Goal: Information Seeking & Learning: Find specific page/section

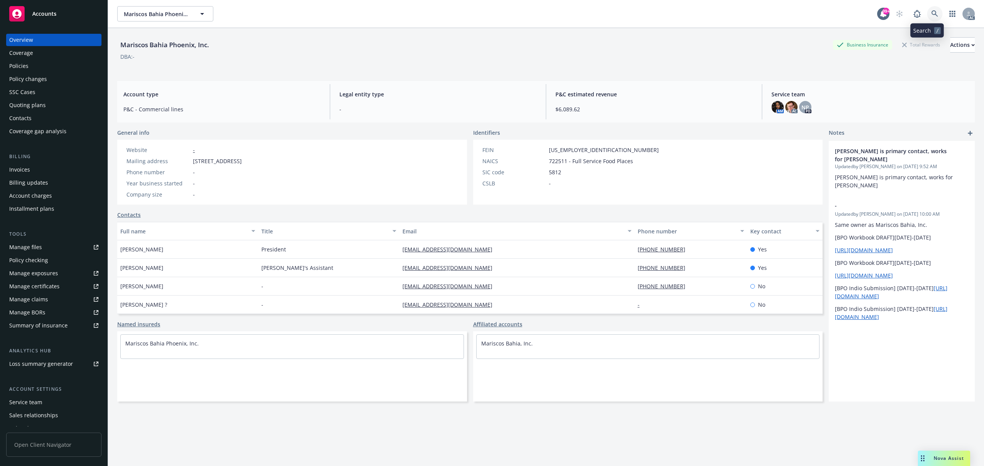
drag, startPoint x: 920, startPoint y: 13, endPoint x: 916, endPoint y: 27, distance: 14.7
click at [927, 13] on link at bounding box center [934, 13] width 15 height 15
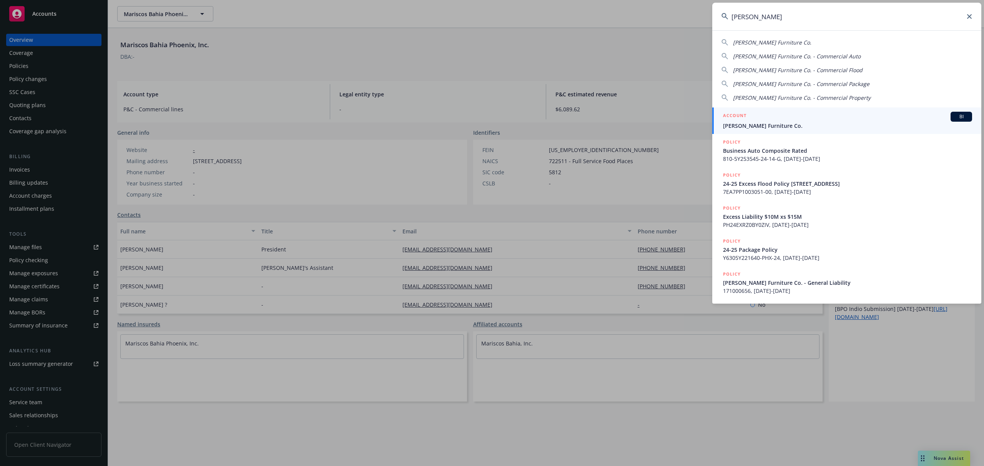
type input "gardner-white"
click at [802, 114] on div "ACCOUNT BI" at bounding box center [847, 117] width 249 height 10
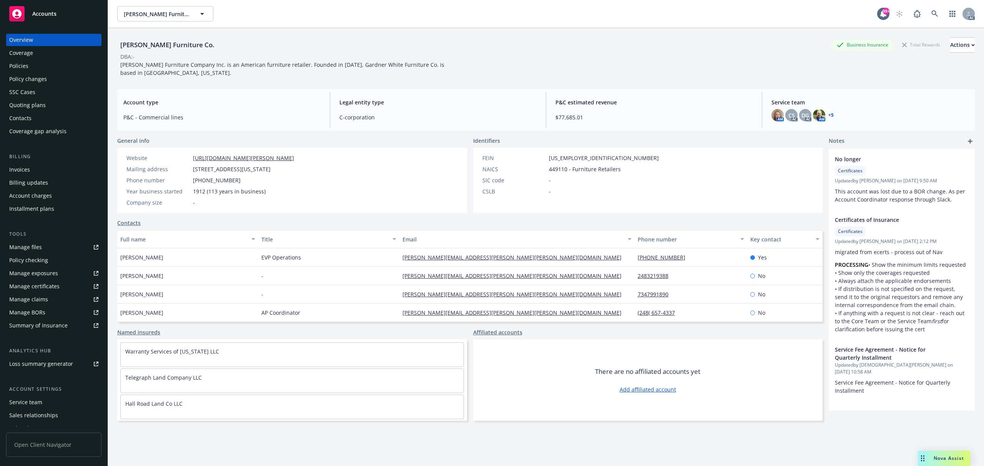
click at [828, 116] on link "+ 5" at bounding box center [830, 115] width 5 height 5
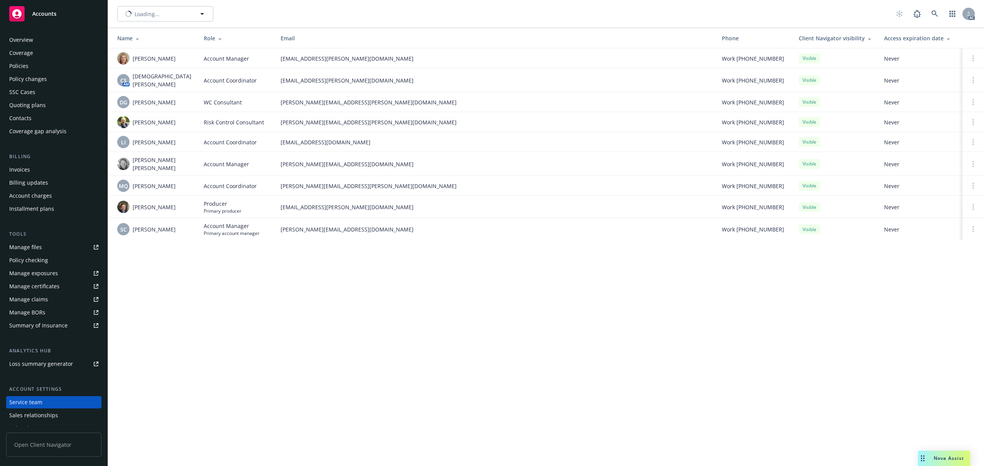
scroll to position [34, 0]
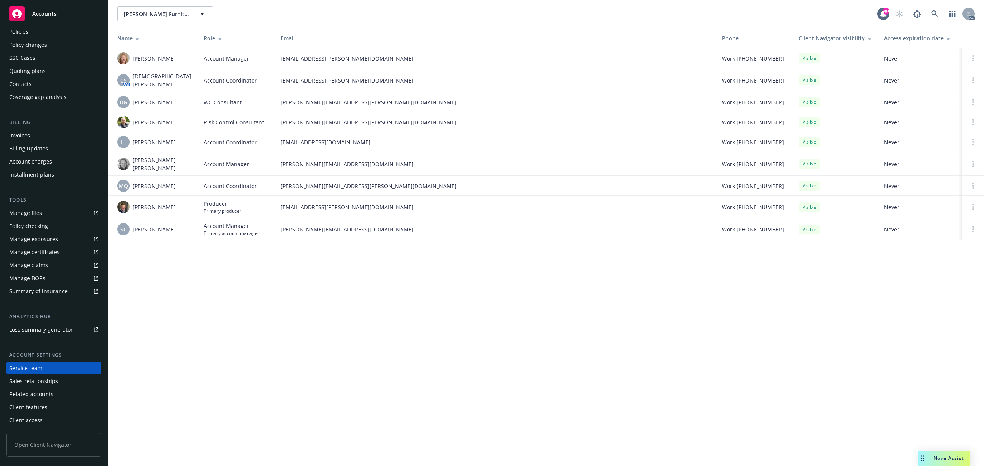
click at [31, 45] on div "Policy changes" at bounding box center [28, 45] width 38 height 12
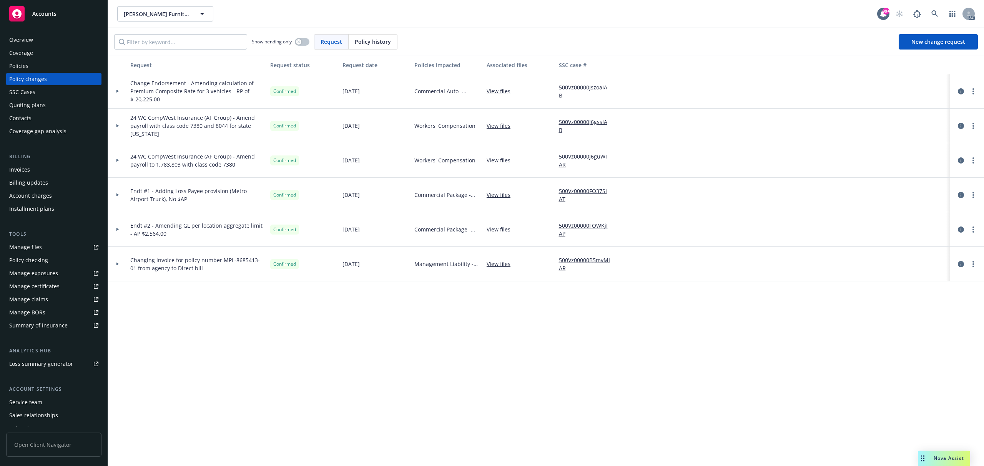
click at [34, 34] on div "Overview" at bounding box center [53, 40] width 89 height 12
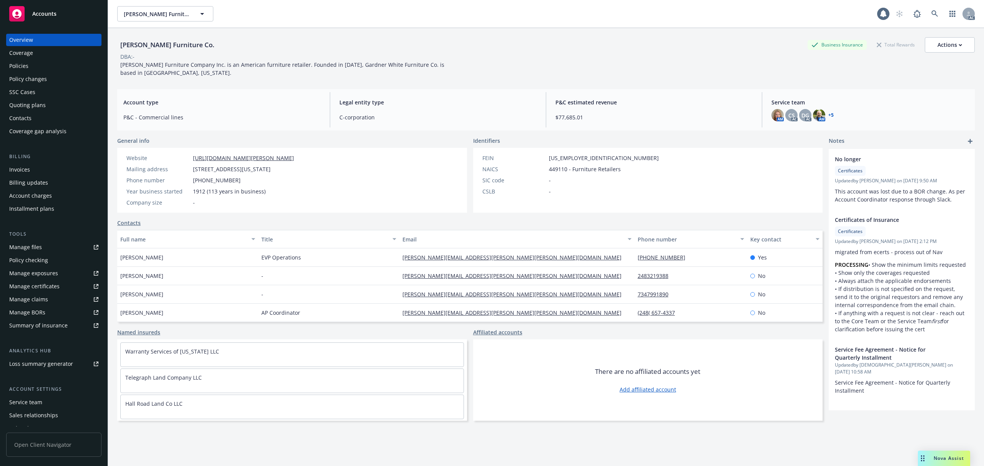
click at [35, 50] on div "Coverage" at bounding box center [53, 53] width 89 height 12
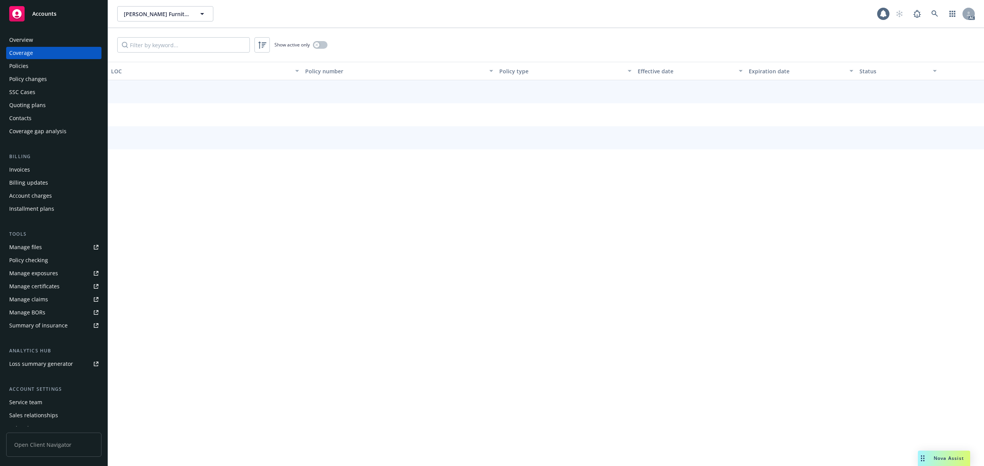
click at [36, 65] on div "Policies" at bounding box center [53, 66] width 89 height 12
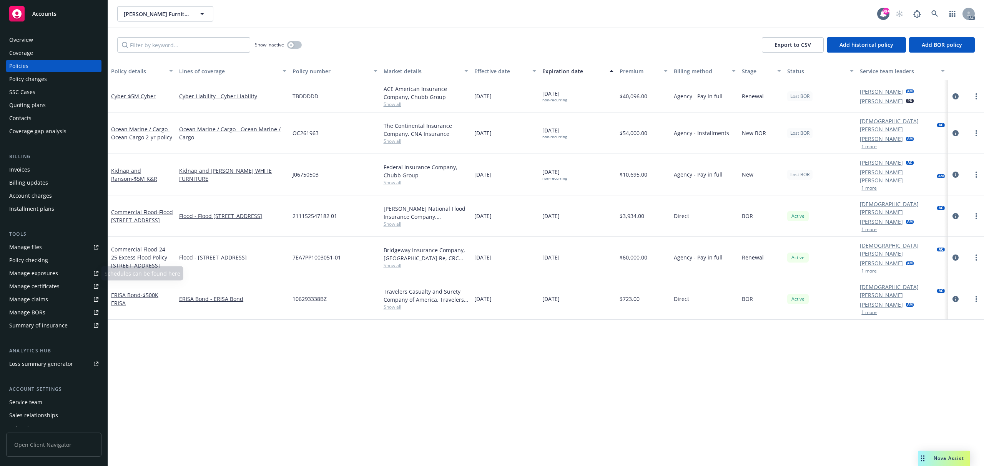
click at [25, 202] on div "Invoices Billing updates Account charges Installment plans" at bounding box center [53, 189] width 95 height 51
click at [27, 200] on div "Account charges" at bounding box center [30, 196] width 43 height 12
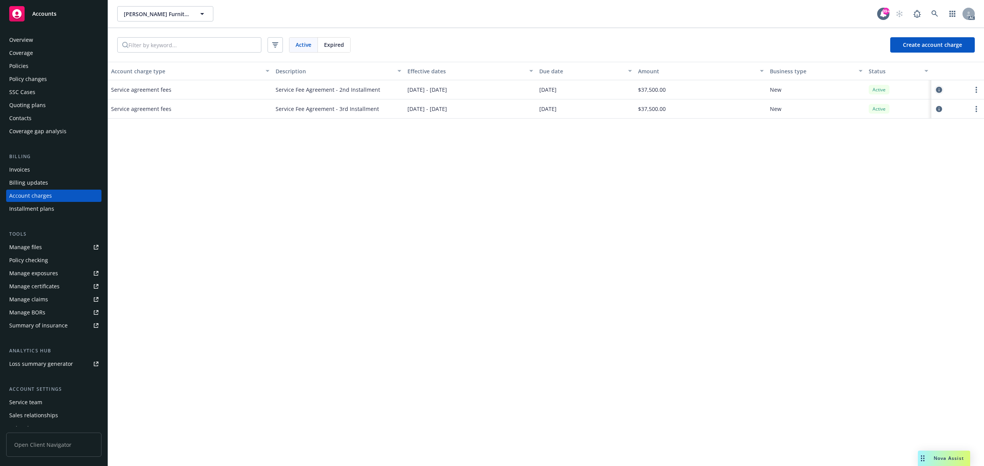
click at [936, 91] on icon "circleInformation" at bounding box center [939, 90] width 6 height 6
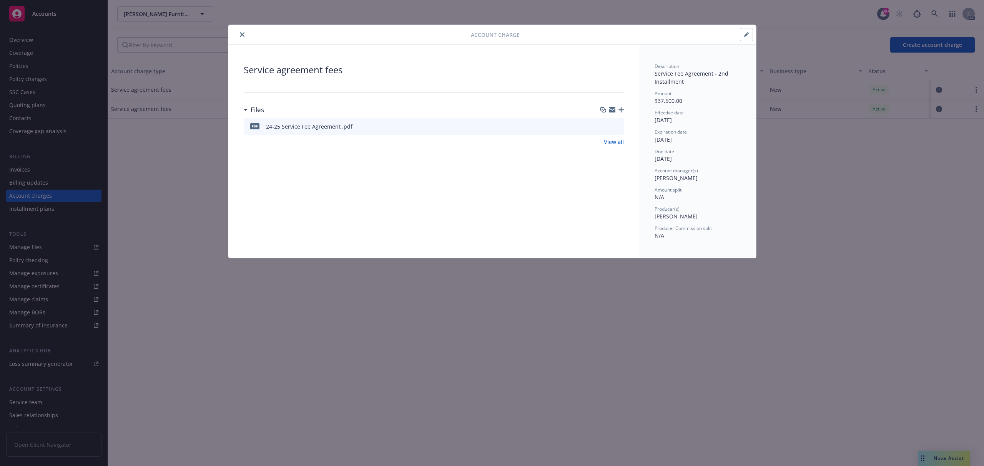
click at [612, 126] on div at bounding box center [610, 127] width 19 height 8
click at [615, 126] on icon "preview file" at bounding box center [616, 125] width 7 height 5
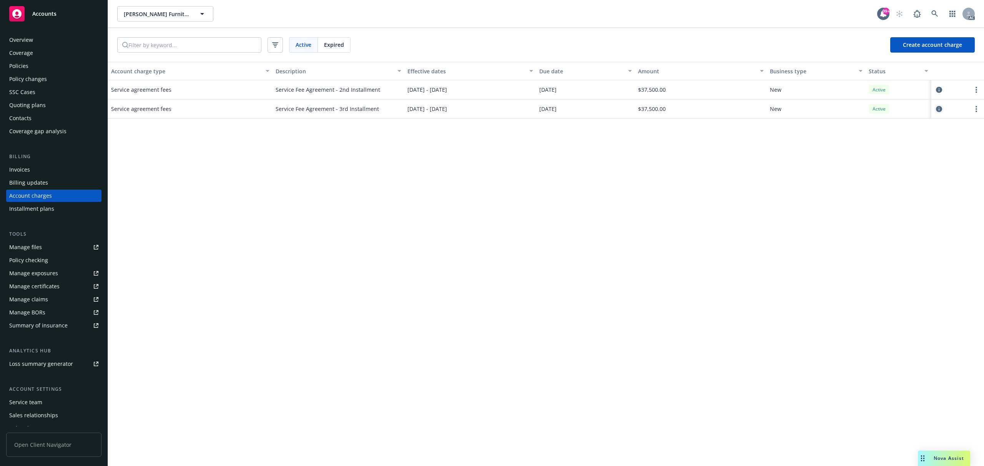
click at [943, 109] on link "circleInformation" at bounding box center [938, 109] width 9 height 9
click at [937, 89] on icon "circleInformation" at bounding box center [939, 90] width 6 height 6
click at [977, 113] on link "more" at bounding box center [975, 109] width 9 height 9
click at [835, 149] on div "Account charge type Description Effective dates Due date Amount Business type S…" at bounding box center [546, 264] width 876 height 405
click at [334, 41] on span "Expired" at bounding box center [334, 45] width 20 height 8
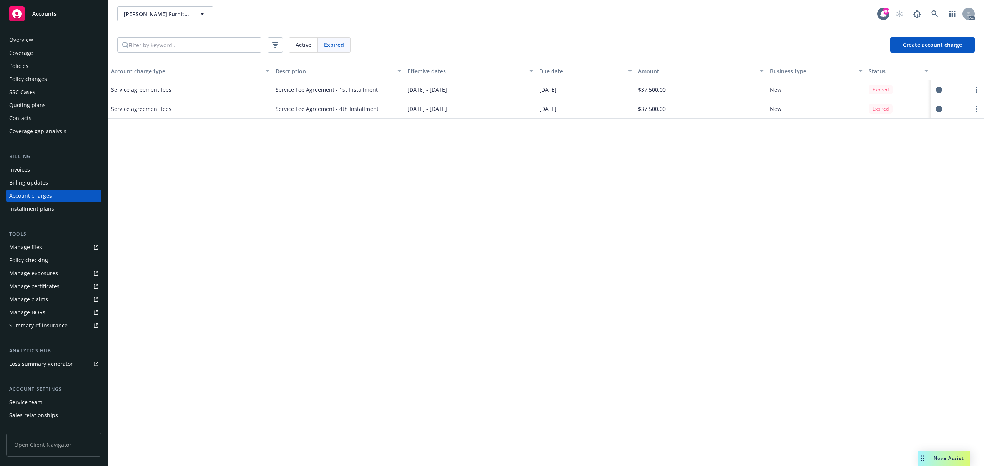
click at [302, 45] on span "Active" at bounding box center [303, 45] width 16 height 8
click at [346, 45] on div "Expired" at bounding box center [334, 45] width 32 height 15
click at [314, 45] on div "Active" at bounding box center [303, 45] width 28 height 15
click at [347, 45] on div "Expired" at bounding box center [334, 45] width 32 height 15
click at [313, 48] on div "Active" at bounding box center [303, 45] width 28 height 15
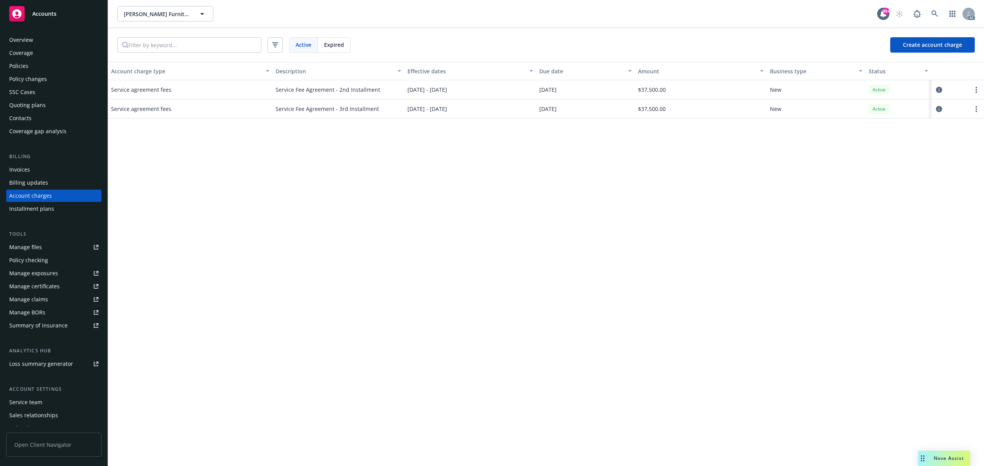
click at [338, 48] on span "Expired" at bounding box center [334, 45] width 20 height 8
click at [311, 46] on span "Active" at bounding box center [303, 45] width 16 height 8
click at [333, 46] on span "Expired" at bounding box center [334, 45] width 20 height 8
click at [308, 43] on span "Active" at bounding box center [303, 45] width 16 height 8
click at [333, 44] on span "Expired" at bounding box center [334, 45] width 20 height 8
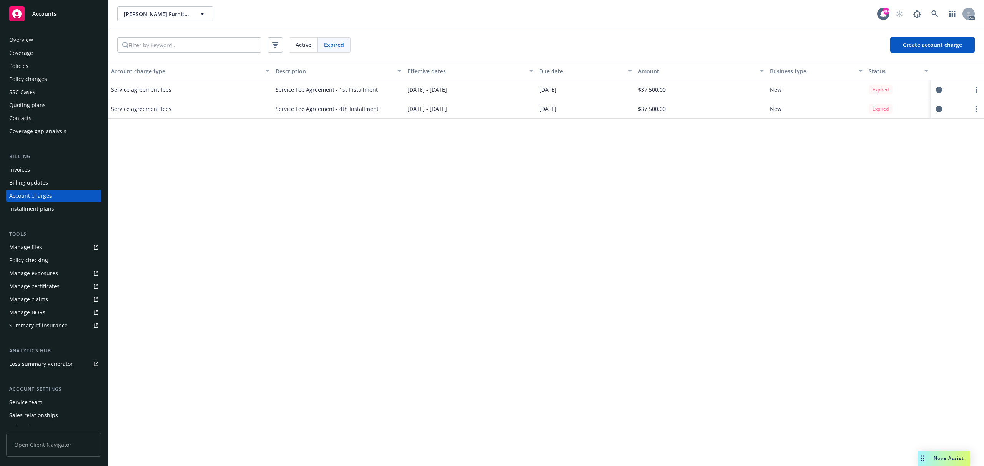
click at [933, 111] on div at bounding box center [957, 109] width 53 height 19
click at [937, 110] on icon "circleInformation" at bounding box center [939, 109] width 6 height 6
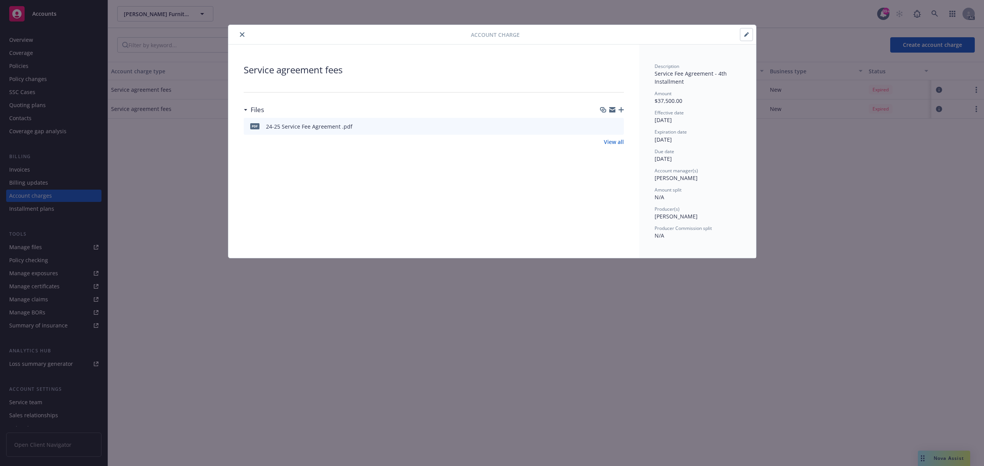
drag, startPoint x: 349, startPoint y: 125, endPoint x: 510, endPoint y: 111, distance: 162.0
click at [351, 125] on div "pdf 24-25 Service Fee Agreement .pdf" at bounding box center [434, 126] width 380 height 17
click at [613, 125] on icon "preview file" at bounding box center [616, 125] width 7 height 5
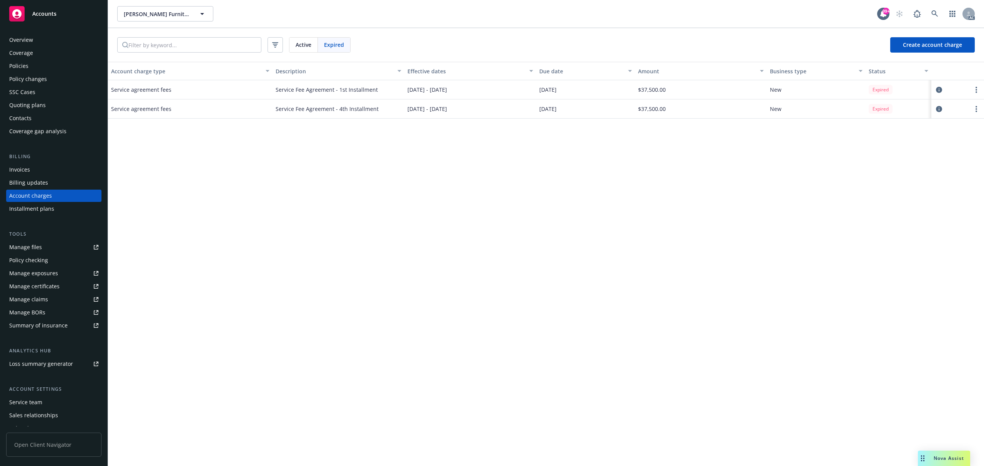
drag, startPoint x: 207, startPoint y: 173, endPoint x: 168, endPoint y: 156, distance: 43.2
click at [32, 68] on div "Policies" at bounding box center [53, 66] width 89 height 12
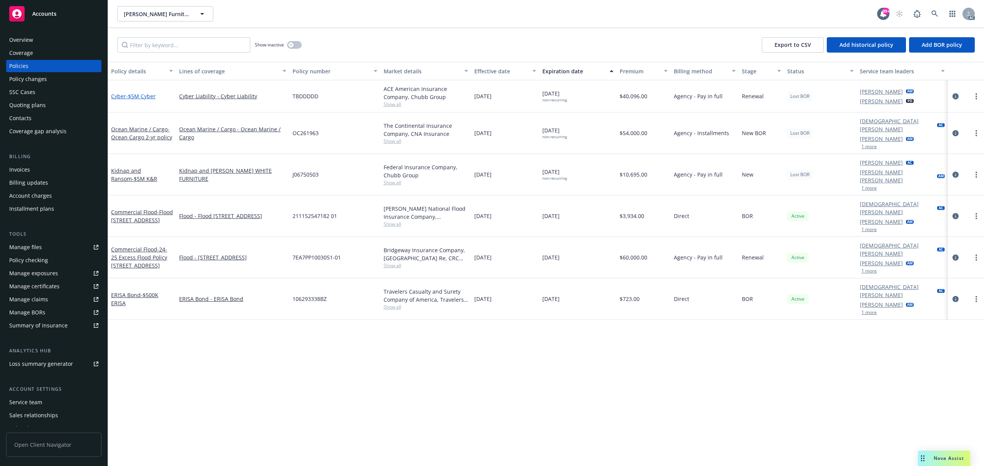
click at [142, 93] on span "- $5M Cyber" at bounding box center [141, 96] width 30 height 7
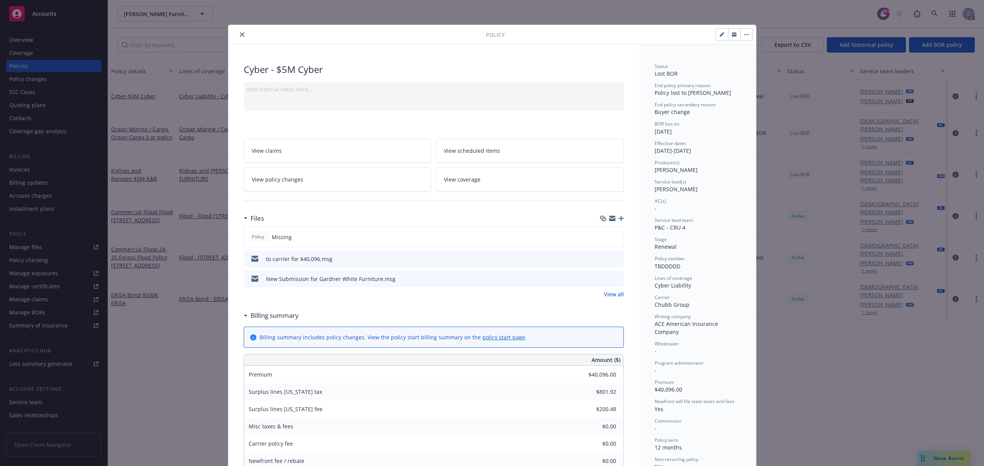
click at [613, 277] on icon "preview file" at bounding box center [616, 278] width 7 height 5
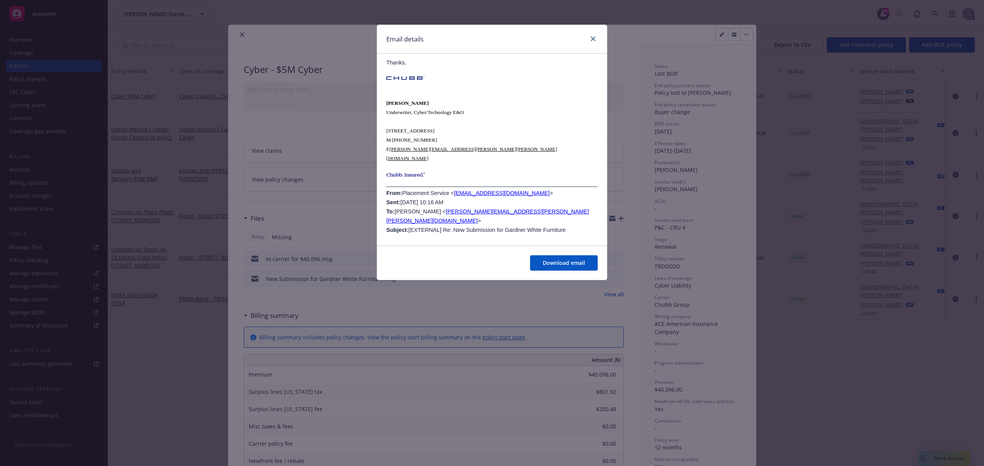
scroll to position [871, 0]
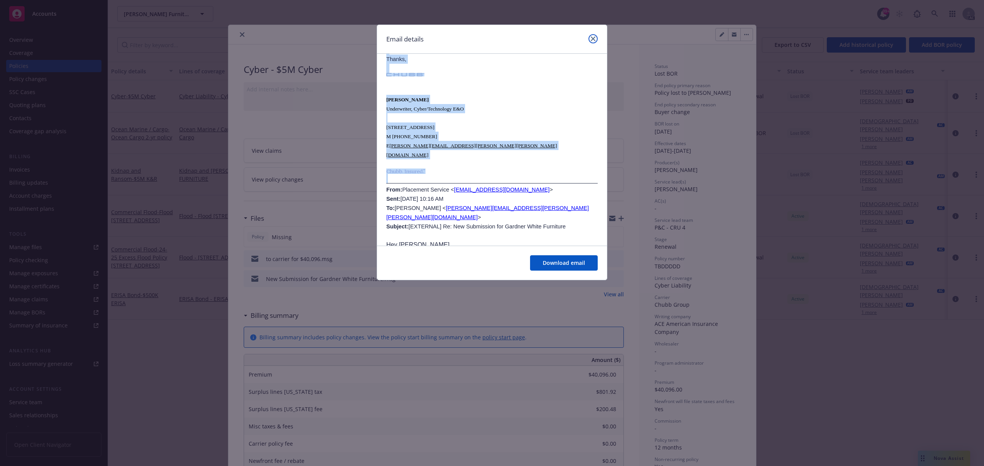
drag, startPoint x: 595, startPoint y: 38, endPoint x: 550, endPoint y: 112, distance: 86.9
click at [551, 111] on div "Email details Re: New Submission for Gardner White Furniture Wednesday, August …" at bounding box center [492, 153] width 231 height 256
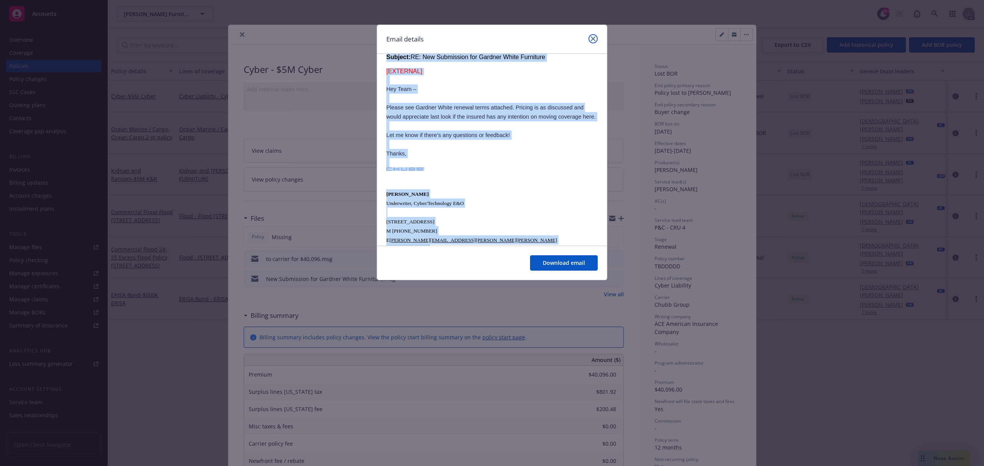
scroll to position [674, 0]
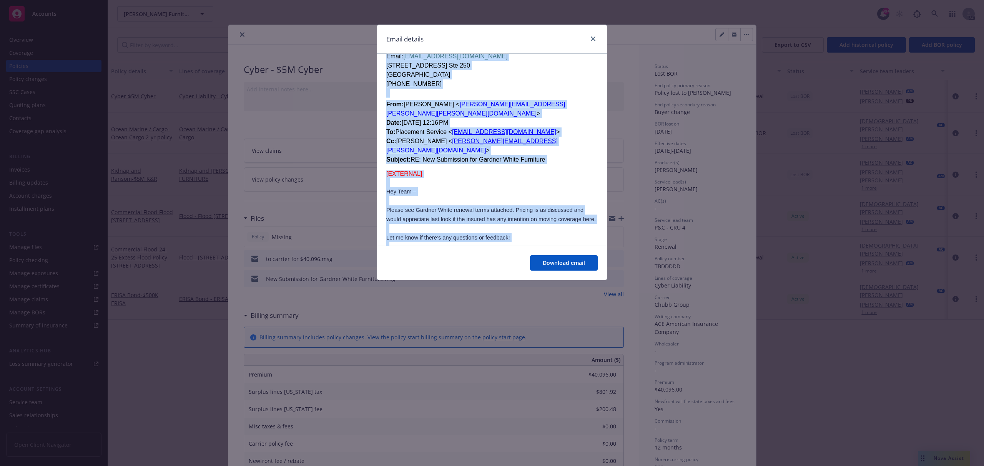
click at [529, 224] on p at bounding box center [491, 228] width 211 height 9
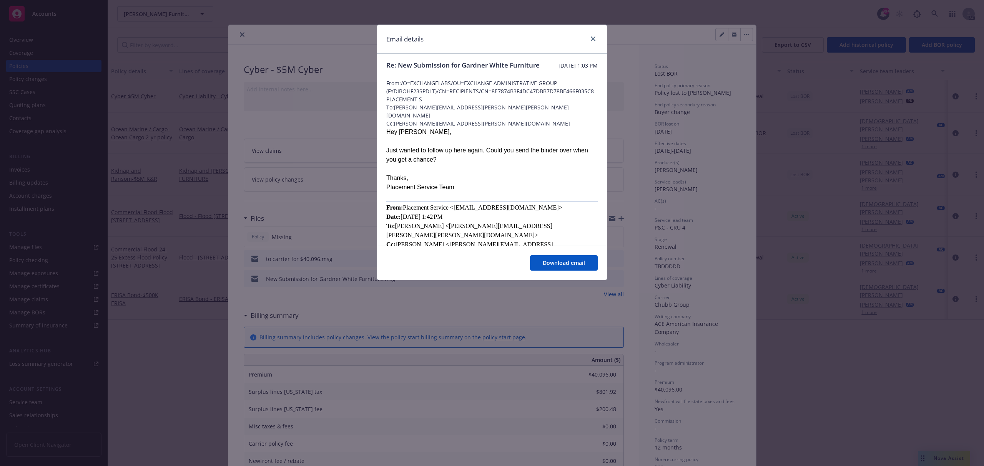
scroll to position [0, 0]
click at [595, 39] on icon "close" at bounding box center [593, 39] width 5 height 5
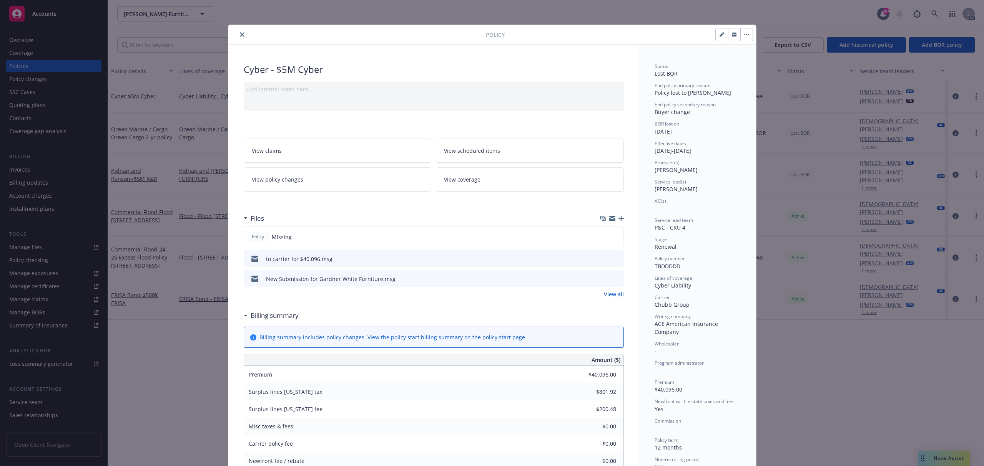
click at [289, 262] on div "to carrier for $40,096.msg" at bounding box center [299, 259] width 66 height 8
click at [614, 261] on icon "preview file" at bounding box center [616, 258] width 7 height 5
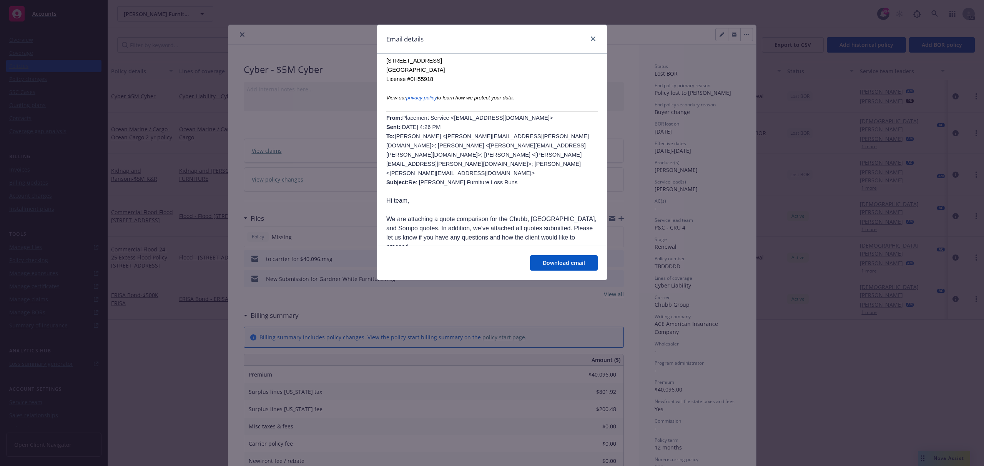
scroll to position [410, 0]
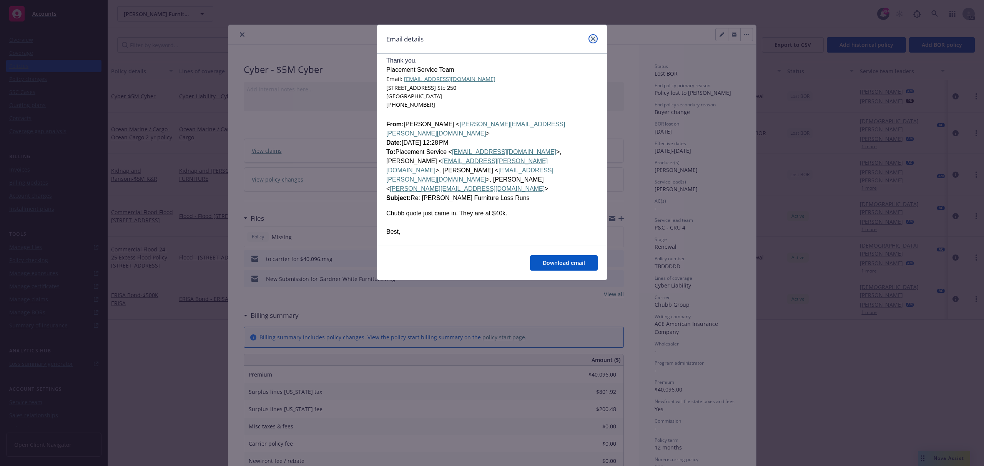
click at [593, 39] on icon "close" at bounding box center [593, 39] width 5 height 5
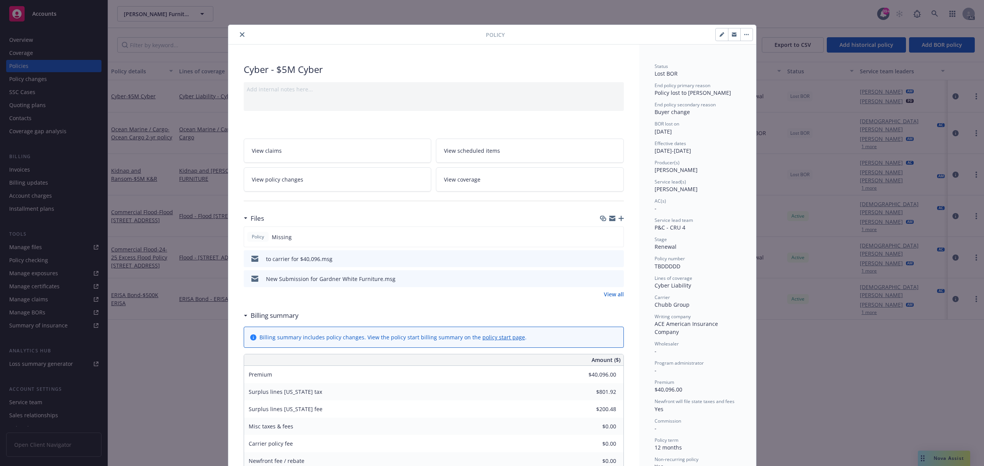
click at [616, 261] on icon "preview file" at bounding box center [616, 258] width 7 height 5
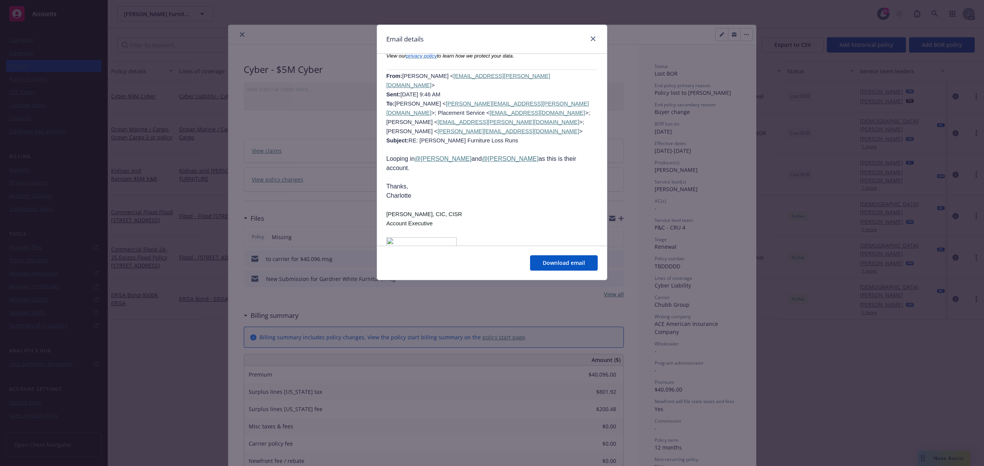
scroll to position [1588, 0]
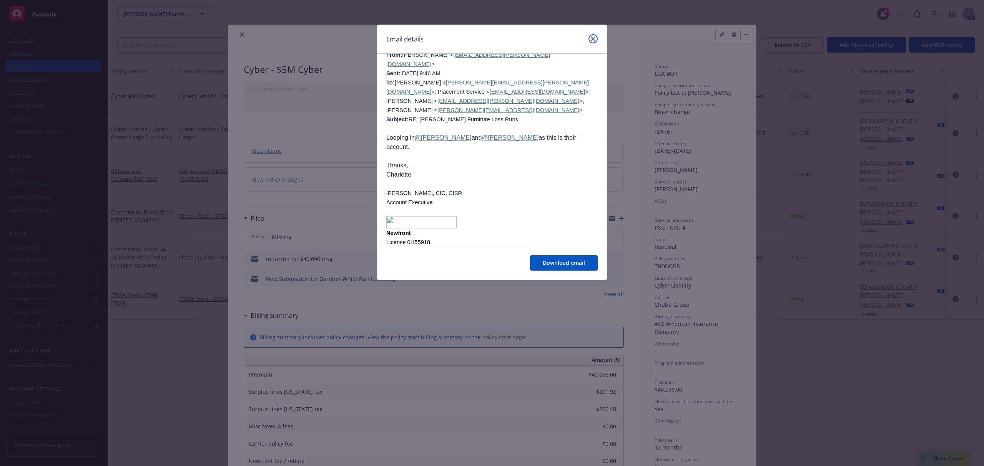
click at [594, 37] on icon "close" at bounding box center [593, 39] width 5 height 5
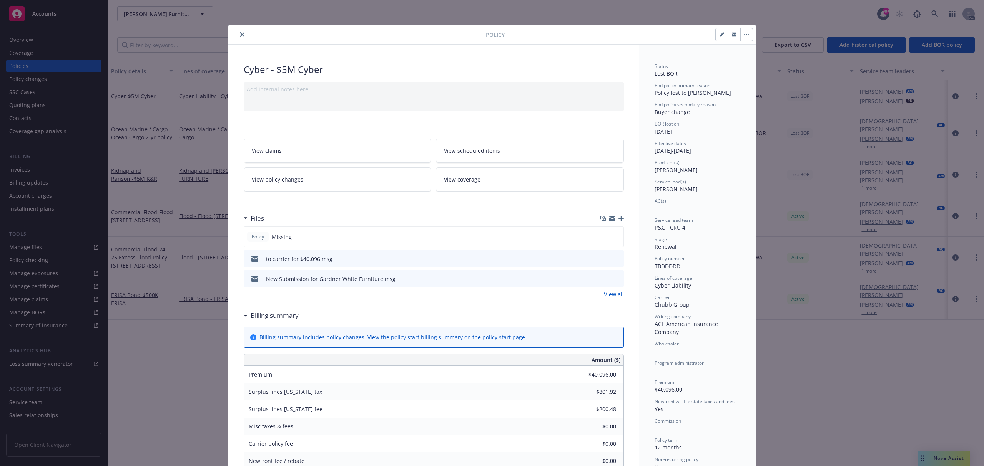
click at [787, 179] on div "Policy Cyber - $5M Cyber Add internal notes here... View claims View scheduled …" at bounding box center [492, 233] width 984 height 466
click at [239, 39] on button "close" at bounding box center [241, 34] width 9 height 9
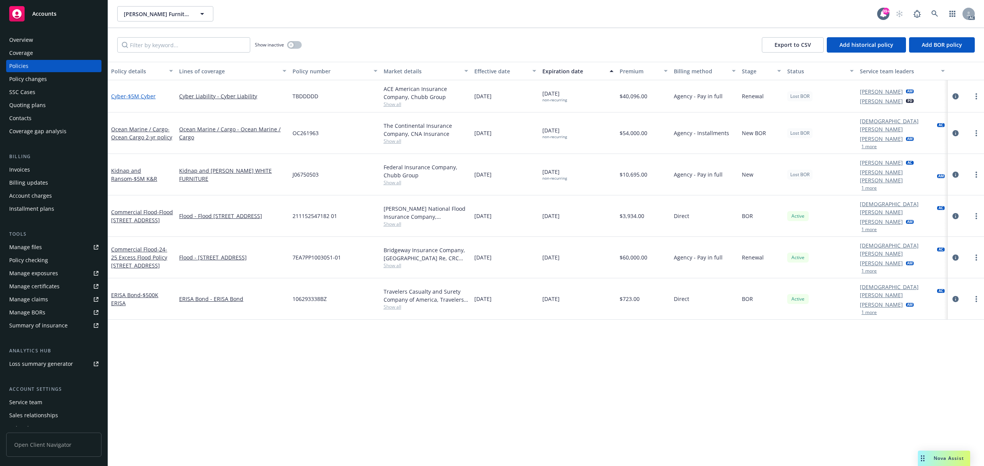
click at [142, 97] on span "- $5M Cyber" at bounding box center [141, 96] width 30 height 7
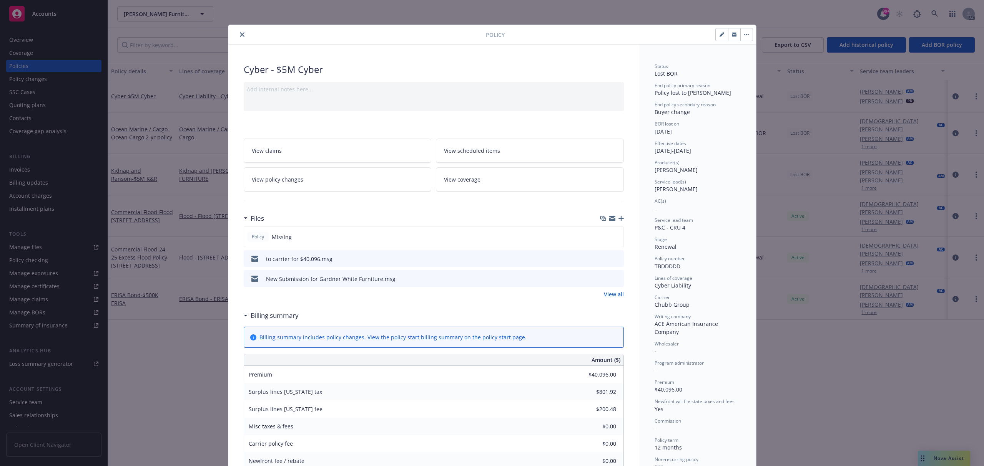
scroll to position [23, 0]
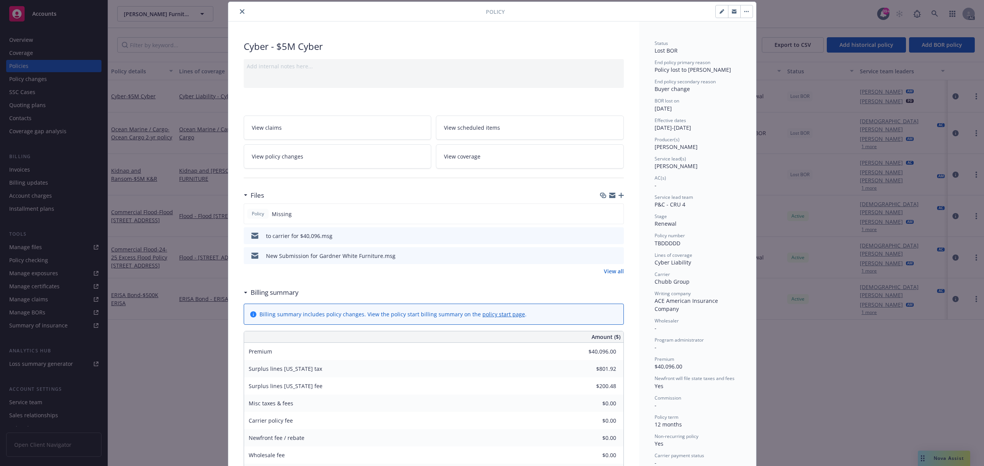
click at [616, 254] on icon "preview file" at bounding box center [616, 255] width 7 height 5
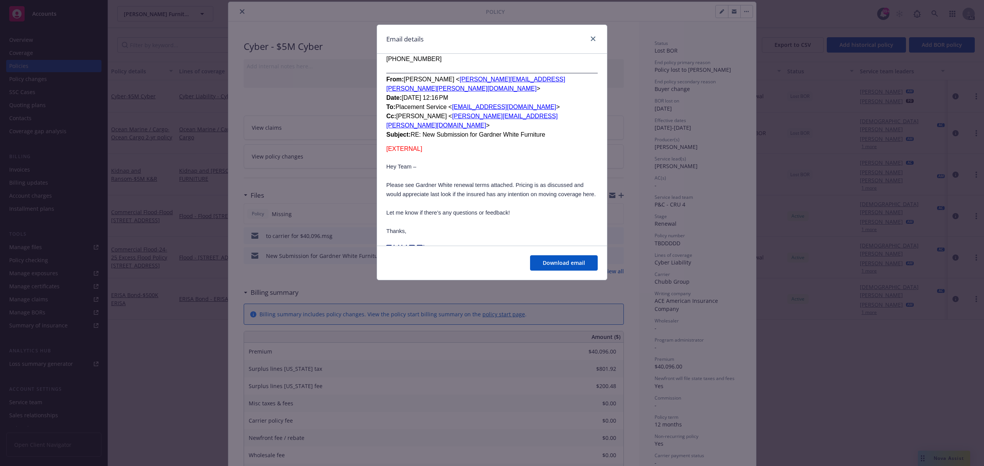
scroll to position [717, 0]
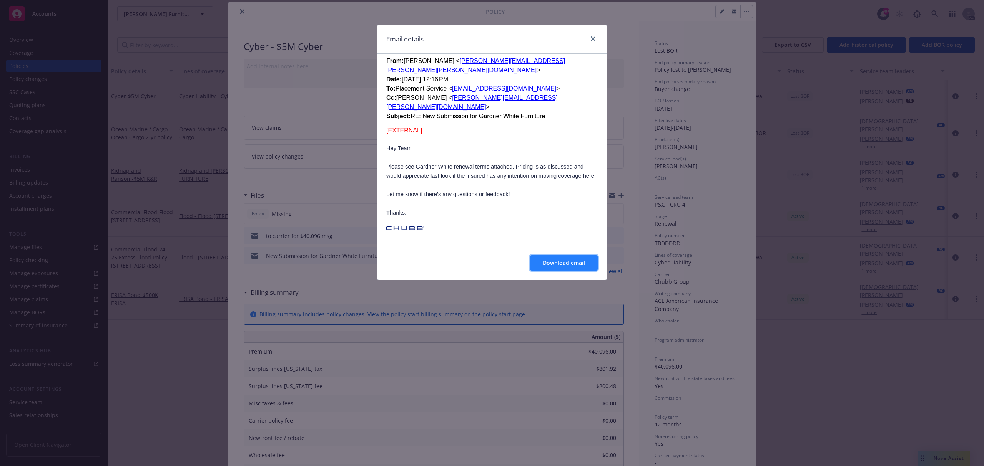
click at [578, 263] on span "Download email" at bounding box center [564, 262] width 42 height 7
click at [594, 38] on icon "close" at bounding box center [593, 39] width 5 height 5
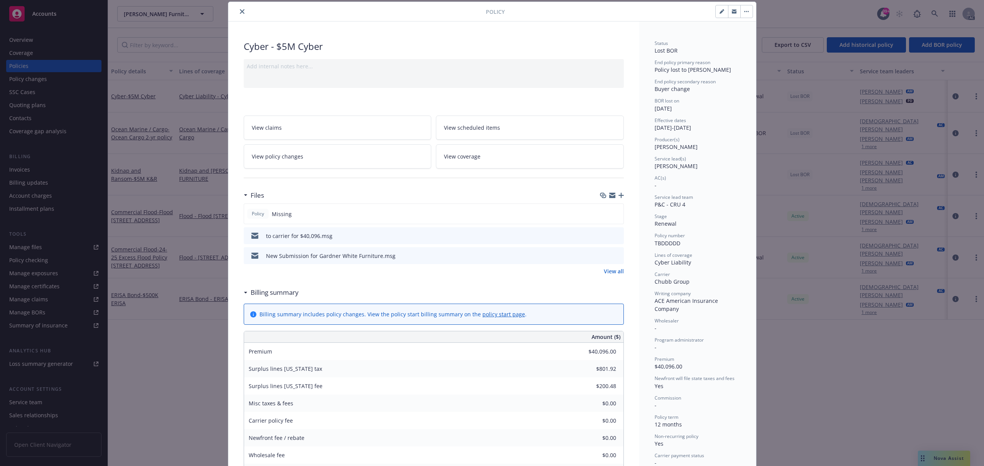
click at [858, 322] on div "Policy Cyber - $5M Cyber Add internal notes here... View claims View scheduled …" at bounding box center [492, 233] width 984 height 466
click at [237, 10] on button "close" at bounding box center [241, 11] width 9 height 9
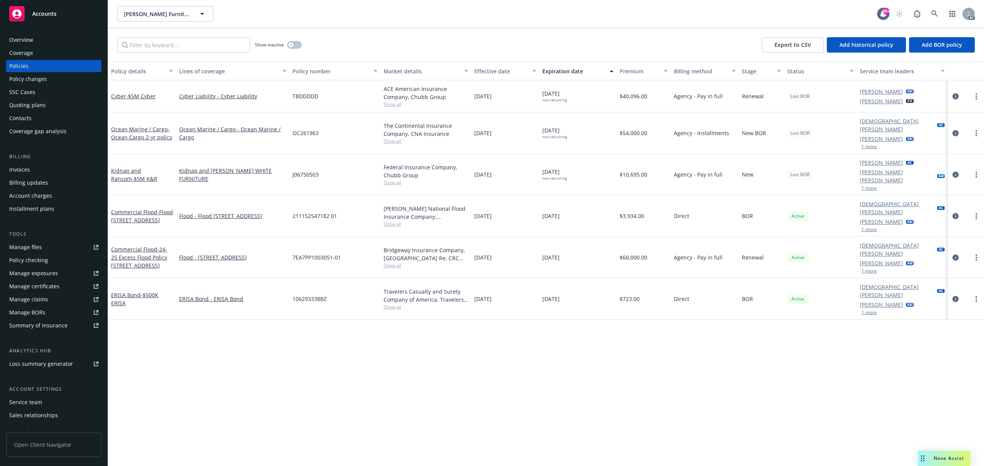
click at [609, 319] on div "Policy details Lines of coverage Policy number Market details Effective date Ex…" at bounding box center [546, 264] width 876 height 405
click at [931, 19] on link at bounding box center [934, 13] width 15 height 15
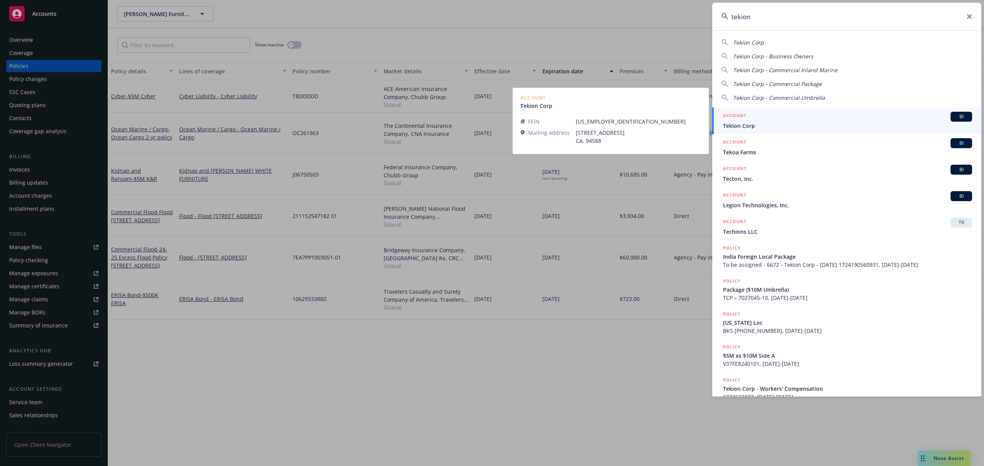
type input "tekion"
drag, startPoint x: 775, startPoint y: 123, endPoint x: 827, endPoint y: 123, distance: 51.9
click at [775, 123] on span "Tekion Corp" at bounding box center [847, 126] width 249 height 8
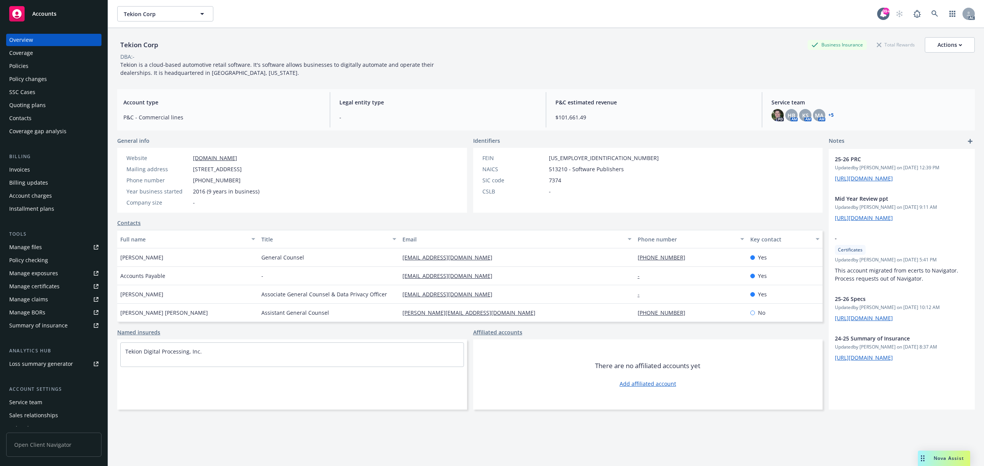
click at [36, 60] on div "Policies" at bounding box center [53, 66] width 89 height 12
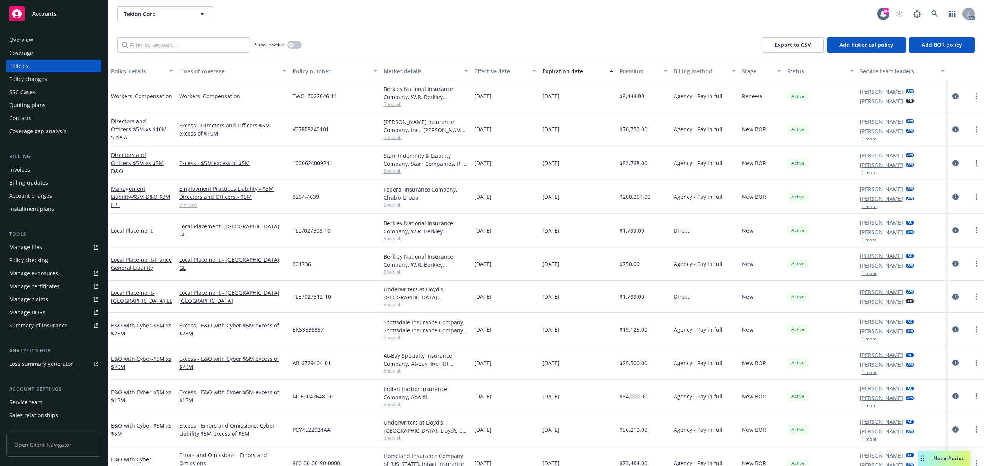
click at [22, 79] on div "Policy changes" at bounding box center [28, 79] width 38 height 12
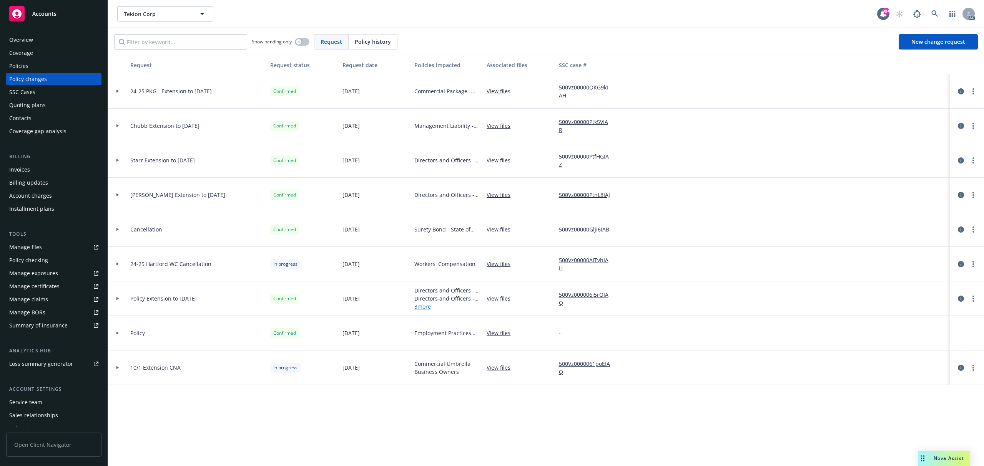
click at [120, 123] on div at bounding box center [117, 126] width 19 height 35
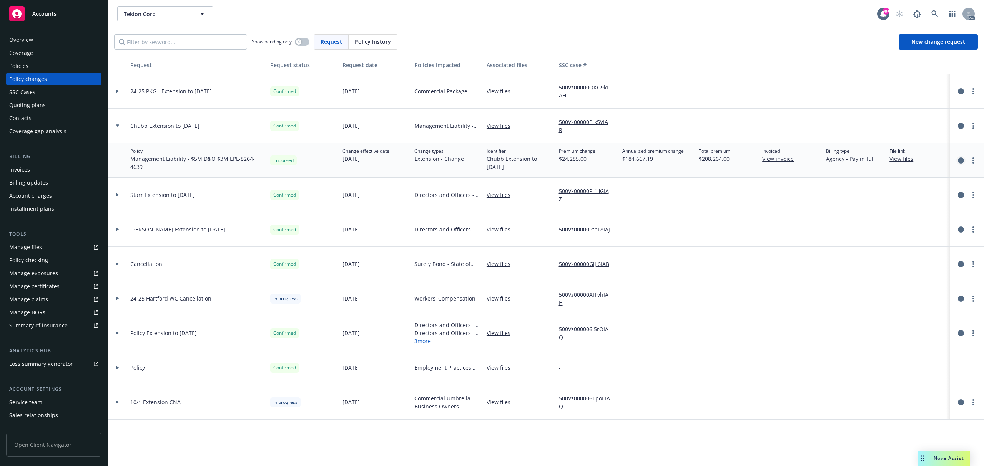
click at [961, 160] on icon "circleInformation" at bounding box center [961, 161] width 6 height 6
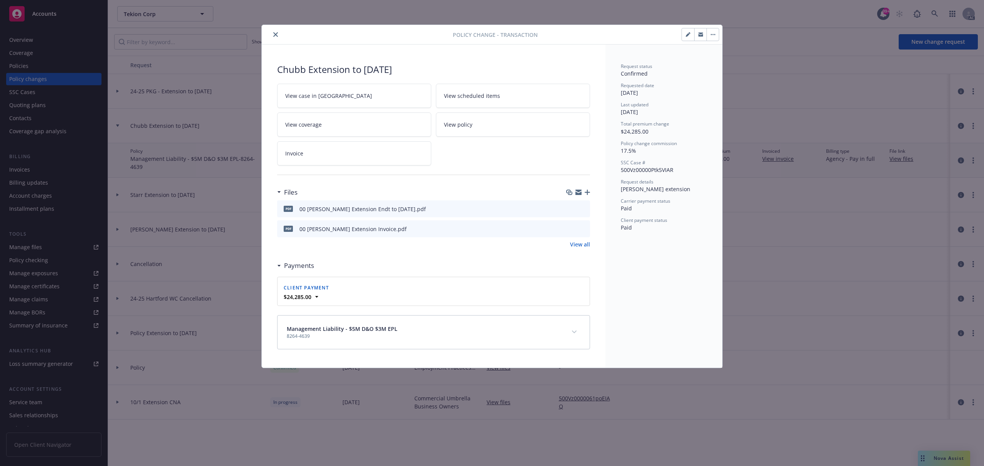
click at [581, 211] on icon "preview file" at bounding box center [582, 208] width 7 height 5
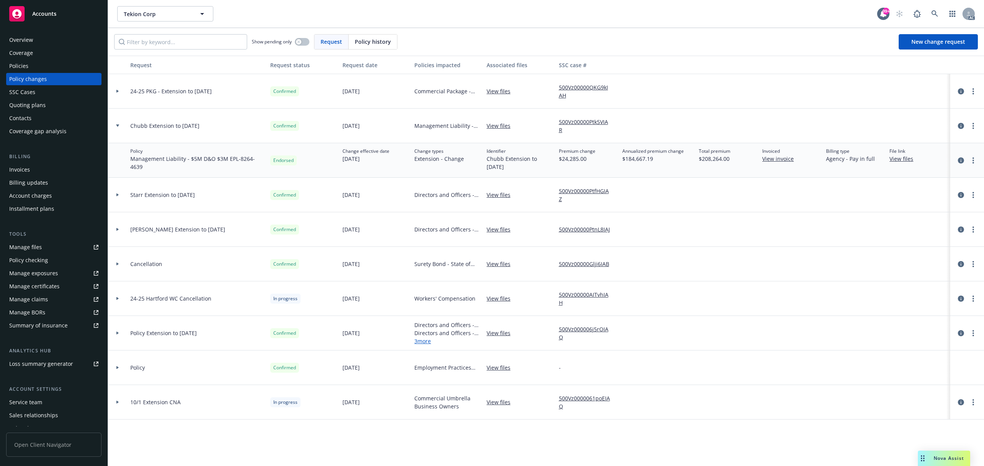
click at [901, 163] on link "View files" at bounding box center [904, 159] width 30 height 8
click at [936, 11] on icon at bounding box center [934, 13] width 7 height 7
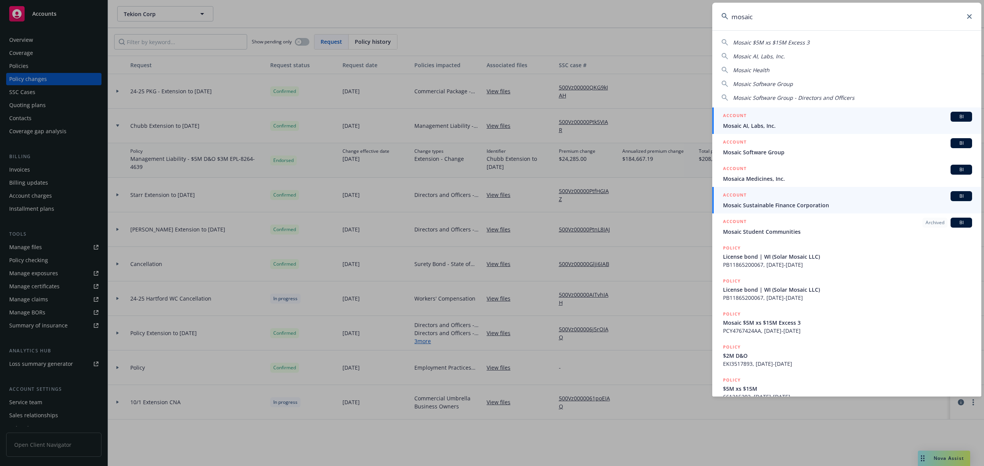
type input "mosaic"
click at [793, 200] on div "ACCOUNT BI" at bounding box center [847, 196] width 249 height 10
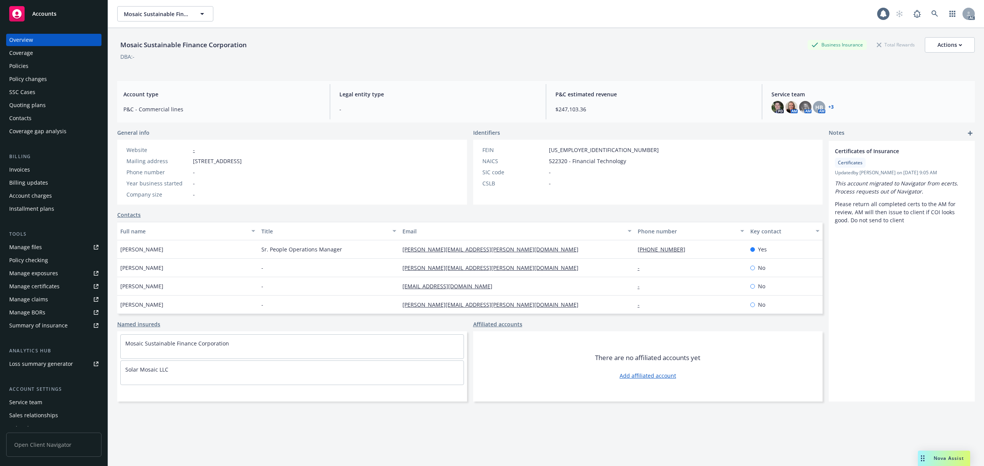
click at [10, 70] on div "Policies" at bounding box center [18, 66] width 19 height 12
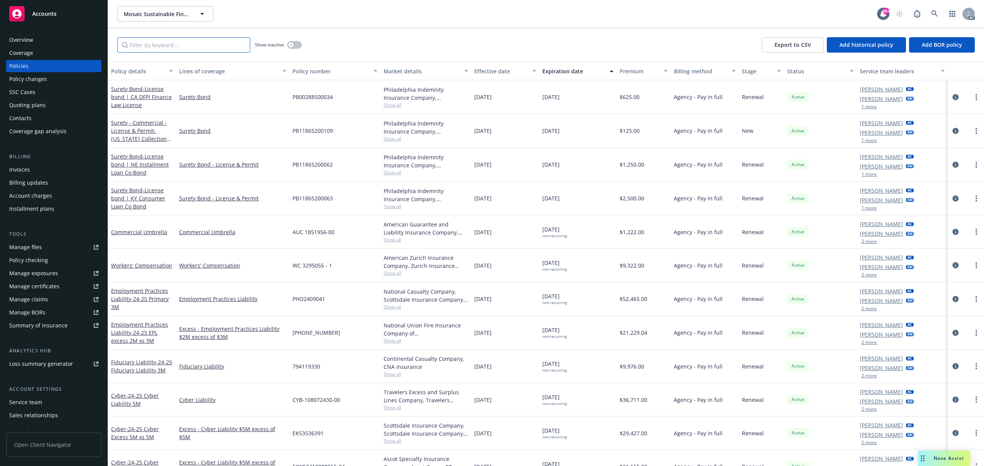
click at [190, 43] on input "Filter by keyword..." at bounding box center [183, 44] width 133 height 15
type input "management"
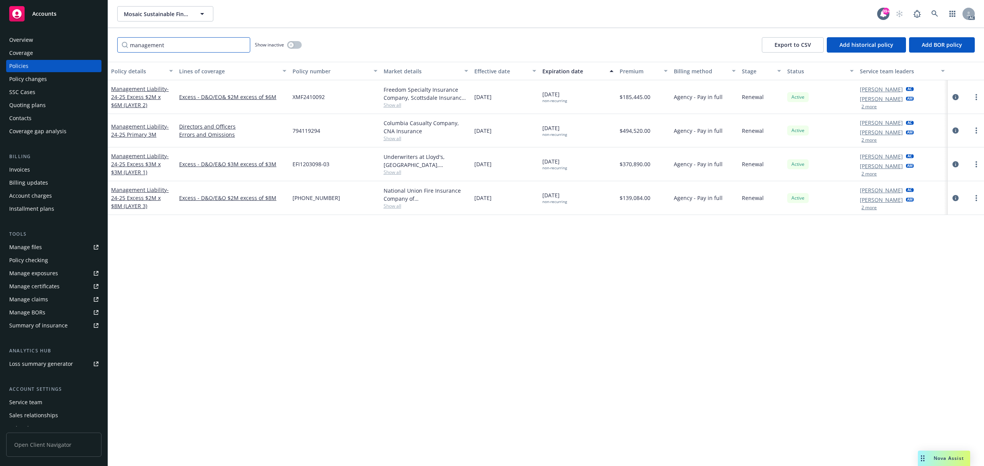
click at [238, 47] on input "management" at bounding box center [183, 44] width 133 height 15
click at [241, 47] on input "management" at bounding box center [183, 44] width 133 height 15
click at [240, 45] on input "management" at bounding box center [183, 44] width 133 height 15
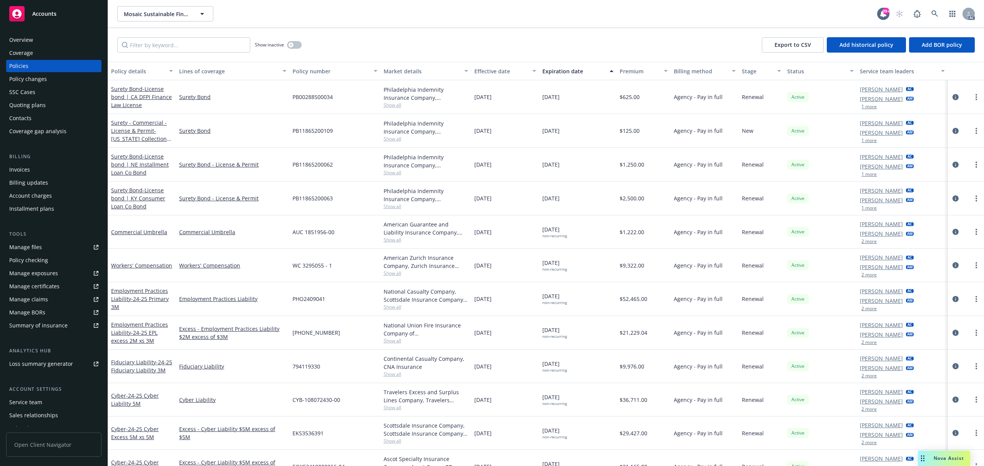
click at [50, 66] on div "Policies" at bounding box center [53, 66] width 89 height 12
click at [495, 73] on div "Effective date" at bounding box center [500, 71] width 53 height 8
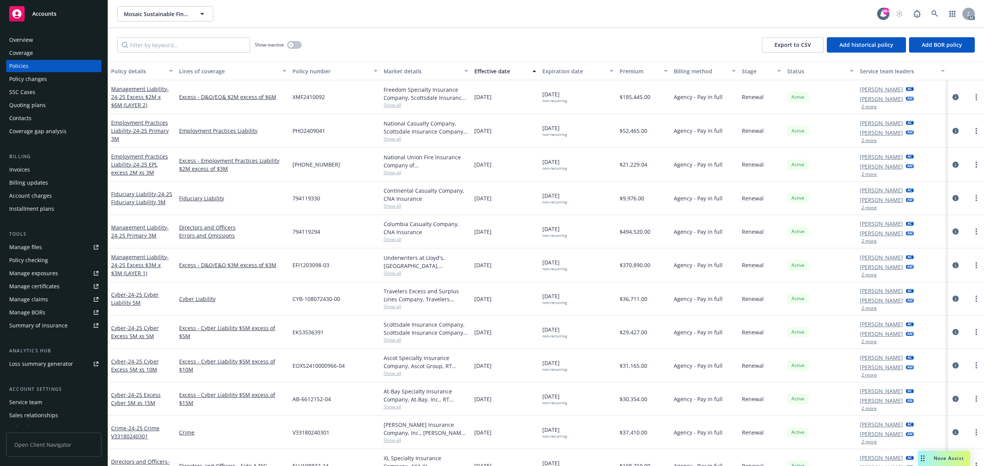
click at [496, 73] on div "Effective date" at bounding box center [500, 71] width 53 height 8
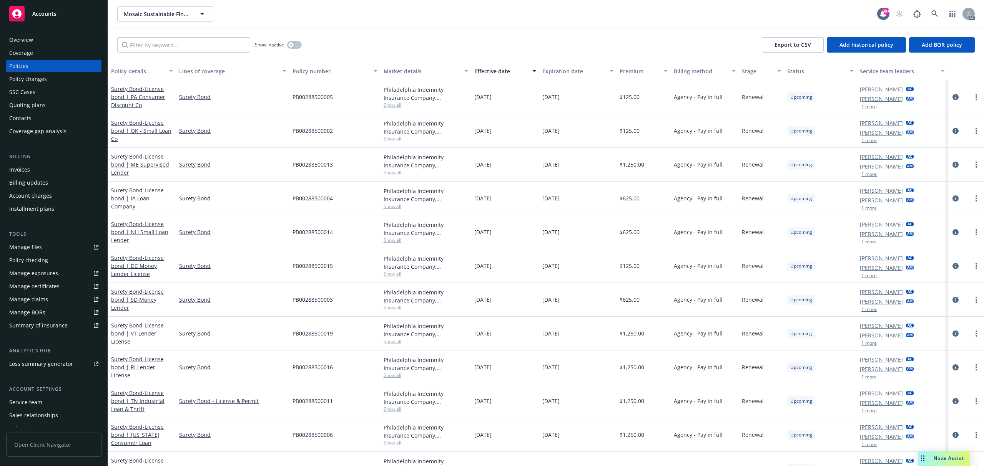
click at [496, 73] on div "Effective date" at bounding box center [500, 71] width 53 height 8
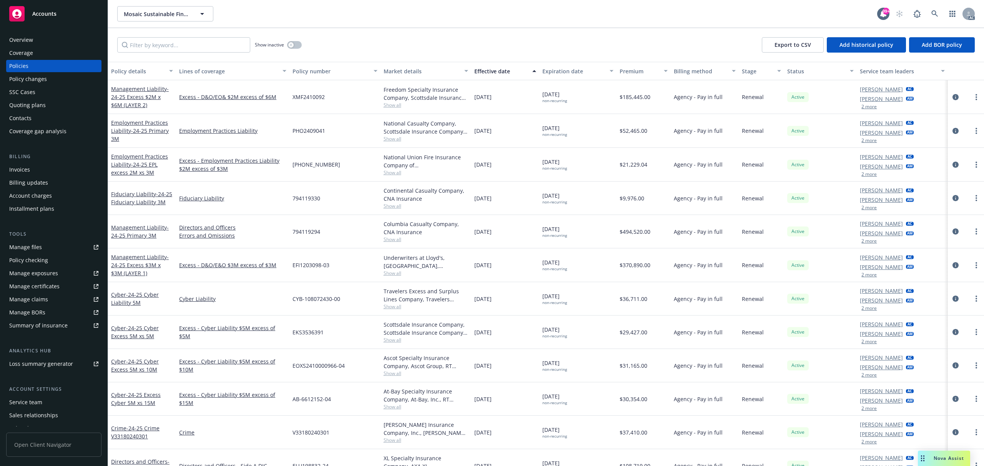
click at [496, 73] on div "Effective date" at bounding box center [500, 71] width 53 height 8
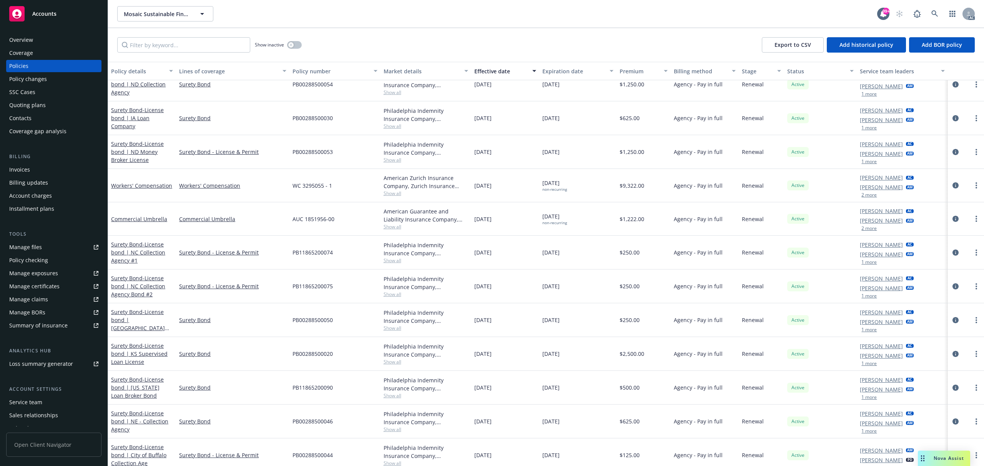
scroll to position [615, 0]
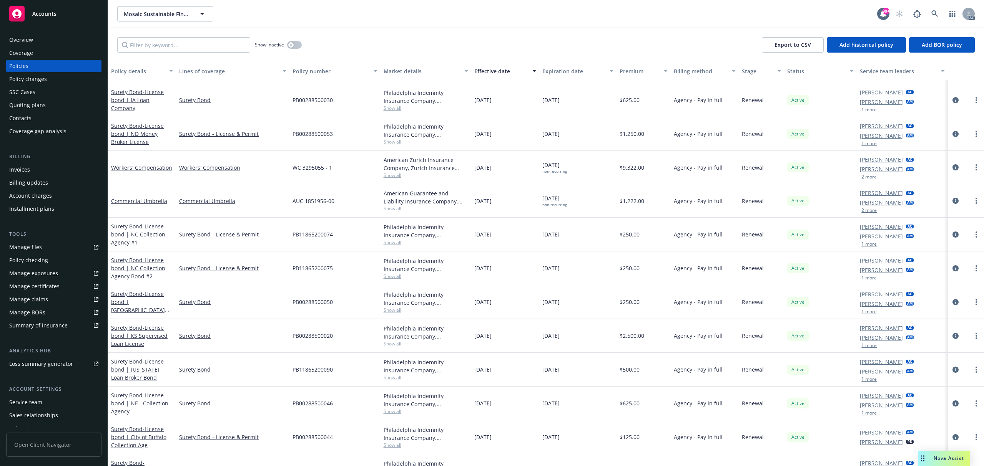
click at [37, 81] on div "Policy changes" at bounding box center [28, 79] width 38 height 12
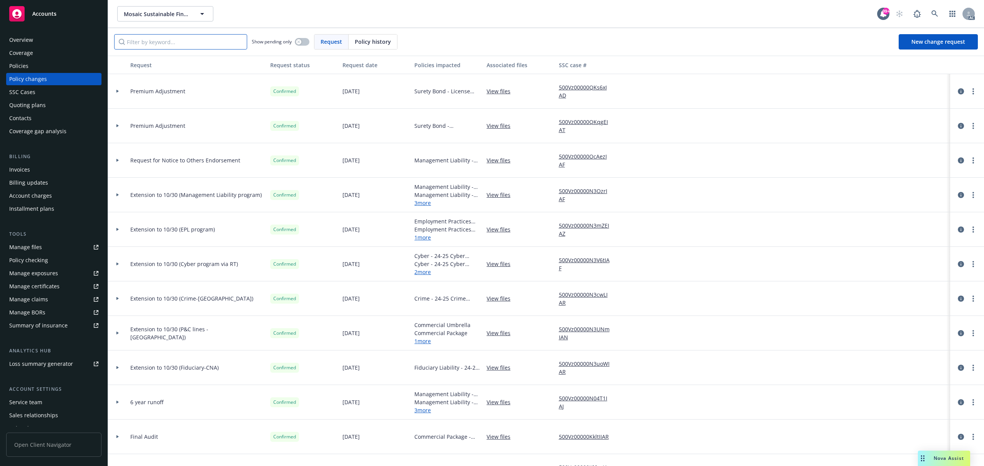
click at [168, 43] on input "Filter by keyword..." at bounding box center [180, 41] width 133 height 15
click at [121, 194] on div at bounding box center [117, 195] width 13 height 3
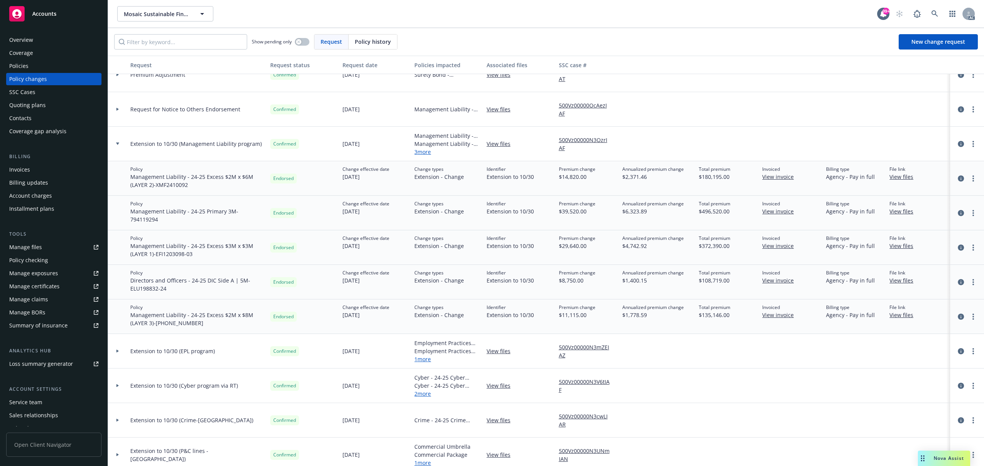
scroll to position [102, 0]
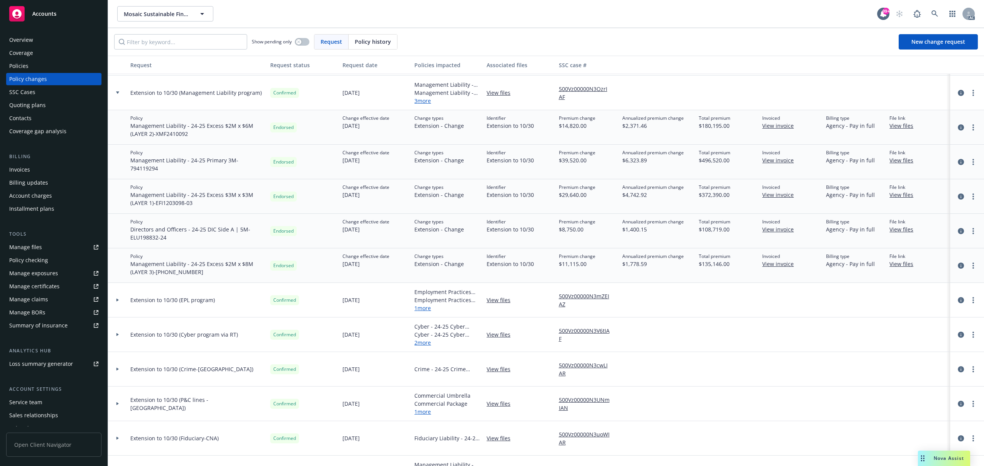
click at [122, 302] on div at bounding box center [117, 300] width 19 height 35
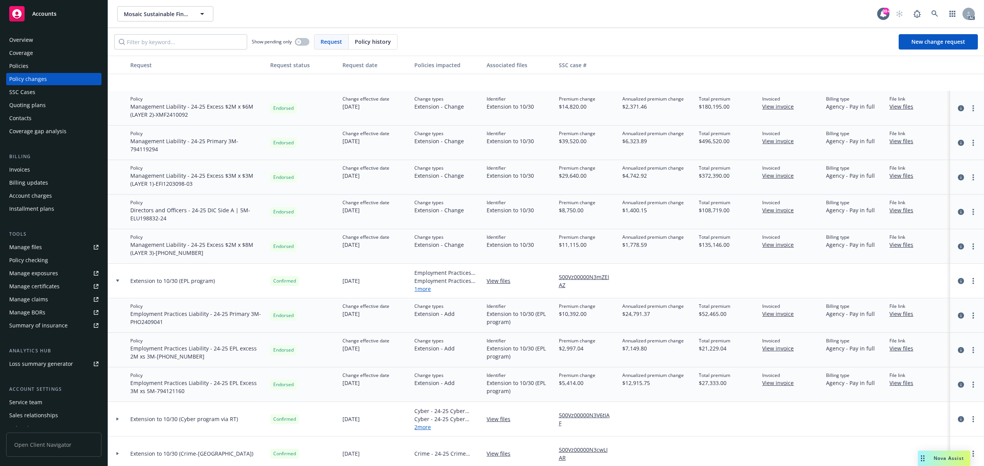
scroll to position [205, 0]
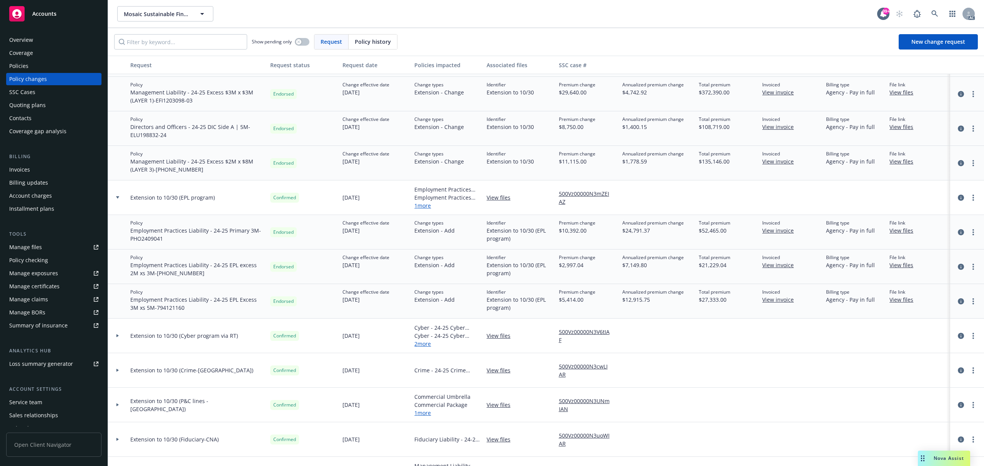
click at [114, 337] on div at bounding box center [117, 336] width 19 height 35
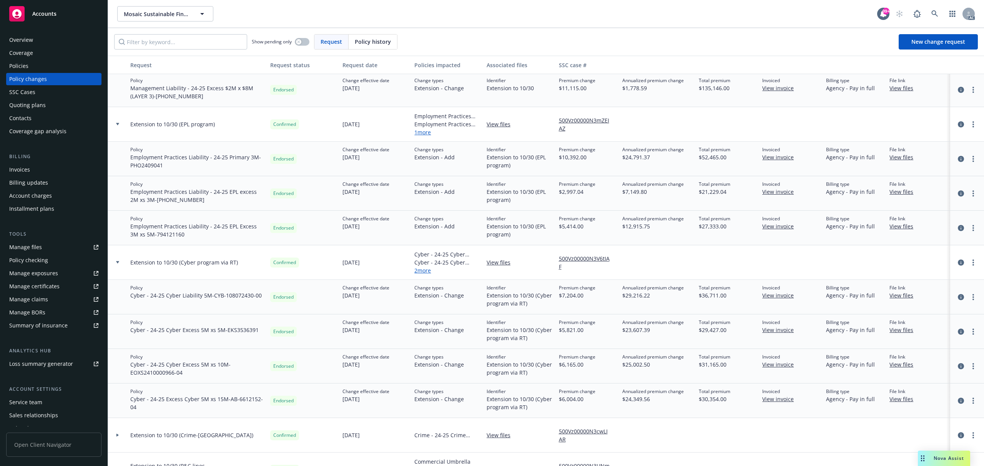
scroll to position [359, 0]
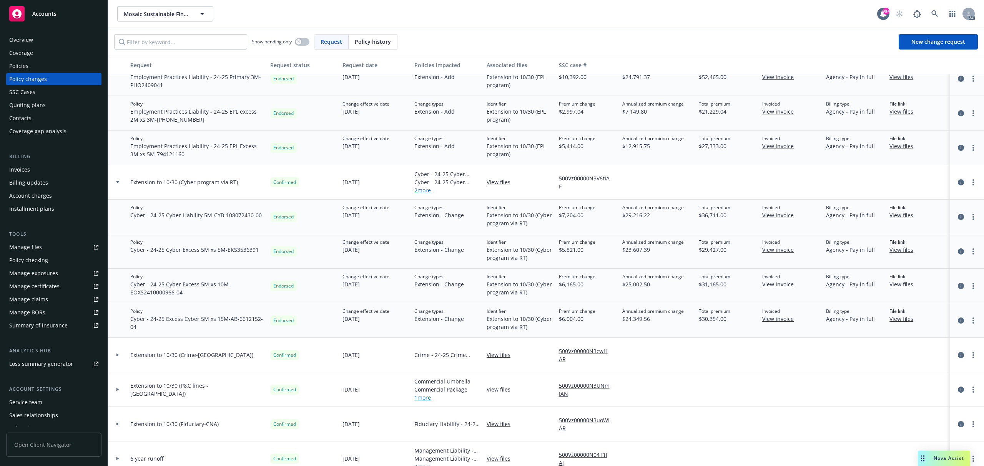
click at [117, 357] on icon at bounding box center [117, 355] width 3 height 3
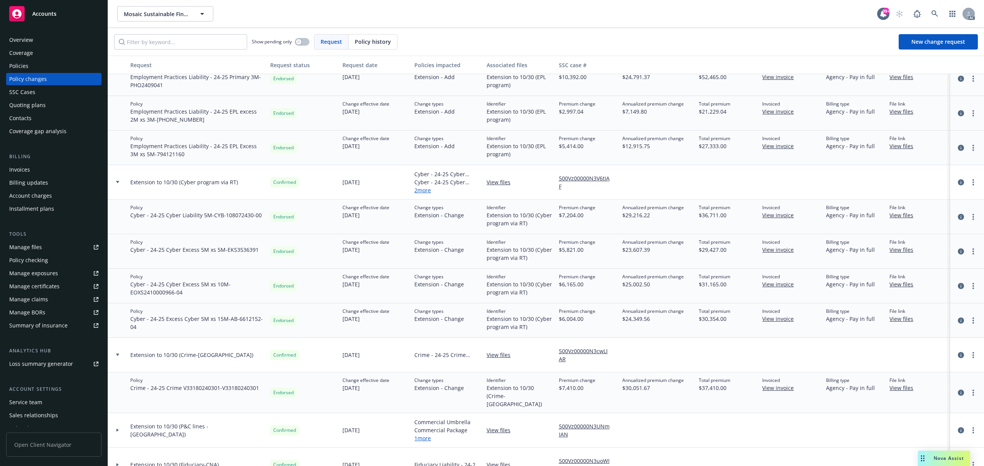
scroll to position [461, 0]
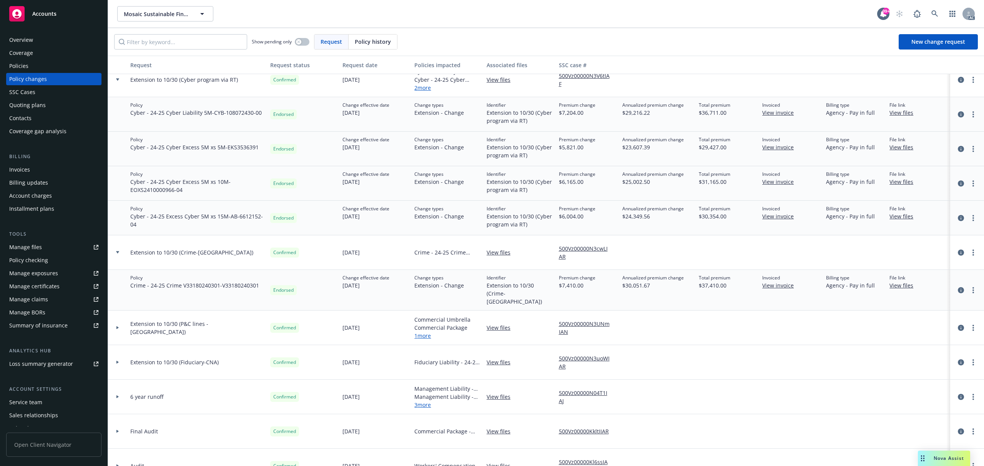
click at [117, 327] on icon at bounding box center [117, 328] width 2 height 3
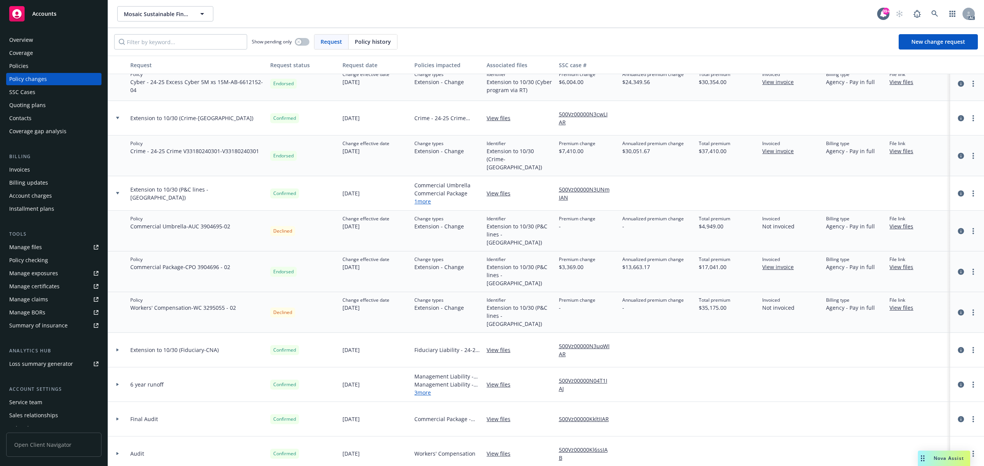
scroll to position [615, 0]
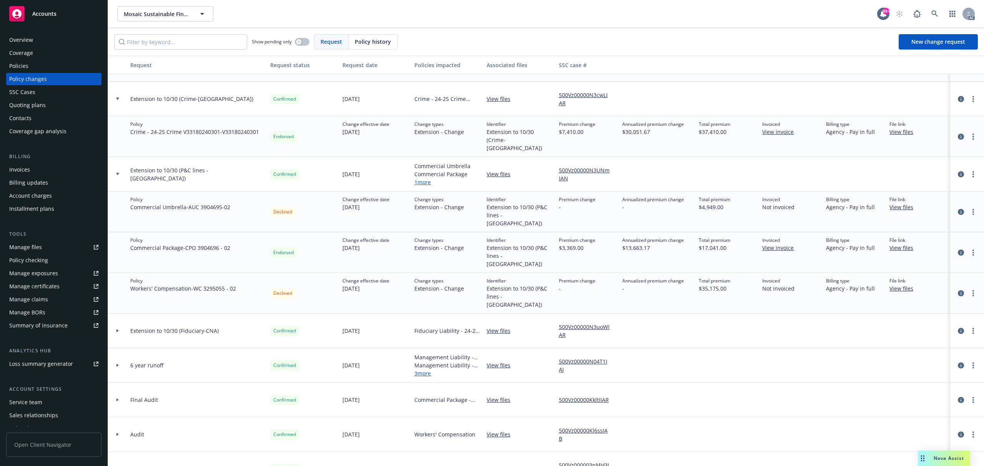
click at [118, 330] on icon at bounding box center [117, 331] width 3 height 3
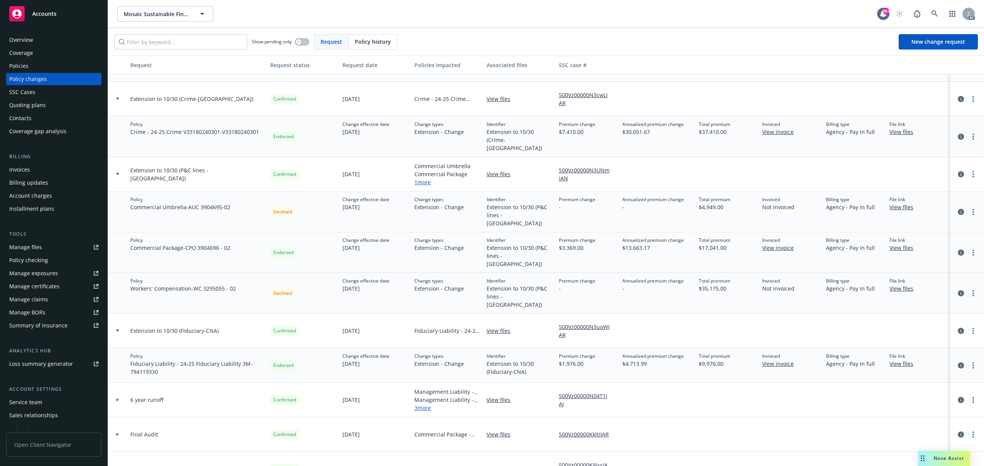
scroll to position [666, 0]
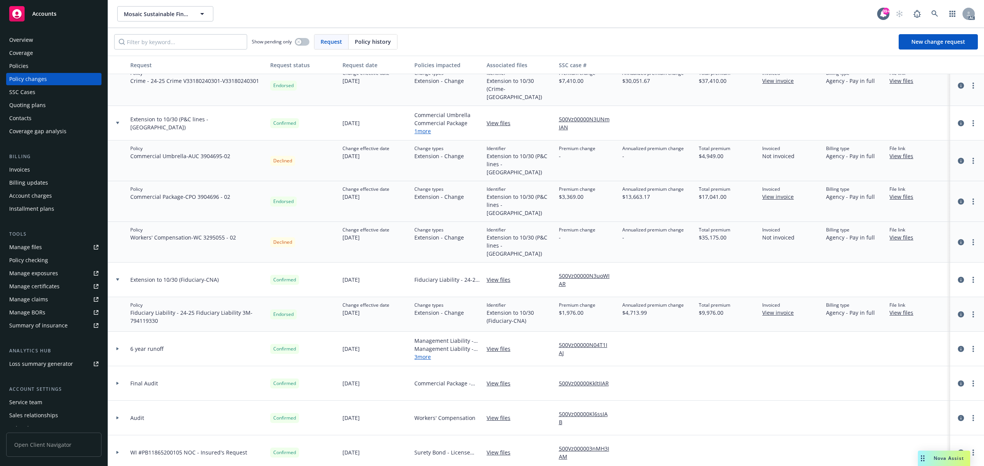
click at [117, 332] on div at bounding box center [117, 349] width 19 height 35
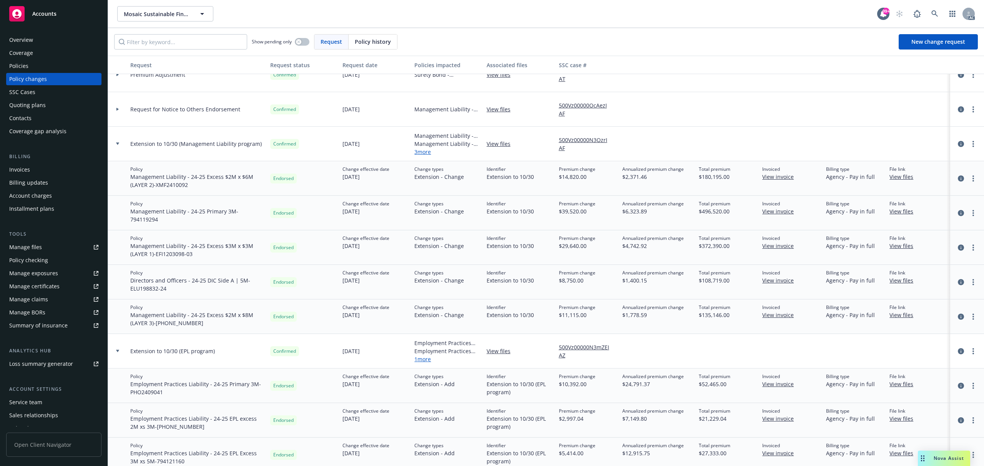
scroll to position [0, 0]
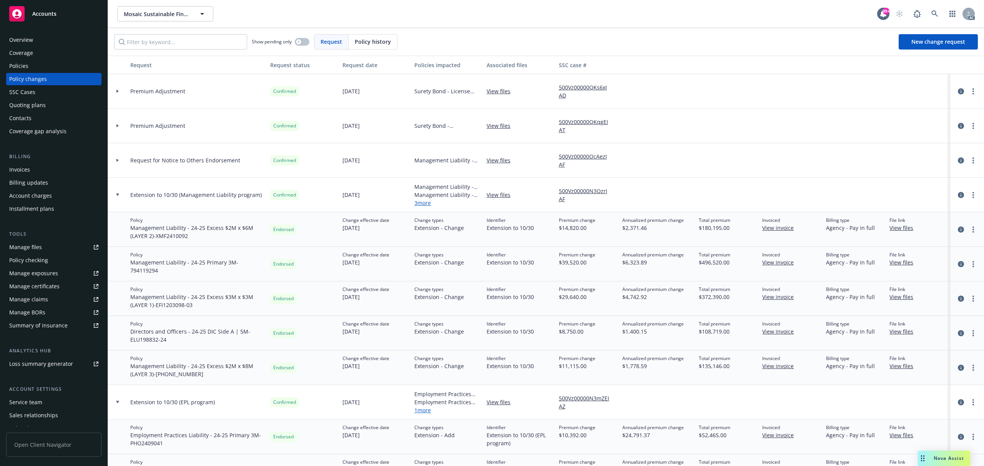
click at [34, 63] on div "Policies" at bounding box center [53, 66] width 89 height 12
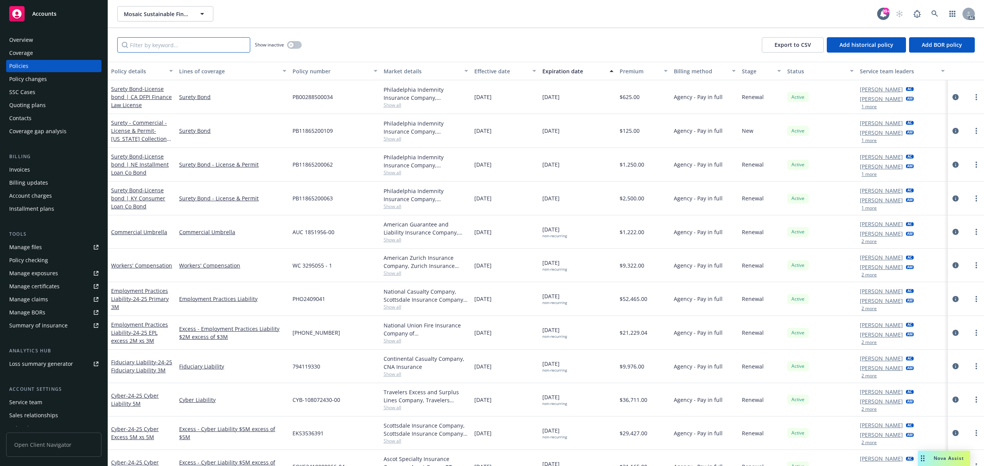
click at [207, 48] on input "Filter by keyword..." at bounding box center [183, 44] width 133 height 15
paste input "XMF2410092"
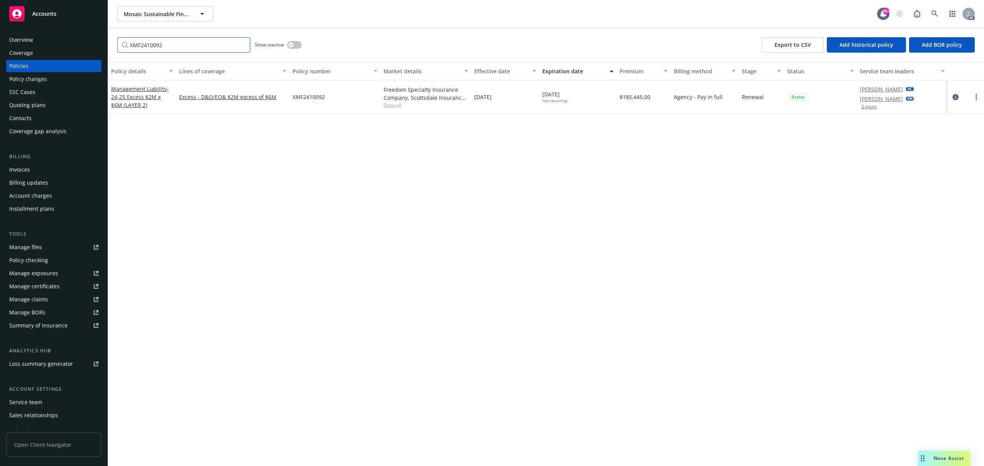
type input "XMF2410092"
click at [144, 92] on div "Management Liability - 24-25 Excess $2M x $6M (LAYER 2)" at bounding box center [142, 97] width 62 height 24
click at [151, 100] on span "- 24-25 Excess $2M x $6M (LAYER 2)" at bounding box center [140, 96] width 58 height 23
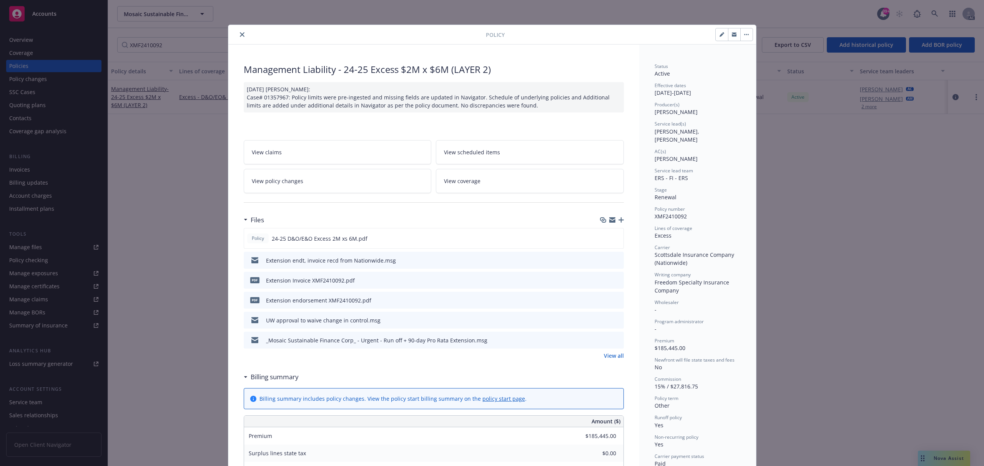
click at [611, 360] on link "View all" at bounding box center [614, 356] width 20 height 8
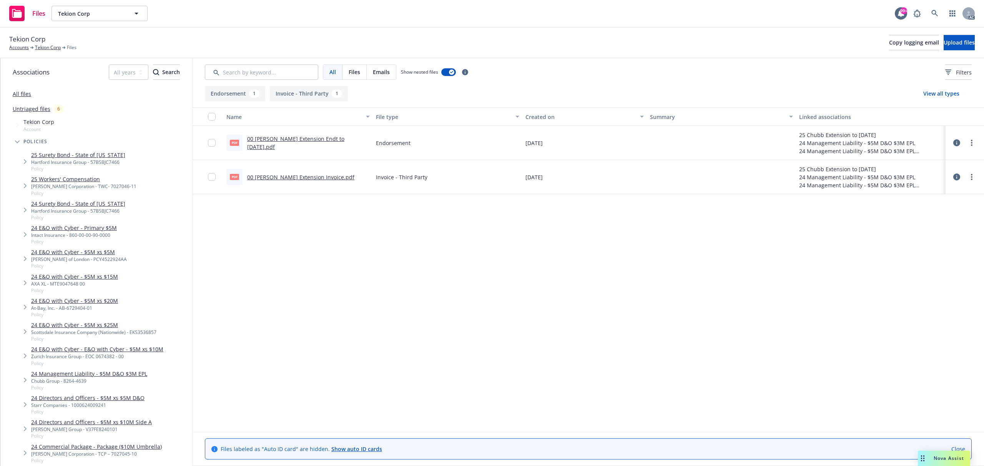
click at [315, 176] on link "00 Chubb ML Extension Invoice.pdf" at bounding box center [300, 177] width 107 height 7
click at [338, 141] on link "00 Chubb ML Extension Endt to 10/1/25.pdf" at bounding box center [295, 142] width 97 height 15
click at [933, 16] on icon at bounding box center [934, 13] width 7 height 7
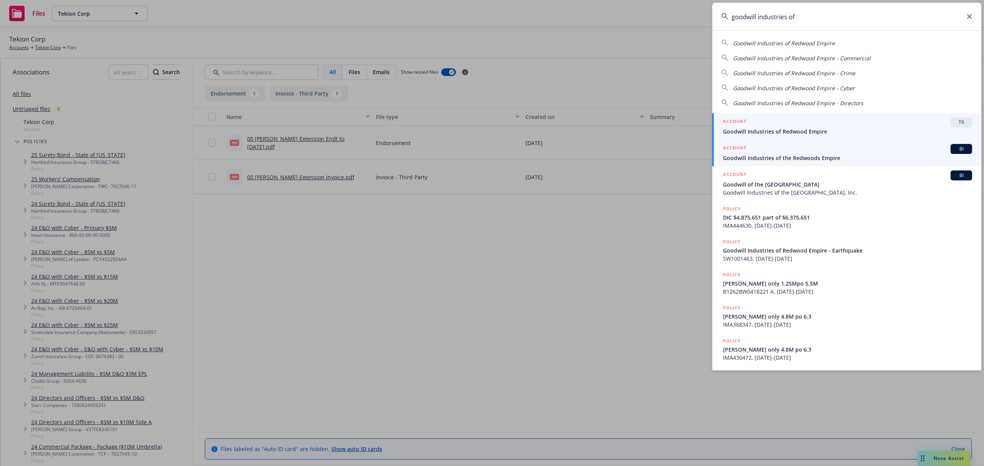
type input "goodwill industries of"
click at [815, 149] on div "ACCOUNT BI" at bounding box center [847, 149] width 249 height 10
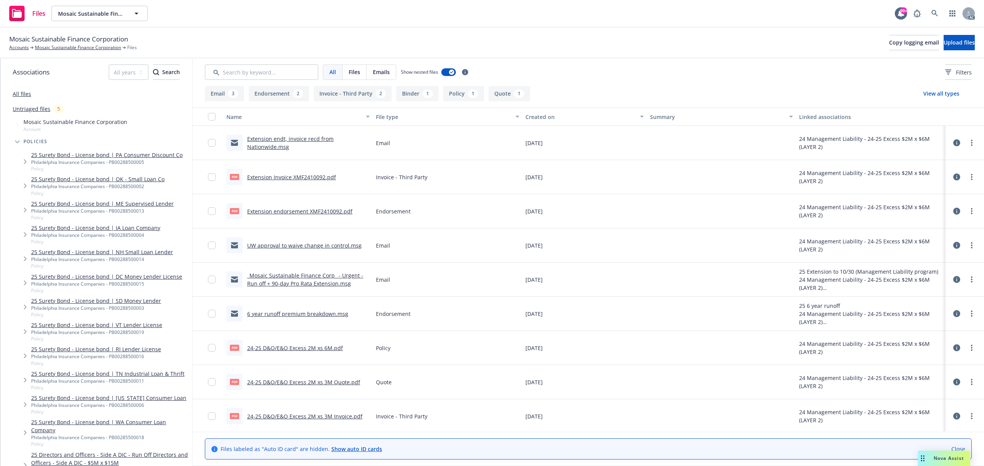
click at [325, 281] on link "_Mosaic Sustainable Finance Corp_ - Urgent - Run off + 90-day Pro Rata Extensio…" at bounding box center [305, 279] width 116 height 15
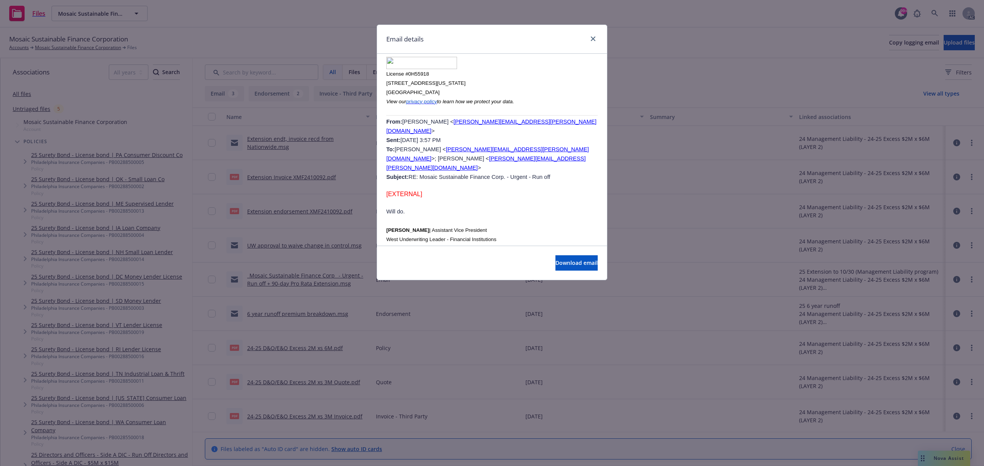
scroll to position [4634, 0]
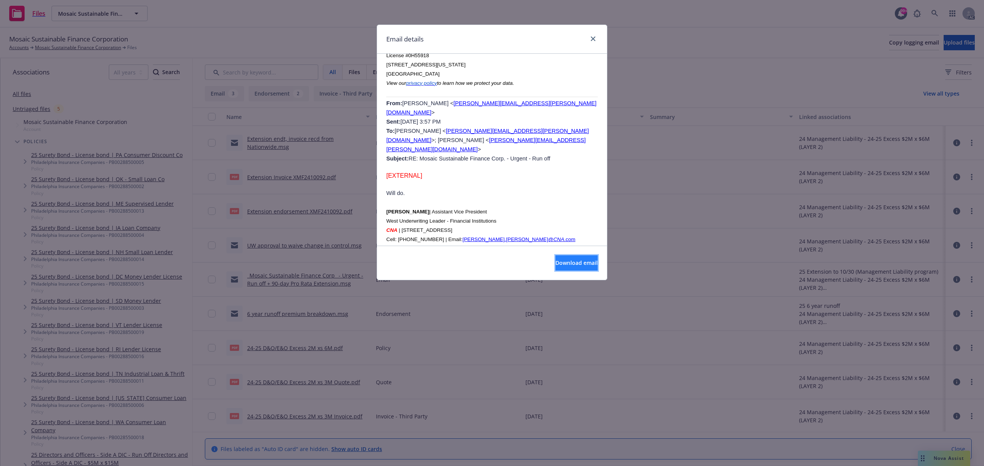
click at [560, 263] on span "Download email" at bounding box center [576, 262] width 42 height 7
click at [588, 38] on div at bounding box center [591, 39] width 12 height 10
click at [592, 39] on icon "close" at bounding box center [593, 39] width 5 height 5
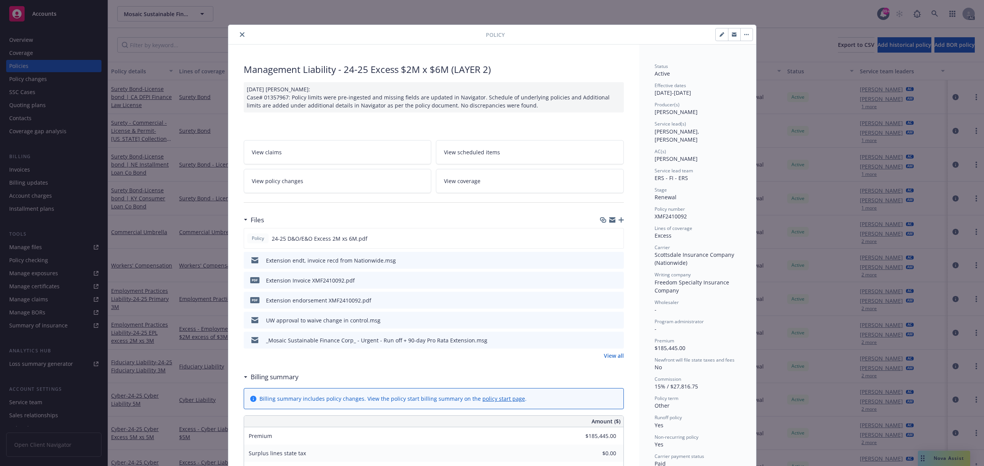
click at [240, 34] on icon "close" at bounding box center [242, 34] width 5 height 5
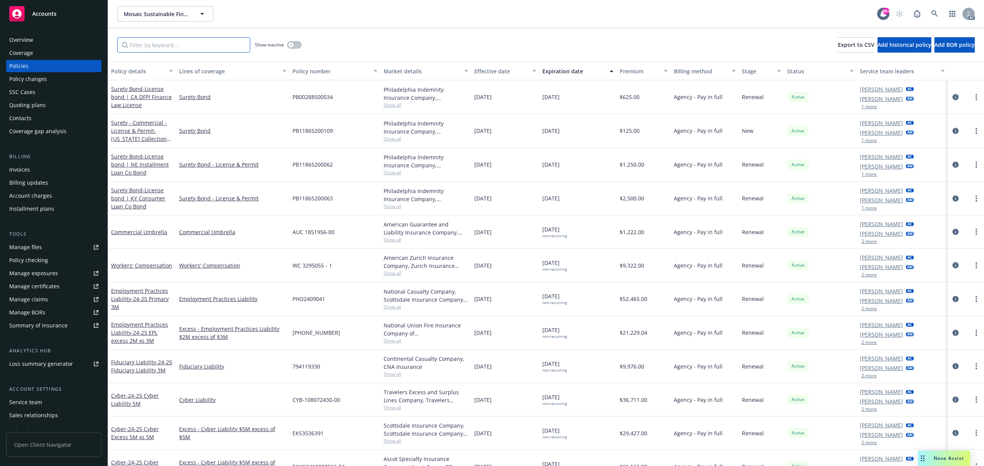
click at [166, 48] on input "Filter by keyword..." at bounding box center [183, 44] width 133 height 15
paste input "XMF2410092"
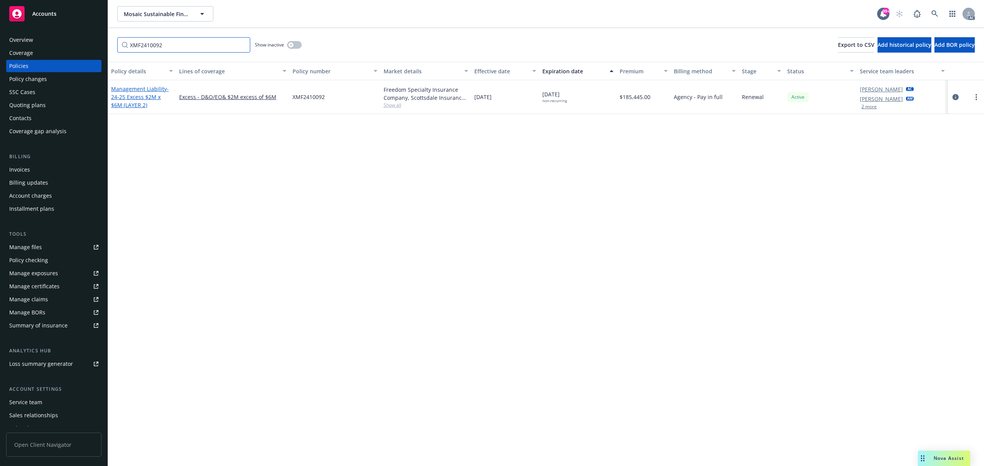
type input "XMF2410092"
click at [151, 94] on span "- 24-25 Excess $2M x $6M (LAYER 2)" at bounding box center [140, 96] width 58 height 23
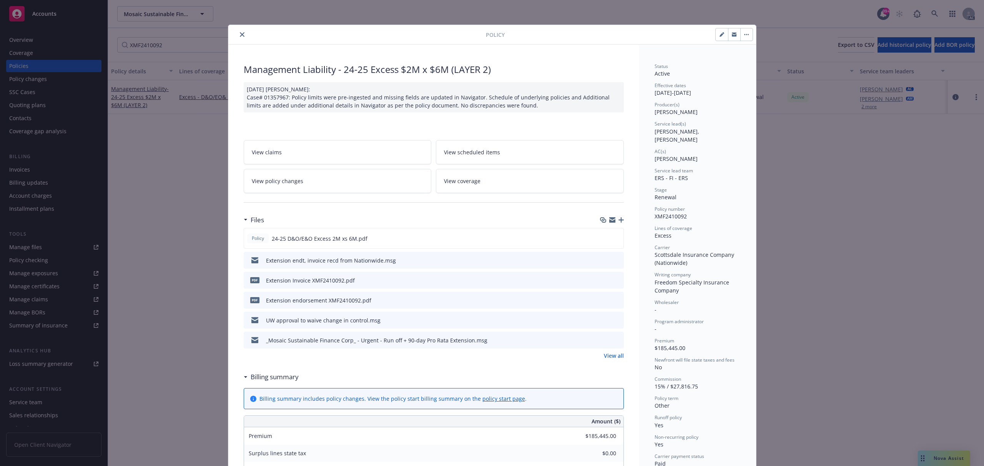
scroll to position [23, 0]
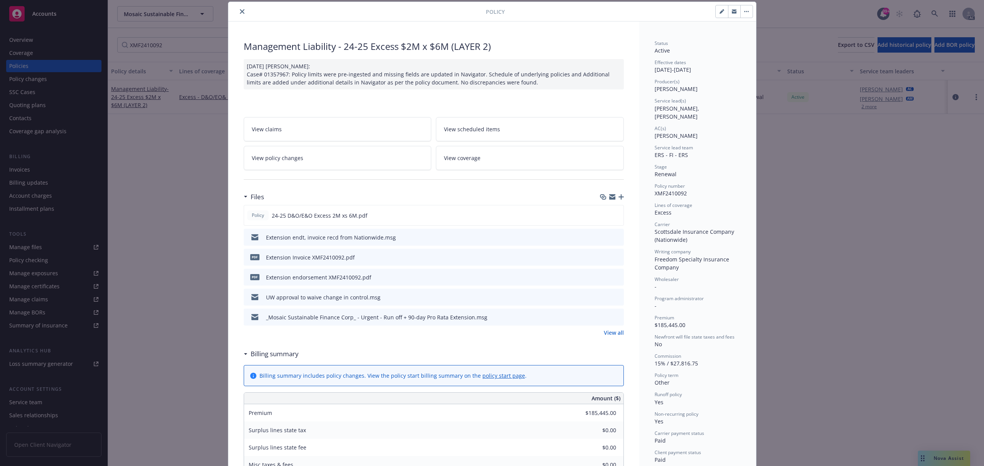
click at [614, 260] on icon "preview file" at bounding box center [616, 256] width 7 height 5
click at [615, 277] on icon "preview file" at bounding box center [616, 276] width 7 height 5
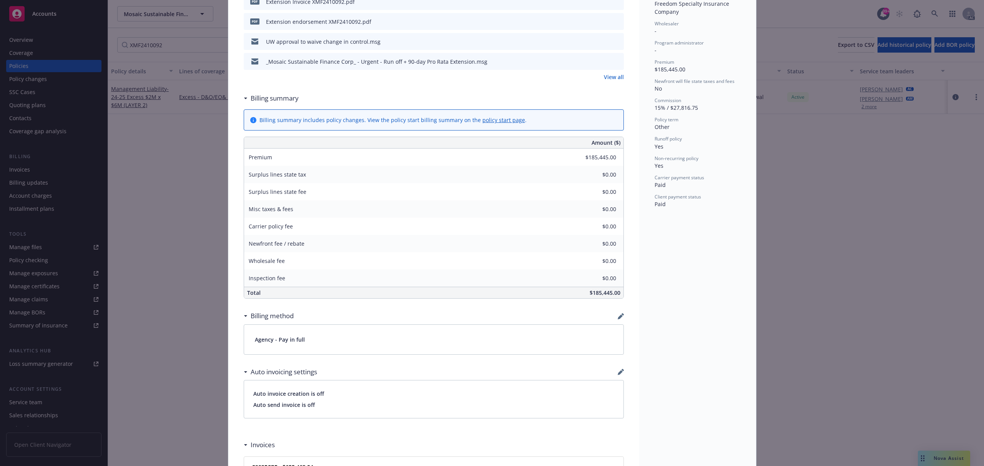
scroll to position [125, 0]
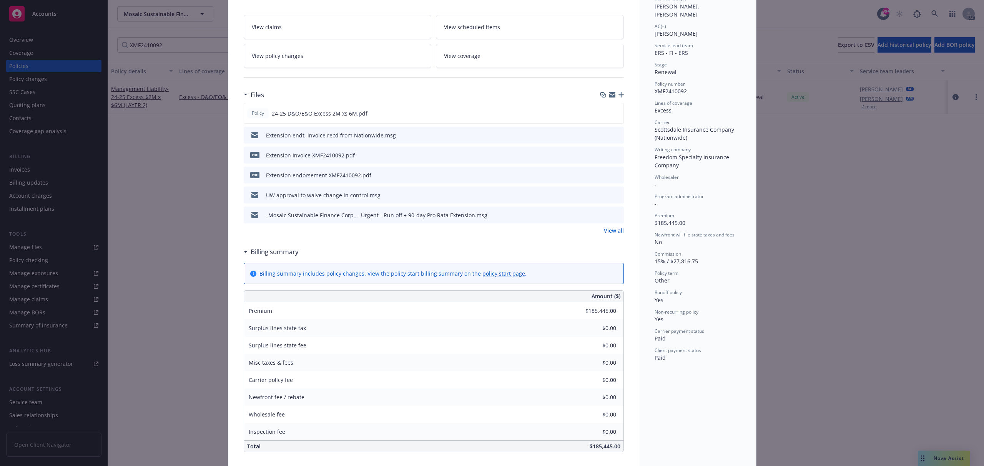
click at [681, 131] on span "Scottsdale Insurance Company (Nationwide)" at bounding box center [694, 133] width 81 height 15
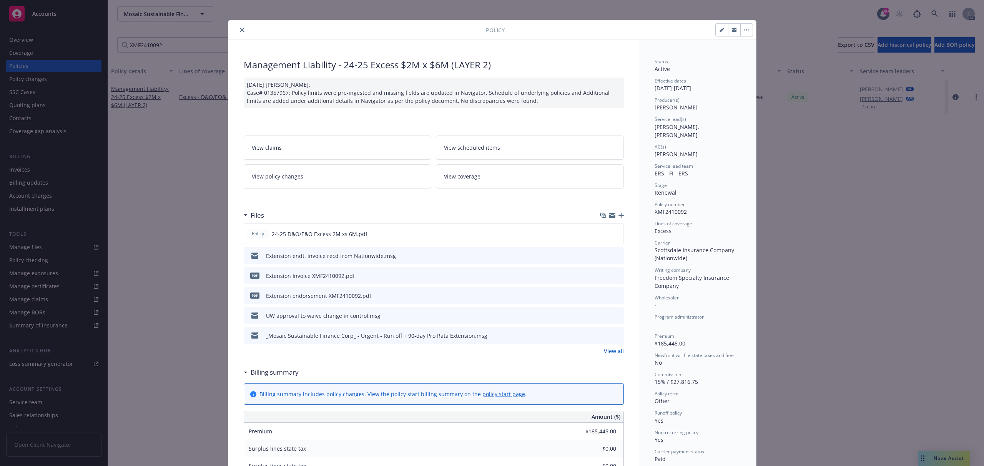
scroll to position [0, 0]
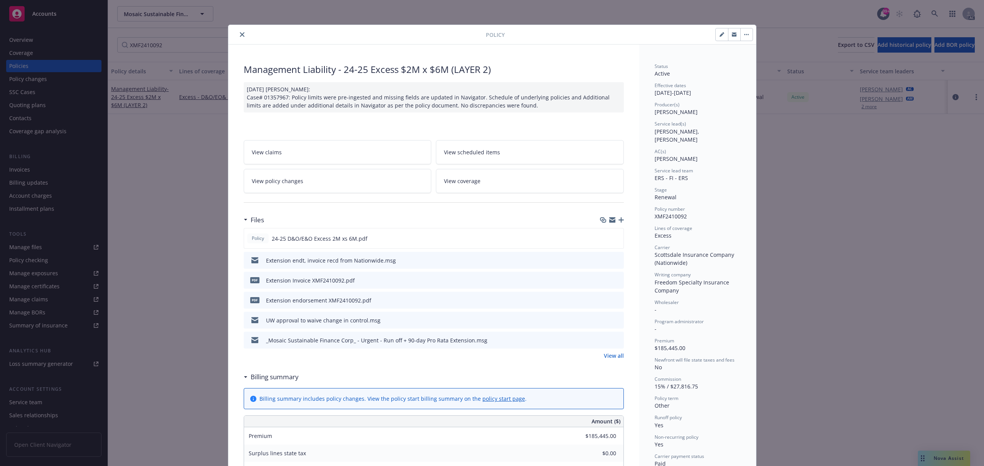
click at [238, 39] on button "close" at bounding box center [241, 34] width 9 height 9
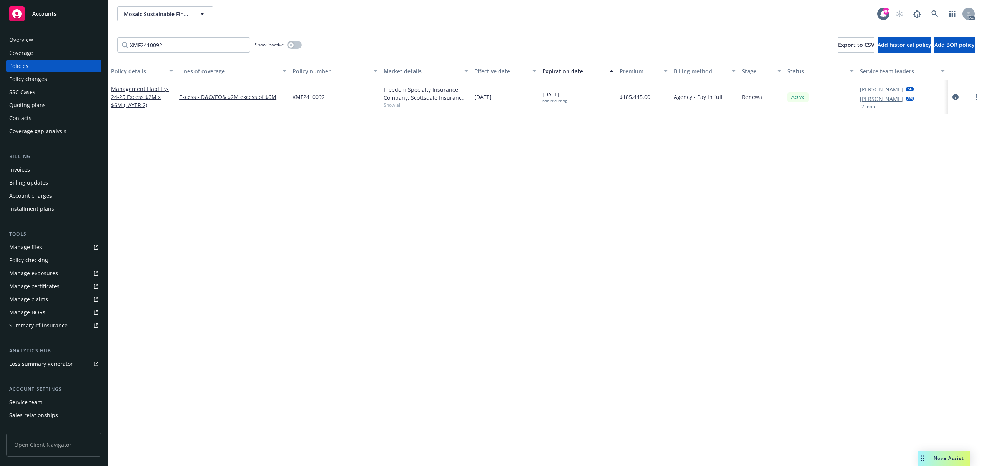
click at [41, 80] on div "Policy changes" at bounding box center [28, 79] width 38 height 12
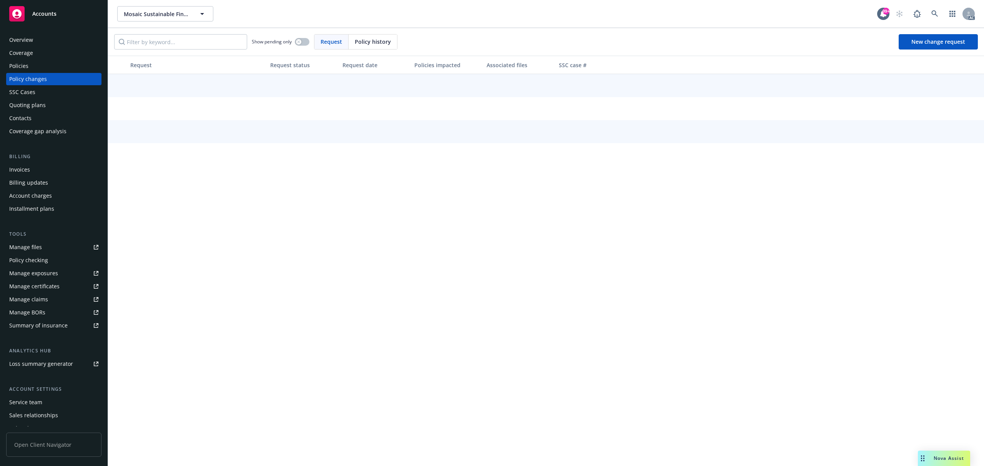
click at [368, 45] on span "Policy history" at bounding box center [373, 42] width 36 height 8
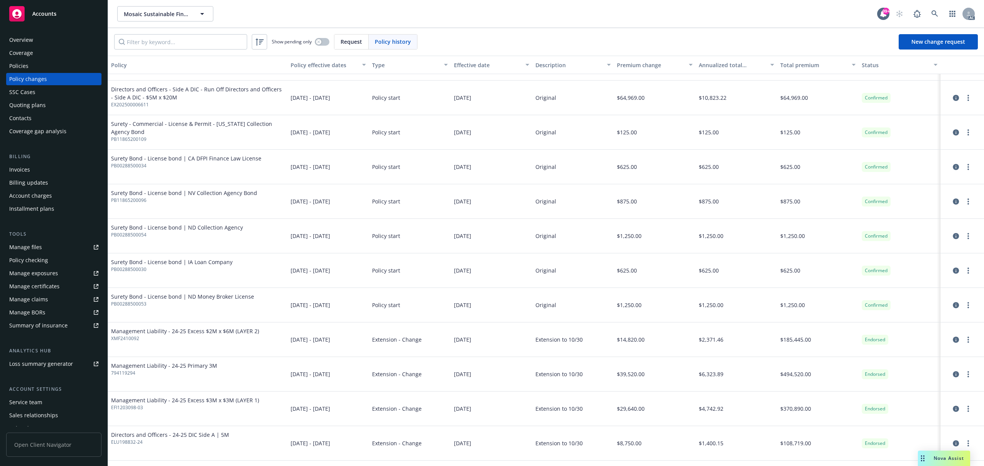
scroll to position [563, 0]
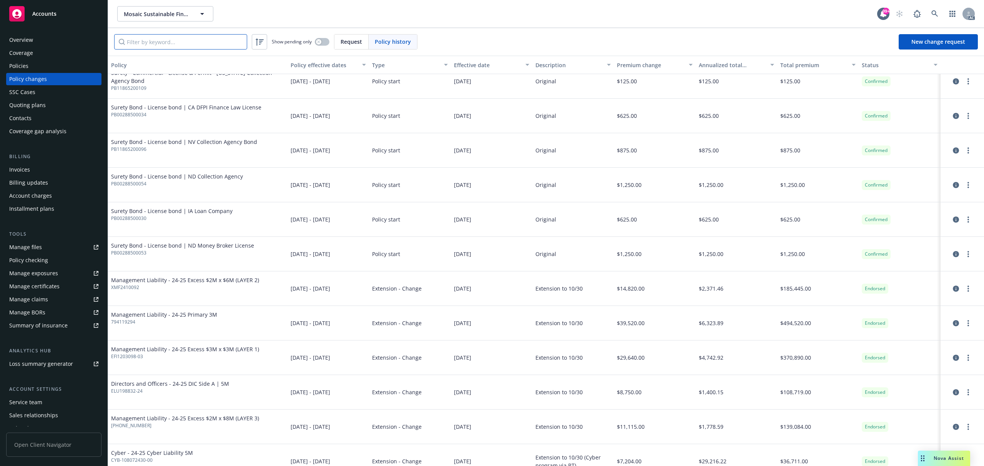
click at [163, 39] on input "Filter by keyword..." at bounding box center [180, 41] width 133 height 15
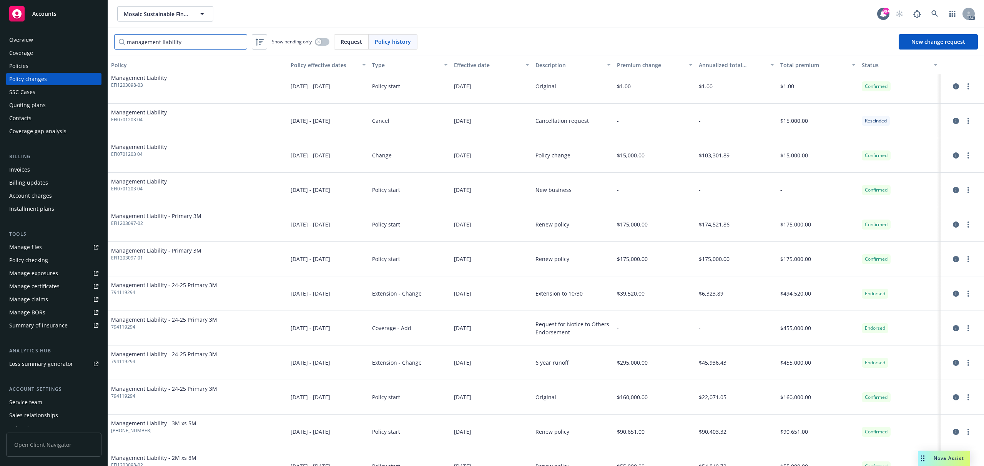
scroll to position [0, 0]
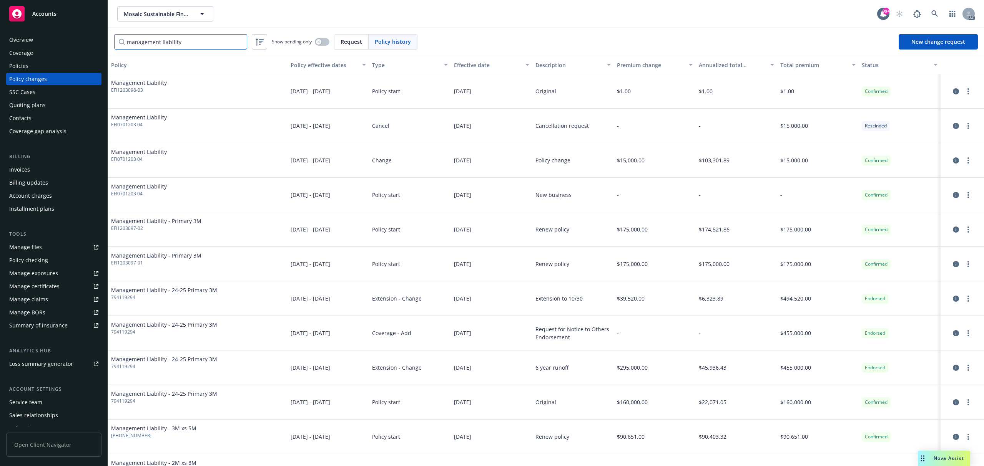
type input "management liability"
click at [334, 66] on div "Policy effective dates" at bounding box center [323, 65] width 67 height 8
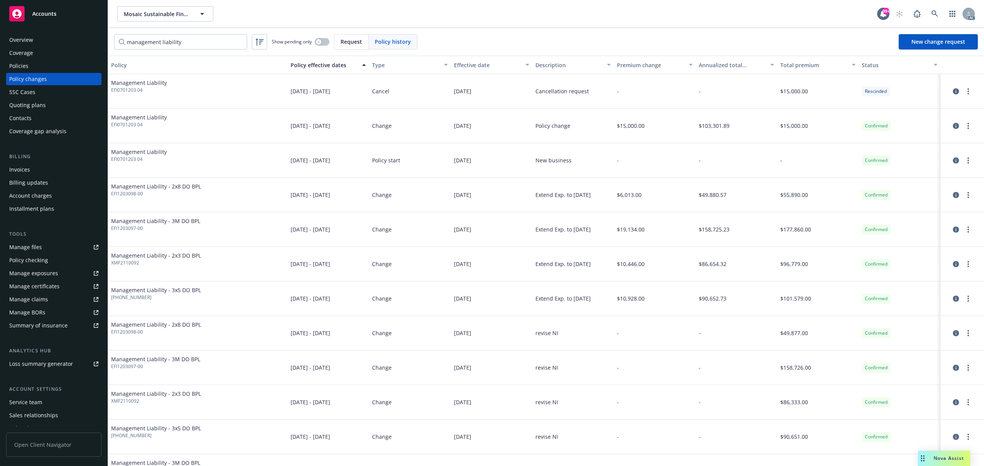
click at [334, 66] on div "Policy effective dates" at bounding box center [323, 65] width 67 height 8
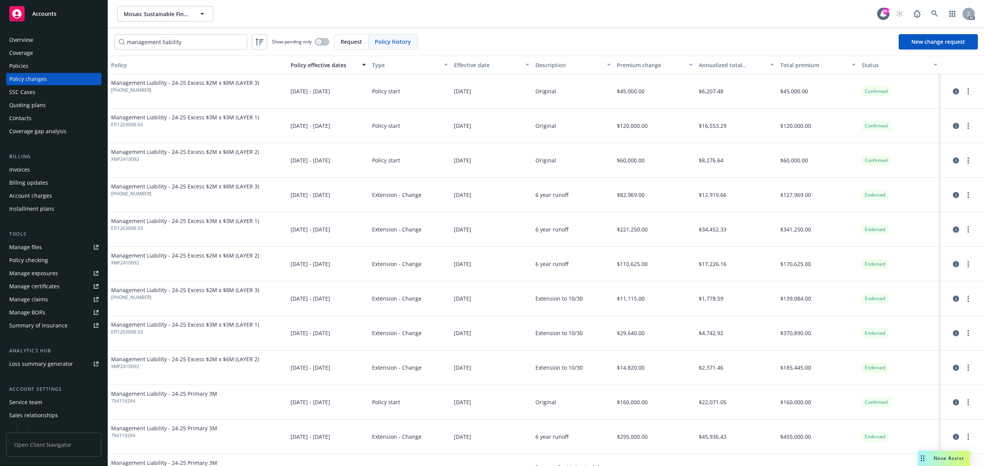
click at [953, 231] on icon "circleInformation" at bounding box center [956, 230] width 6 height 6
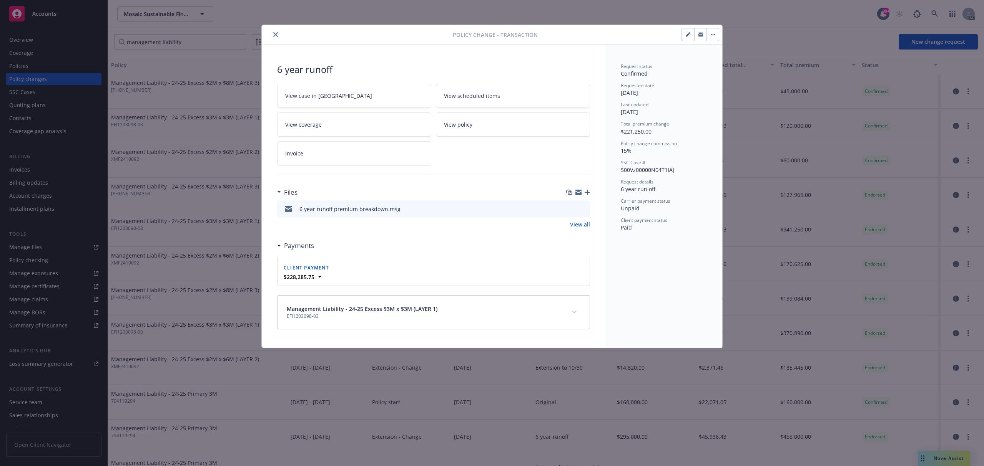
click at [274, 39] on button "close" at bounding box center [275, 34] width 9 height 9
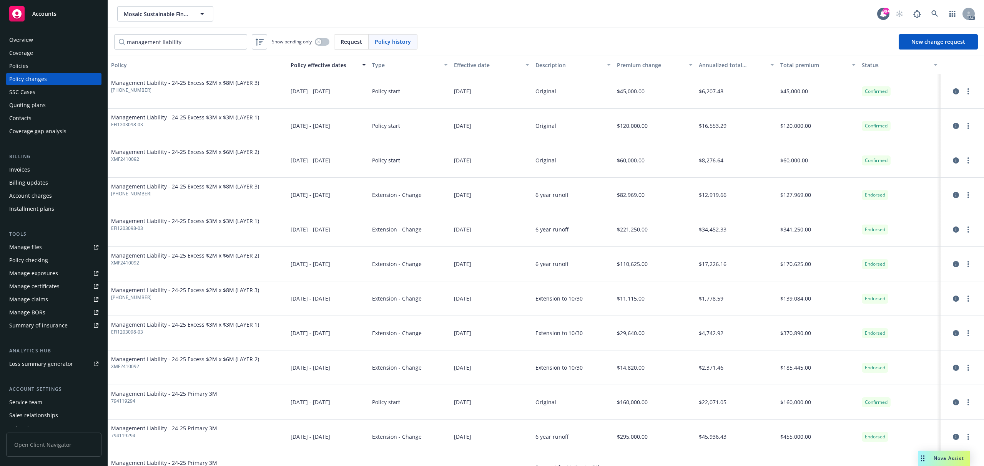
click at [35, 63] on div "Policies" at bounding box center [53, 66] width 89 height 12
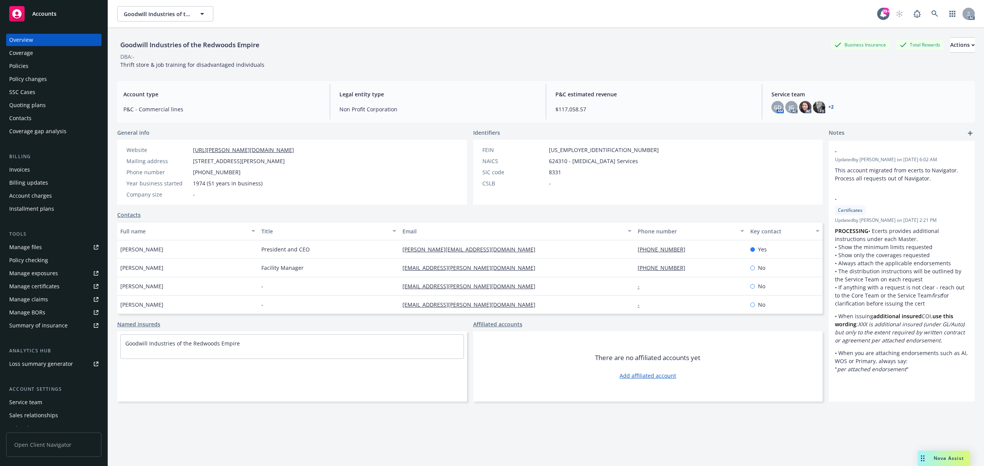
click at [33, 65] on div "Policies" at bounding box center [53, 66] width 89 height 12
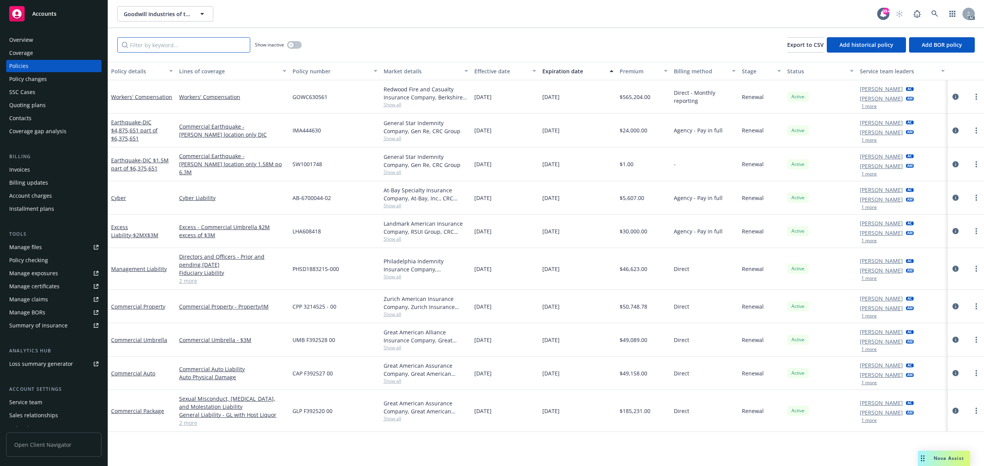
click at [186, 48] on input "Filter by keyword..." at bounding box center [183, 44] width 133 height 15
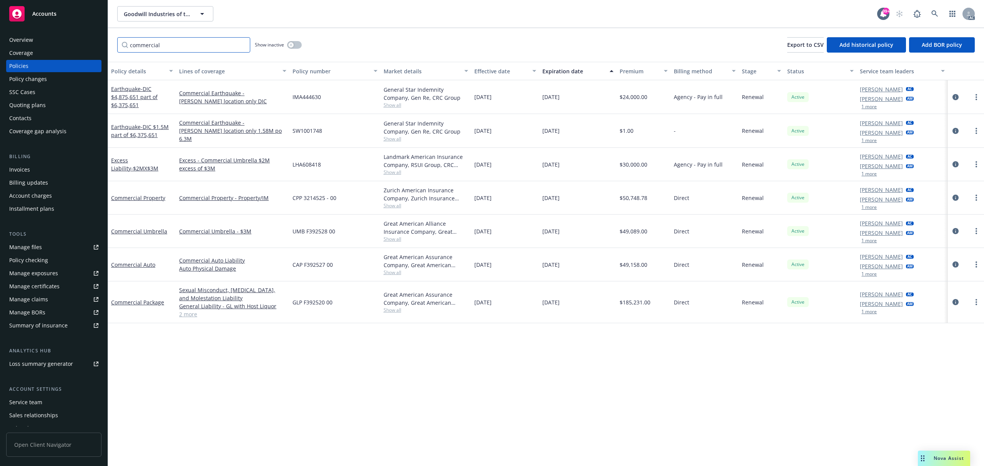
click at [178, 40] on input "commercial" at bounding box center [183, 44] width 133 height 15
paste input "GLP F392520 00"
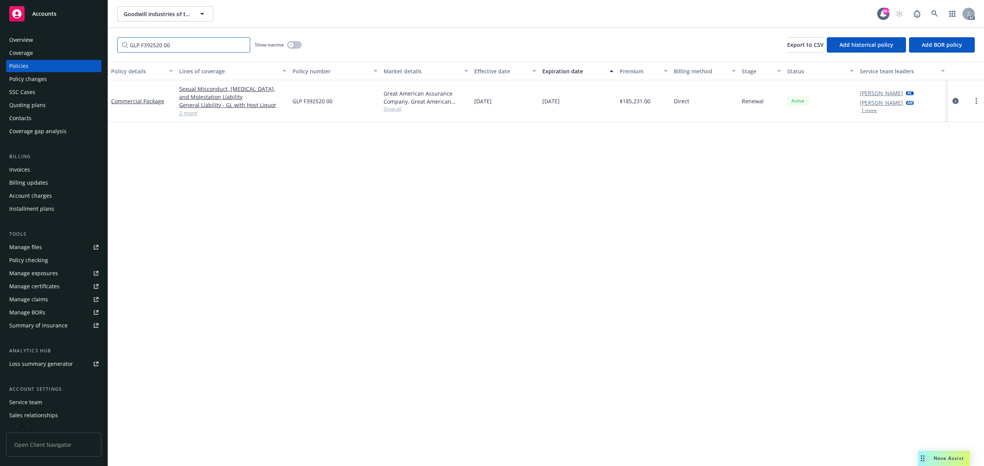
type input "GLP F392520 00"
click at [276, 168] on div "Policy details Lines of coverage Policy number Market details Effective date Ex…" at bounding box center [546, 264] width 876 height 405
click at [154, 101] on link "Commercial Package" at bounding box center [137, 101] width 53 height 7
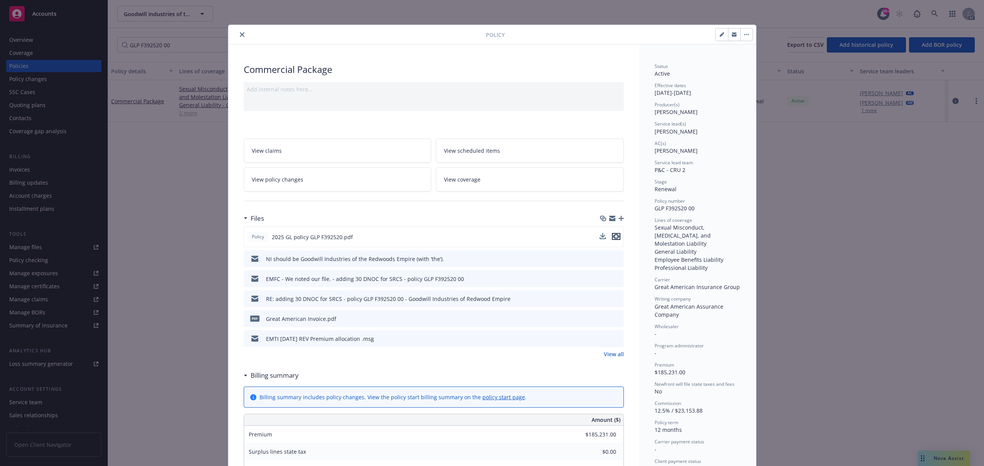
click at [614, 237] on icon "preview file" at bounding box center [615, 236] width 7 height 5
click at [614, 353] on link "View all" at bounding box center [614, 354] width 20 height 8
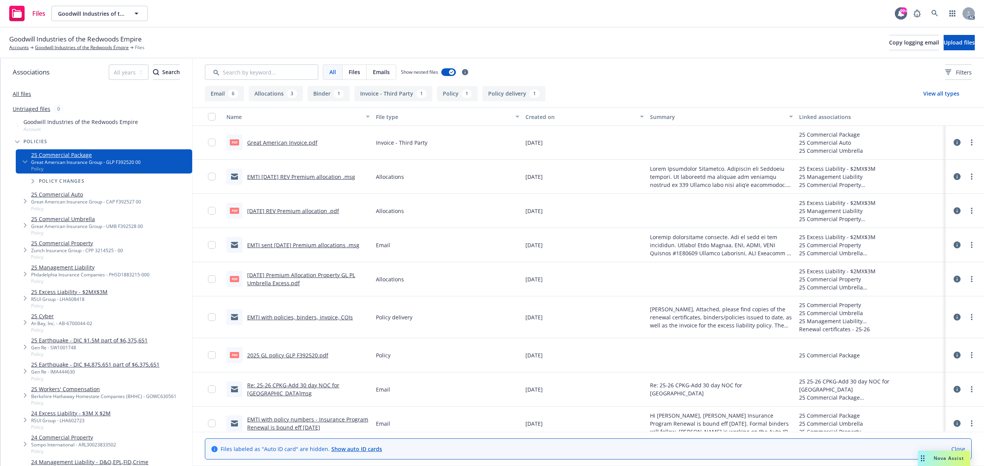
scroll to position [146, 0]
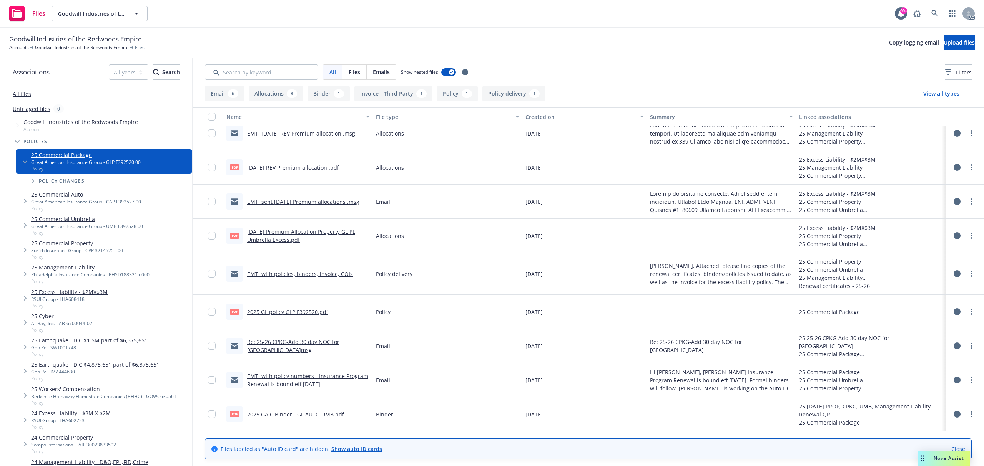
click at [297, 385] on link "EMTI with policy numbers - Insurance Program Renewal is bound eff 8/20/2025" at bounding box center [307, 380] width 121 height 15
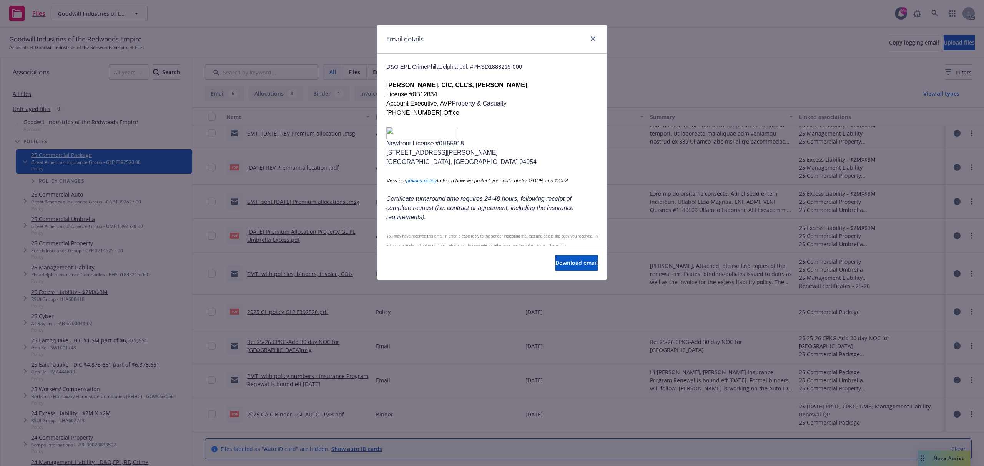
scroll to position [310, 0]
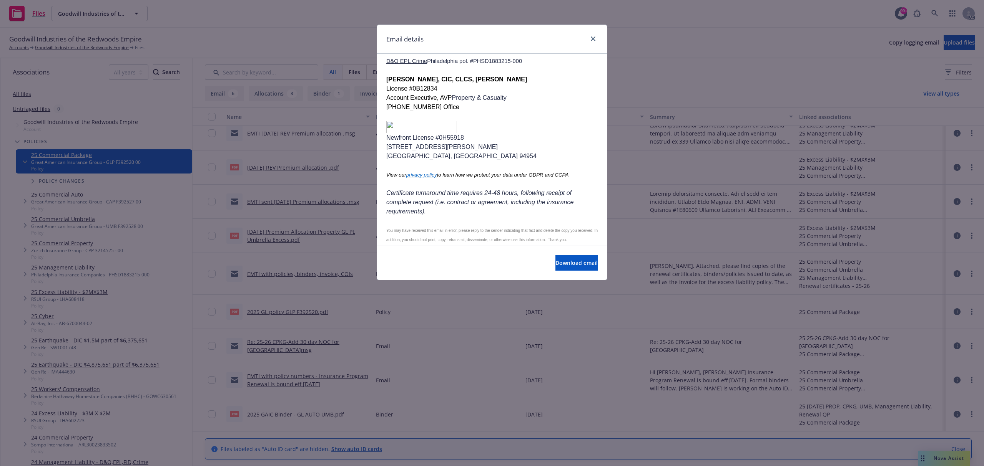
click at [600, 39] on div "Email details" at bounding box center [492, 39] width 230 height 29
click at [596, 39] on link "close" at bounding box center [592, 38] width 9 height 9
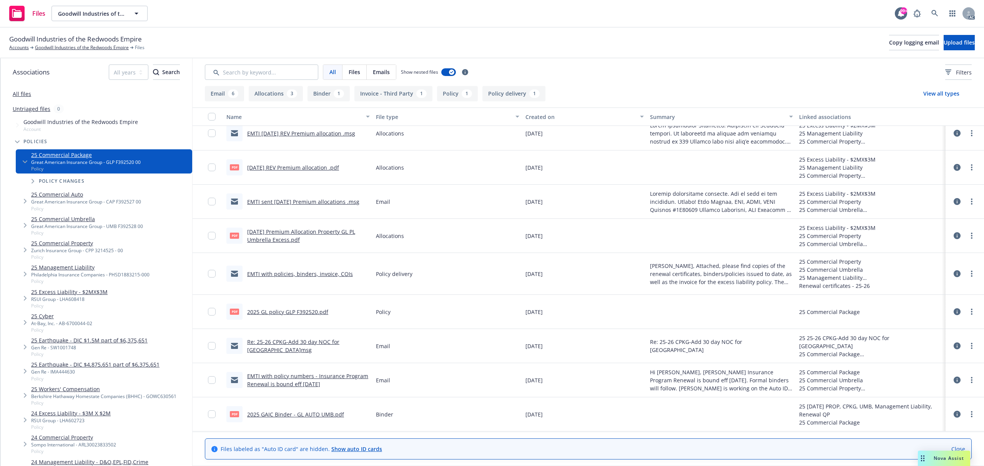
click at [329, 274] on link "EMTI with policies, binders, invoice, COIs" at bounding box center [300, 274] width 106 height 7
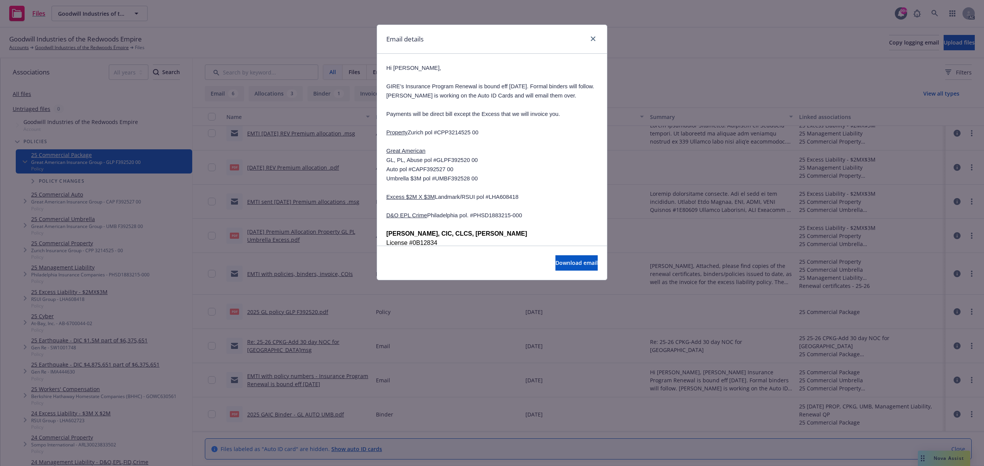
scroll to position [615, 0]
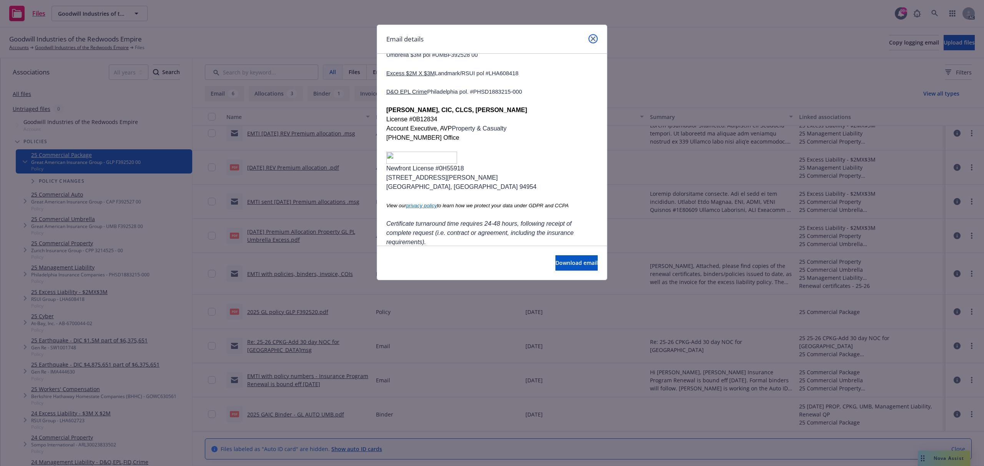
click at [589, 35] on link "close" at bounding box center [592, 38] width 9 height 9
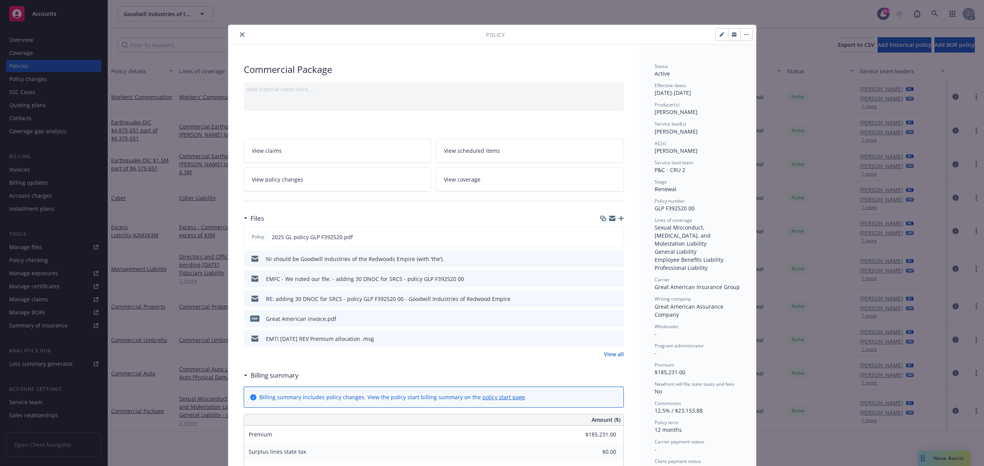
click at [240, 36] on icon "close" at bounding box center [242, 34] width 5 height 5
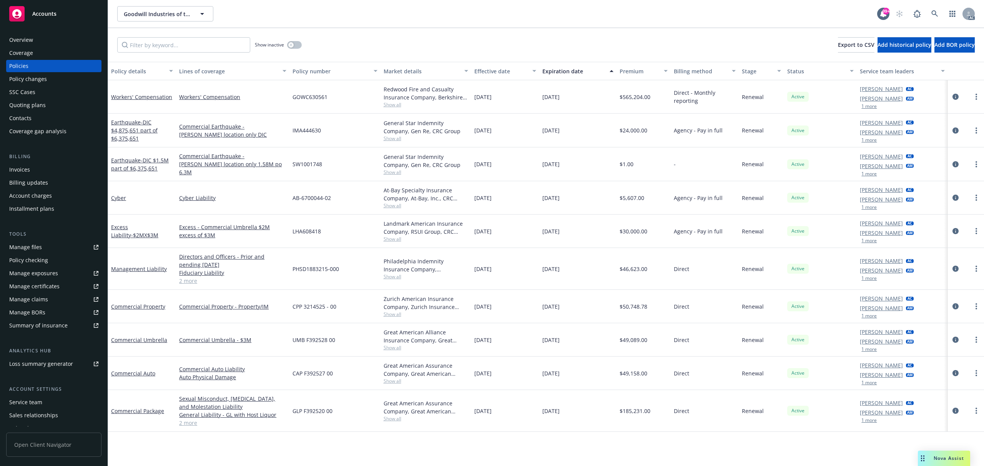
drag, startPoint x: 185, startPoint y: 37, endPoint x: 185, endPoint y: 48, distance: 11.5
click at [184, 37] on div "Show inactive Export to CSV Add historical policy Add BOR policy" at bounding box center [546, 45] width 876 height 34
click at [185, 48] on input "Filter by keyword..." at bounding box center [183, 44] width 133 height 15
paste input "2023-01003-GL"
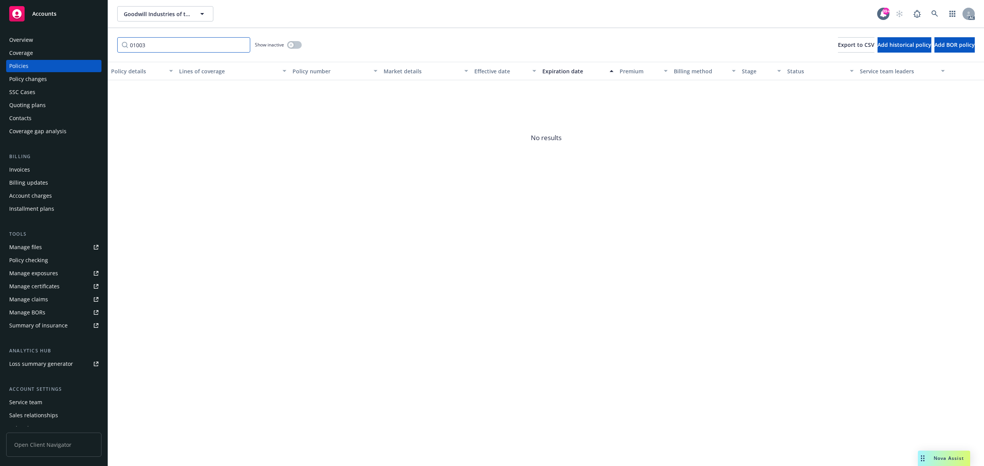
click at [141, 48] on input "01003" at bounding box center [183, 44] width 133 height 15
type input "commercial package"
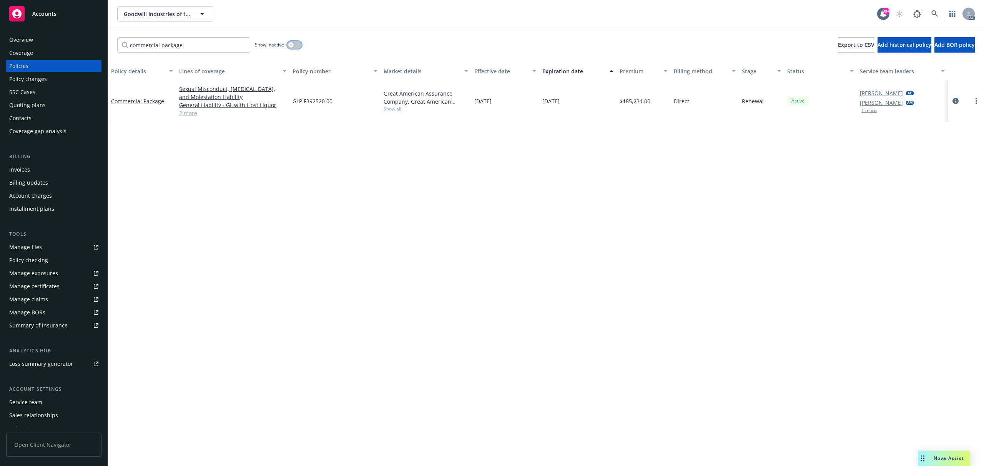
click at [294, 46] on button "button" at bounding box center [294, 45] width 15 height 8
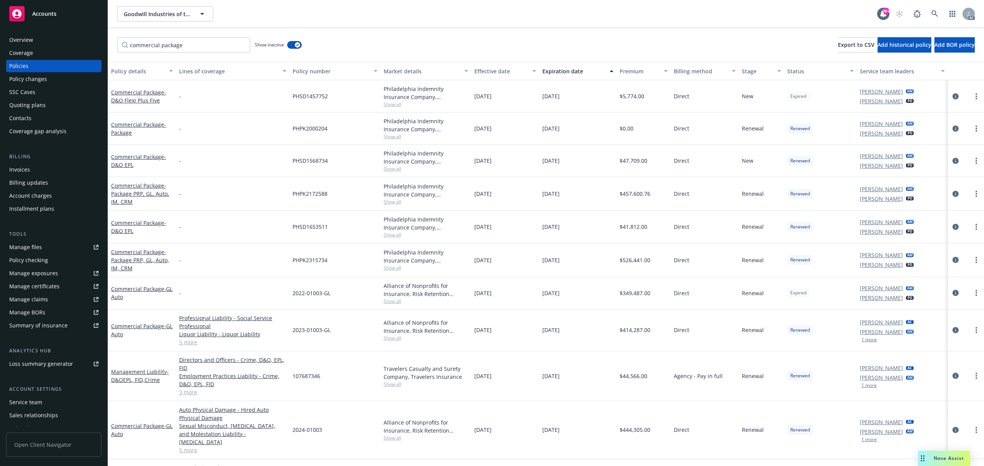
click at [491, 70] on div "Effective date" at bounding box center [500, 71] width 53 height 8
click at [486, 71] on div "Effective date" at bounding box center [500, 71] width 53 height 8
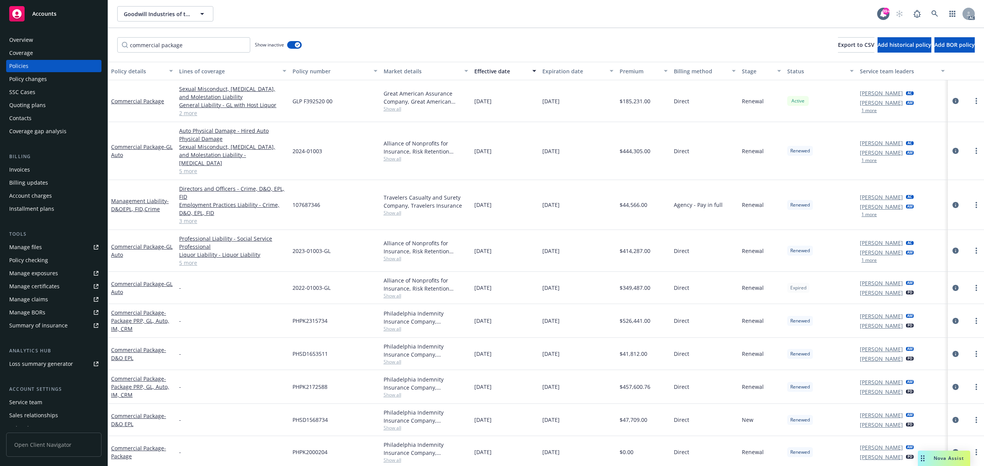
click at [394, 156] on span "Show all" at bounding box center [425, 159] width 85 height 7
click at [141, 143] on link "Commercial Package - GL Auto" at bounding box center [141, 150] width 61 height 15
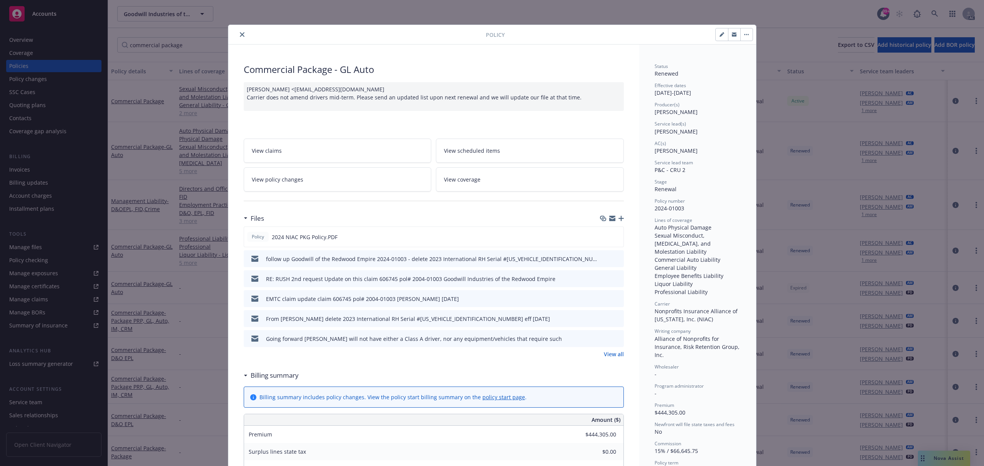
click at [613, 339] on icon "preview file" at bounding box center [616, 338] width 7 height 5
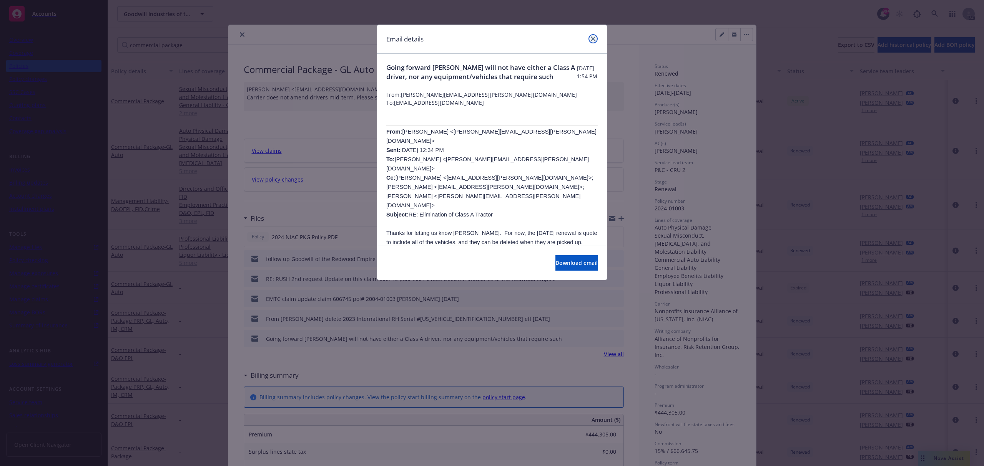
click at [594, 40] on icon "close" at bounding box center [593, 39] width 5 height 5
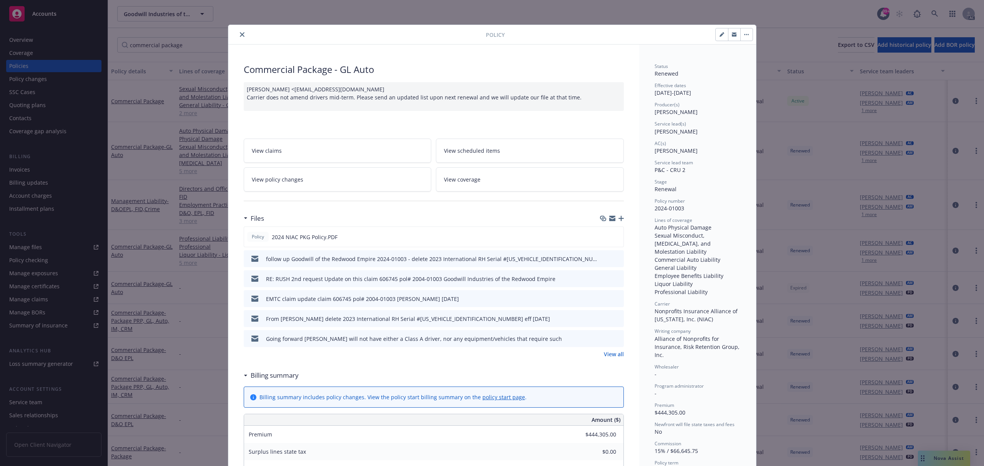
click at [246, 36] on div at bounding box center [358, 34] width 254 height 9
click at [241, 36] on button "close" at bounding box center [241, 34] width 9 height 9
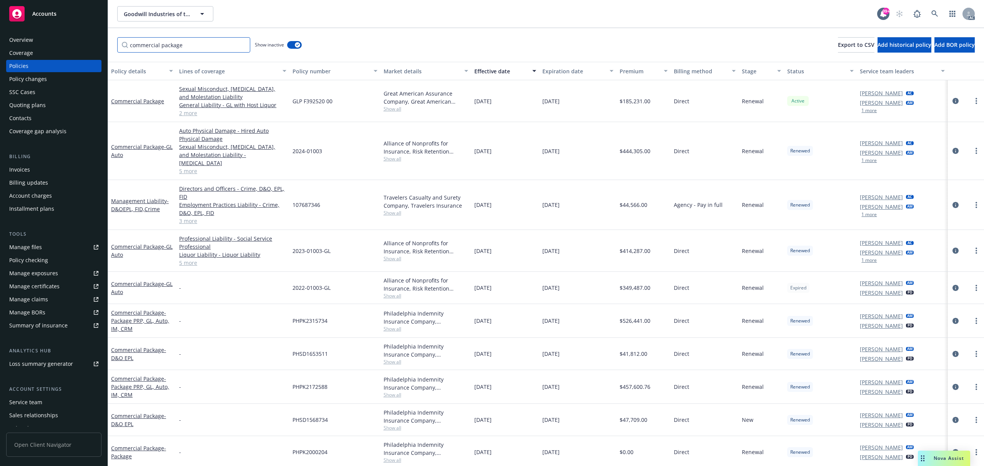
click at [235, 43] on input "commercial package" at bounding box center [183, 44] width 133 height 15
click at [239, 46] on input "commercial package" at bounding box center [183, 44] width 133 height 15
click at [245, 45] on input "commercial package" at bounding box center [183, 44] width 133 height 15
click at [243, 45] on input "commercial package" at bounding box center [183, 44] width 133 height 15
click at [363, 41] on div "Show inactive Export to CSV Add historical policy Add BOR policy" at bounding box center [546, 45] width 876 height 34
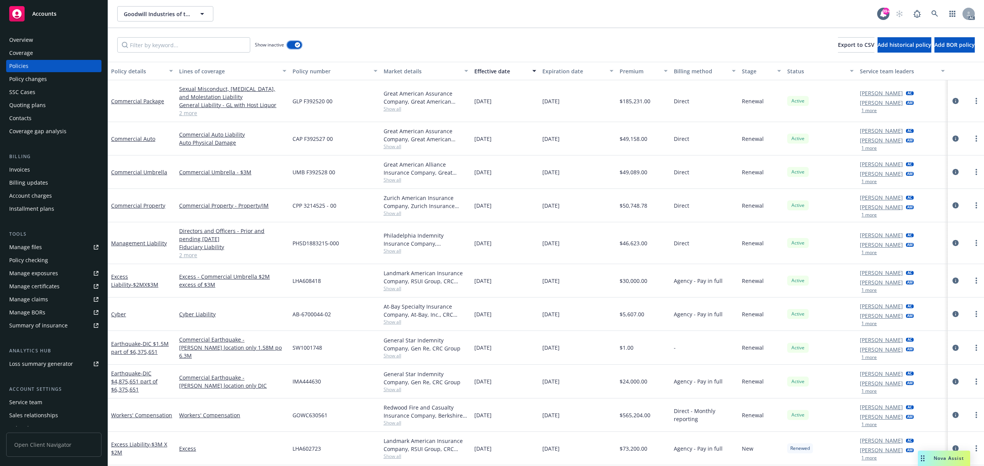
click at [297, 46] on icon "button" at bounding box center [297, 45] width 3 height 2
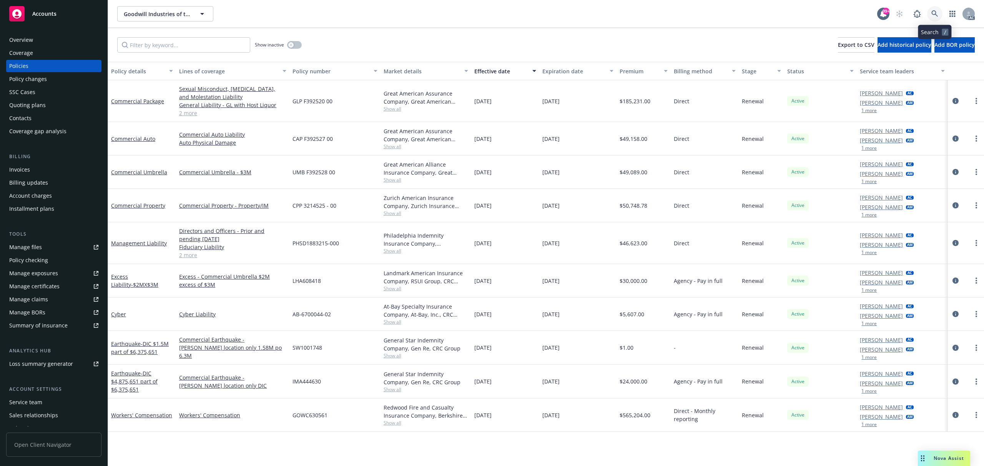
click at [930, 12] on link at bounding box center [934, 13] width 15 height 15
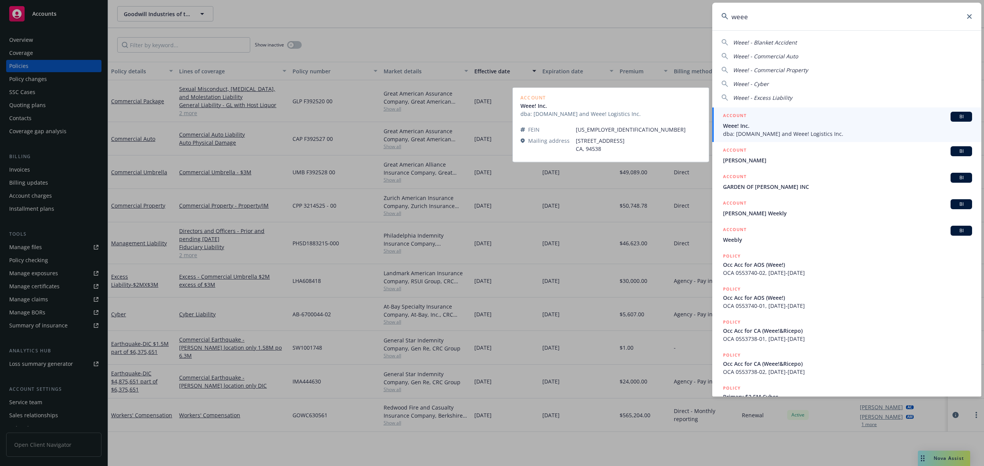
type input "weee"
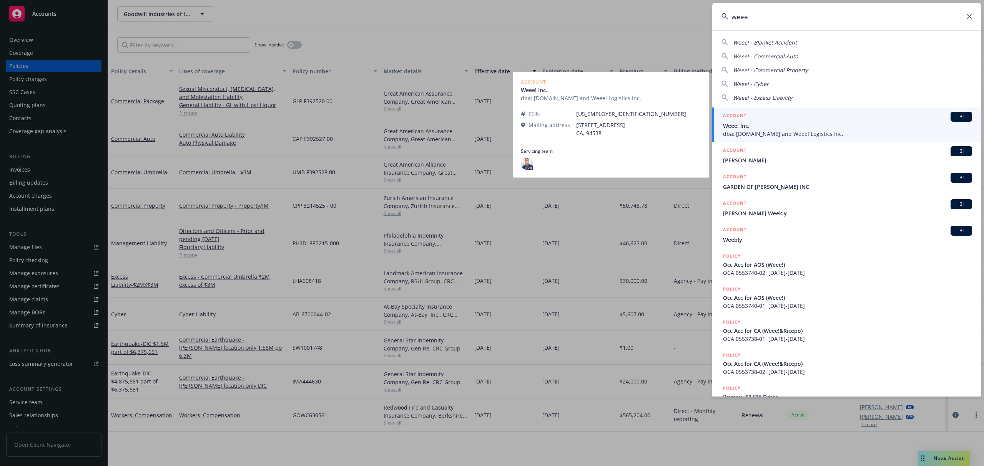
click at [788, 131] on span "dba: [DOMAIN_NAME] and Weee! Logistics Inc." at bounding box center [847, 134] width 249 height 8
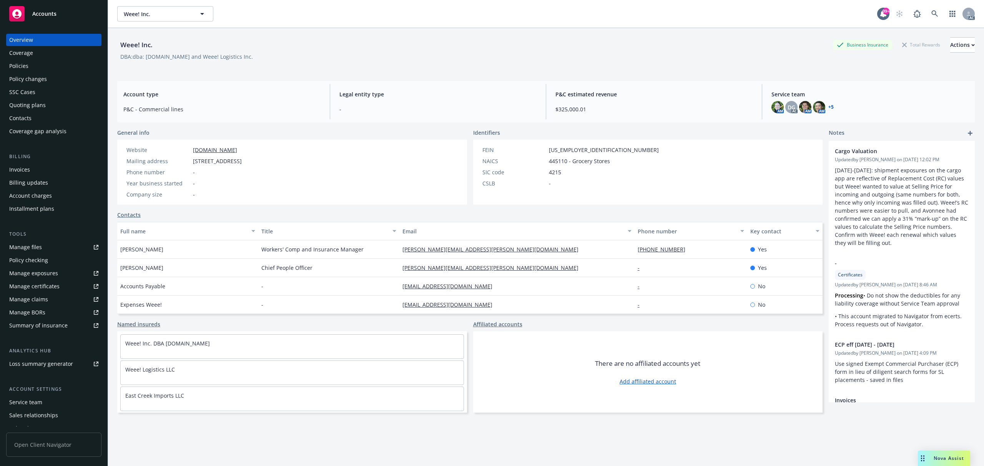
click at [38, 196] on div "Account charges" at bounding box center [30, 196] width 43 height 12
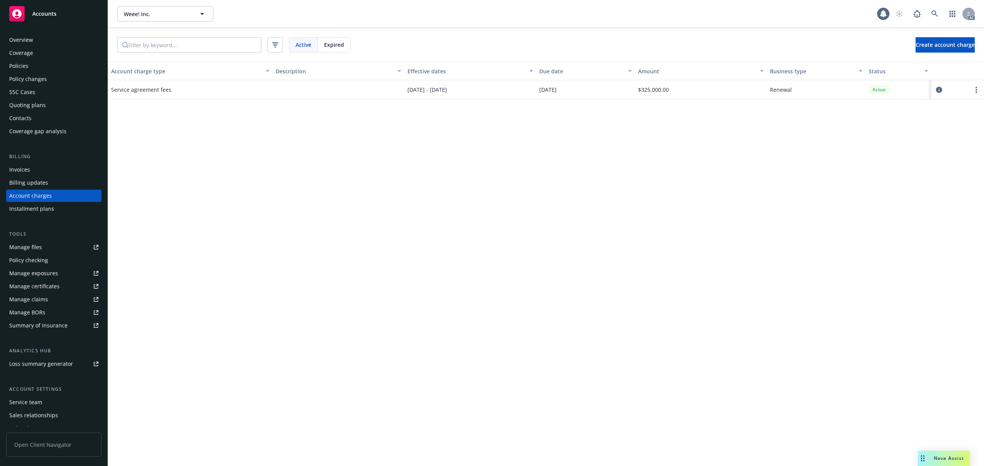
click at [334, 45] on span "Expired" at bounding box center [334, 45] width 20 height 8
click at [935, 17] on link at bounding box center [934, 13] width 15 height 15
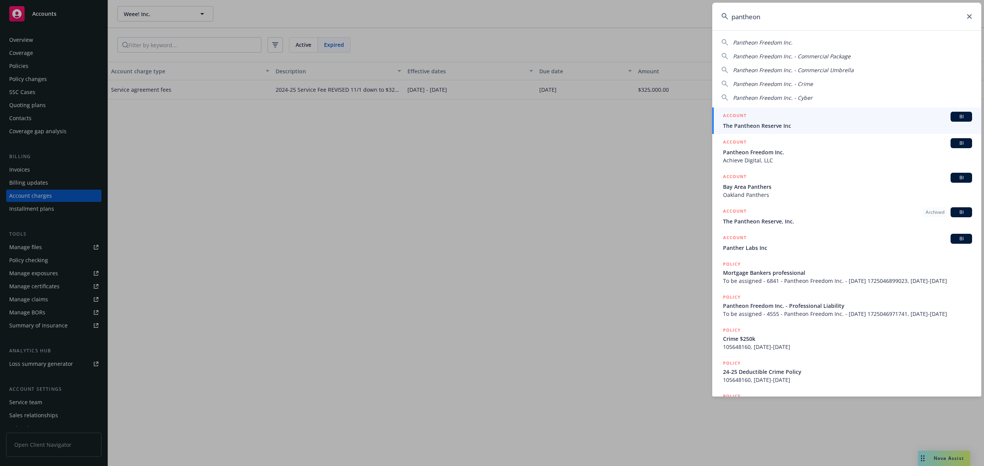
type input "pantheon"
click at [786, 124] on span "The Pantheon Reserve Inc" at bounding box center [847, 126] width 249 height 8
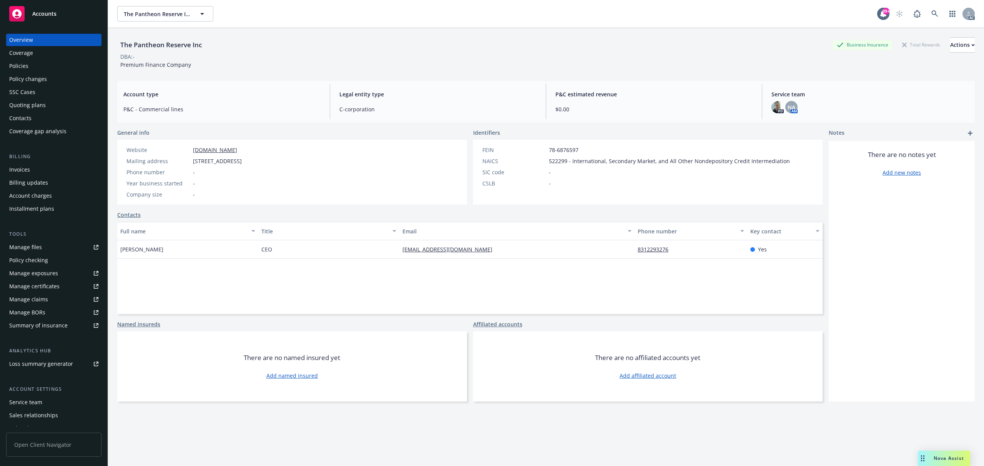
click at [35, 81] on div "Policy changes" at bounding box center [28, 79] width 38 height 12
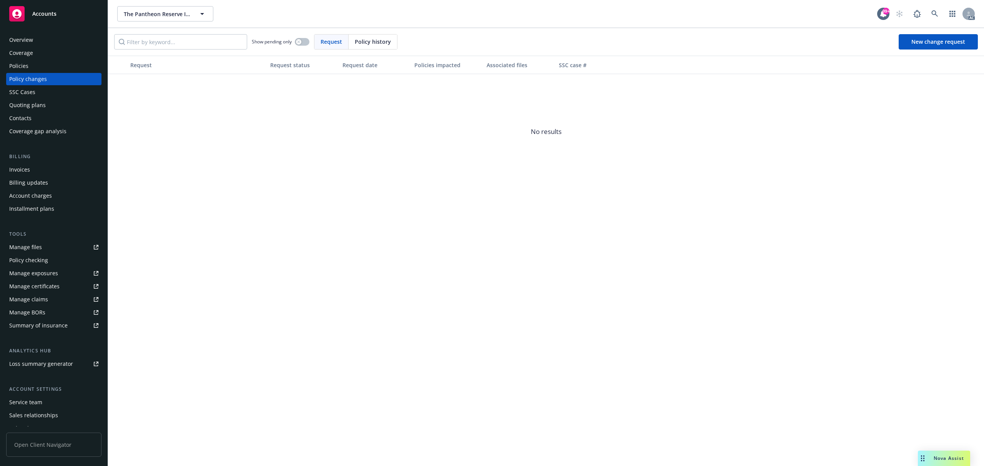
click at [34, 196] on div "Account charges" at bounding box center [30, 196] width 43 height 12
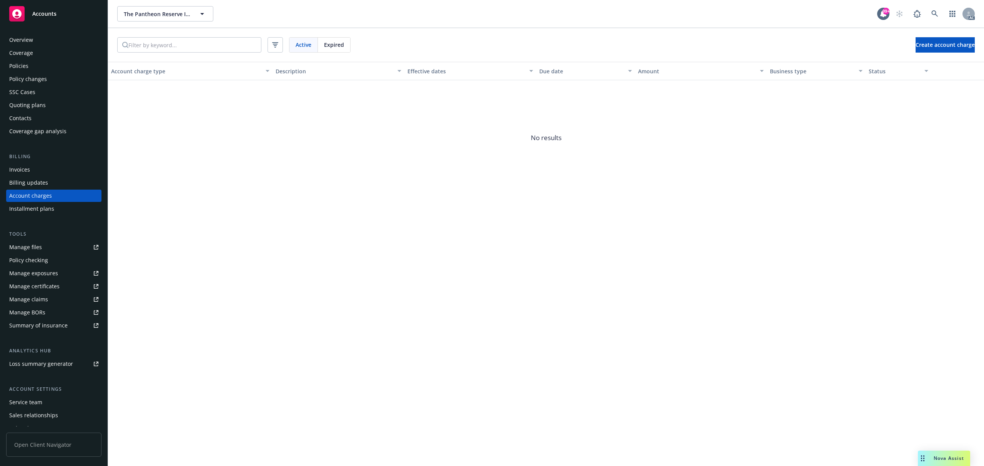
click at [335, 41] on span "Expired" at bounding box center [334, 45] width 20 height 8
click at [303, 48] on span "Active" at bounding box center [303, 45] width 16 height 8
click at [337, 44] on span "Expired" at bounding box center [334, 45] width 20 height 8
click at [311, 44] on span "Active" at bounding box center [303, 45] width 16 height 8
drag, startPoint x: 597, startPoint y: 142, endPoint x: 687, endPoint y: 141, distance: 90.7
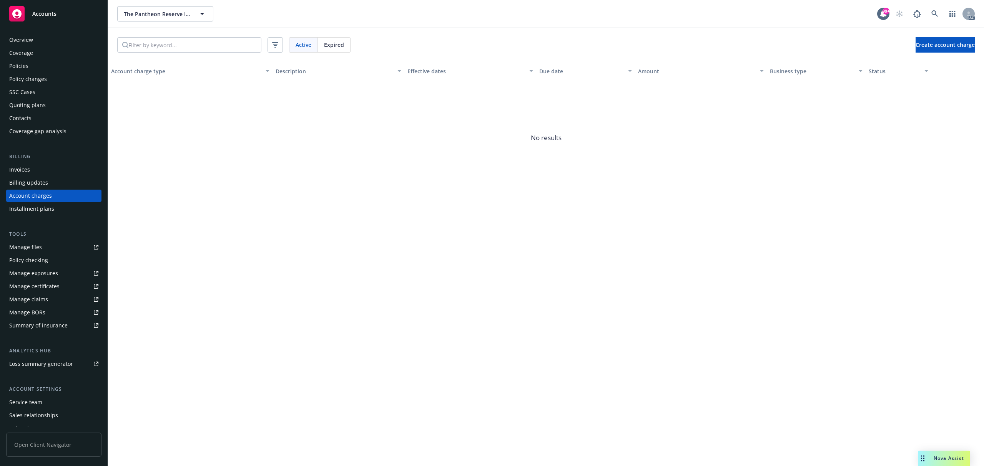
click at [607, 141] on span "No results" at bounding box center [546, 137] width 876 height 115
click at [932, 12] on icon at bounding box center [934, 13] width 7 height 7
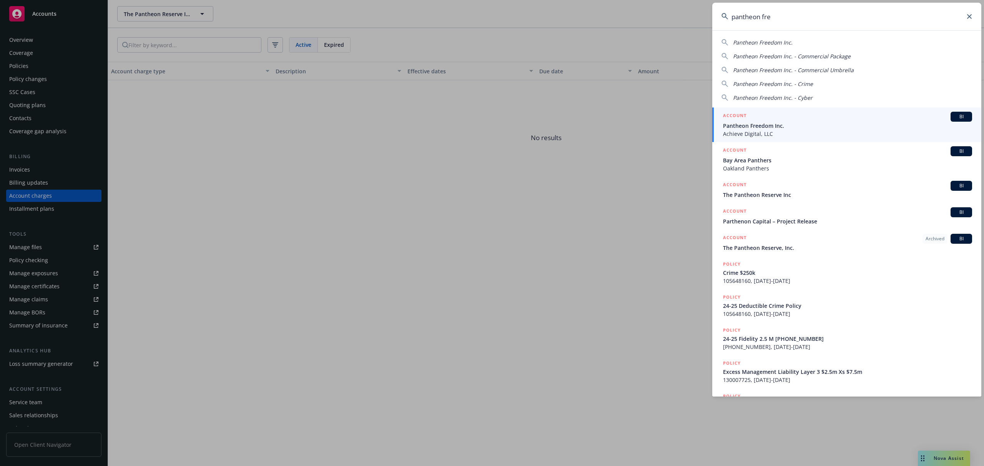
type input "pantheon fre"
click at [788, 125] on span "Pantheon Freedom Inc." at bounding box center [847, 126] width 249 height 8
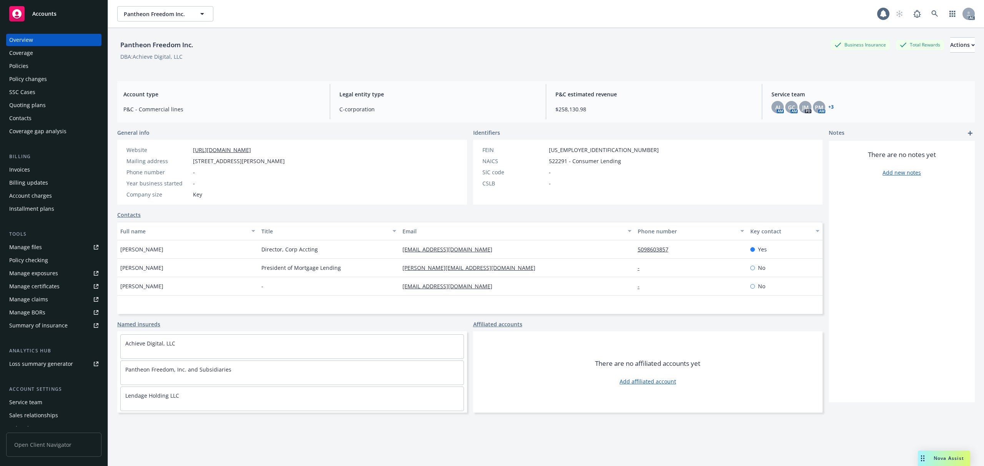
click at [32, 199] on div "Account charges" at bounding box center [30, 196] width 43 height 12
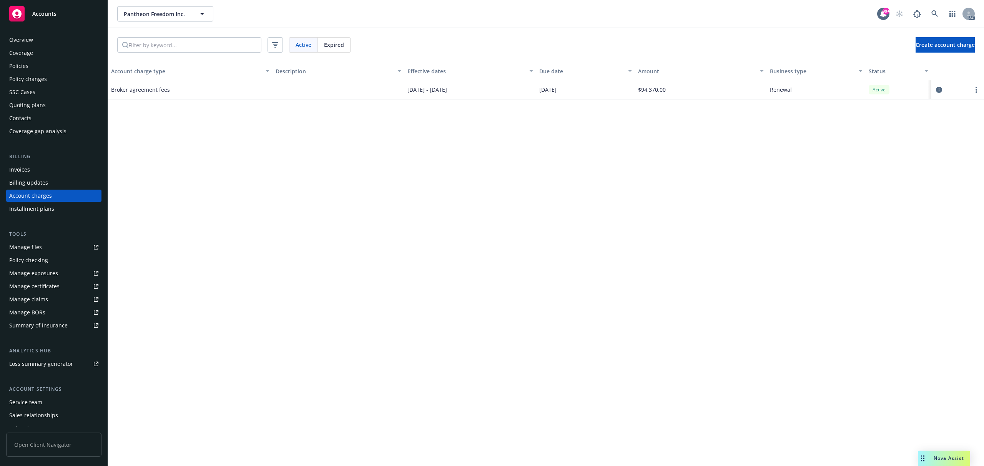
click at [661, 111] on div "Account charge type Description Effective dates Due date Amount Business type S…" at bounding box center [546, 264] width 876 height 405
click at [342, 38] on div "Expired" at bounding box center [334, 45] width 32 height 15
click at [303, 44] on span "Active" at bounding box center [303, 45] width 16 height 8
click at [331, 44] on span "Expired" at bounding box center [334, 45] width 20 height 8
click at [337, 89] on span "Top-off of agreed upon commission amount of $263,177" at bounding box center [339, 90] width 126 height 8
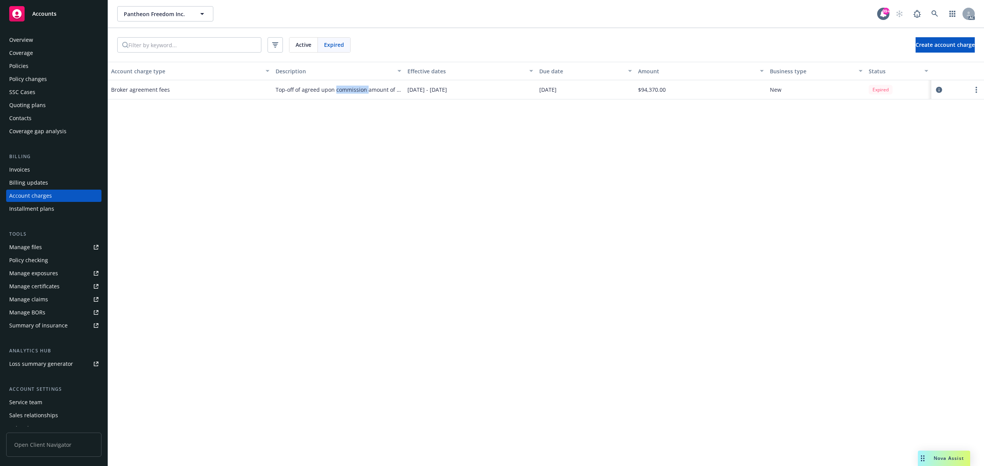
click at [337, 89] on span "Top-off of agreed upon commission amount of $263,177" at bounding box center [339, 90] width 126 height 8
click at [395, 71] on div "Description" at bounding box center [339, 71] width 126 height 8
click at [392, 89] on span "Top-off of agreed upon commission amount of $263,177" at bounding box center [339, 90] width 126 height 8
click at [402, 91] on div "Top-off of agreed upon commission amount of $263,177" at bounding box center [338, 89] width 132 height 19
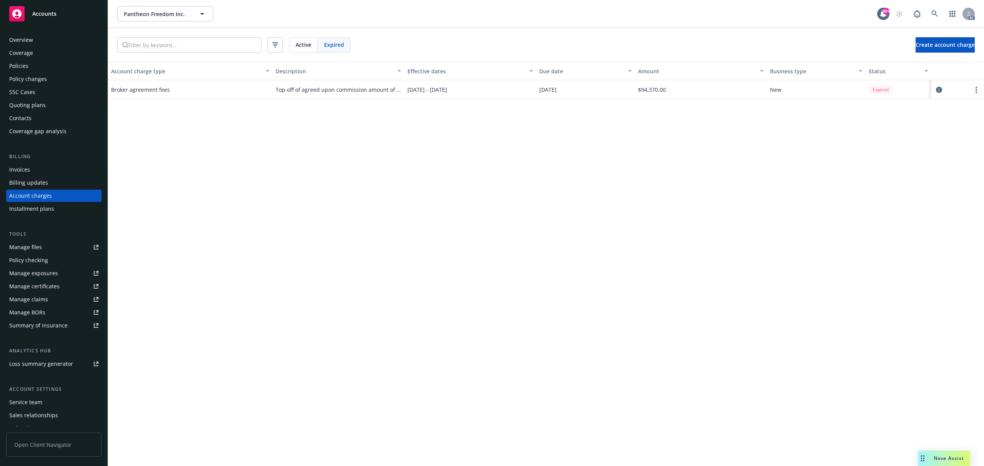
click at [373, 90] on span "Top-off of agreed upon commission amount of $263,177" at bounding box center [339, 90] width 126 height 8
click at [704, 148] on div "Account charge type Description Effective dates Due date Amount Business type S…" at bounding box center [546, 264] width 876 height 405
click at [310, 45] on span "Active" at bounding box center [303, 45] width 16 height 8
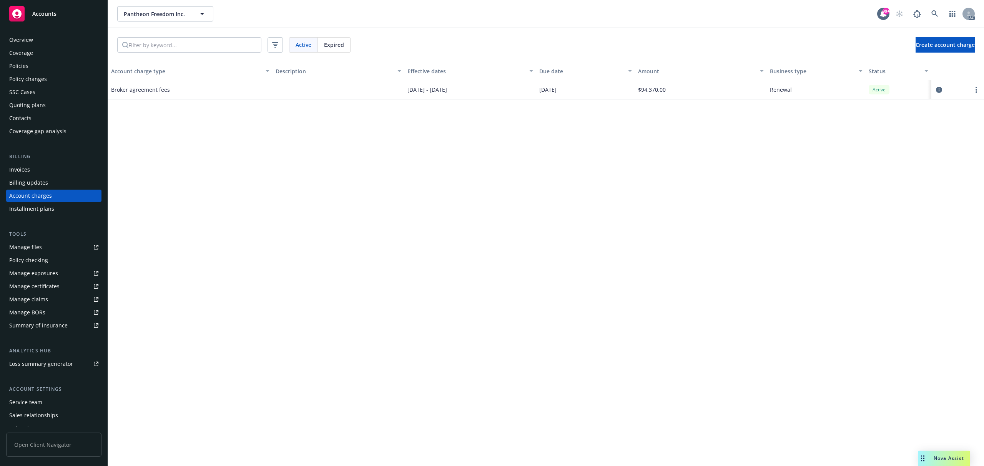
click at [341, 42] on span "Expired" at bounding box center [334, 45] width 20 height 8
click at [938, 93] on icon "circleInformation" at bounding box center [939, 90] width 6 height 6
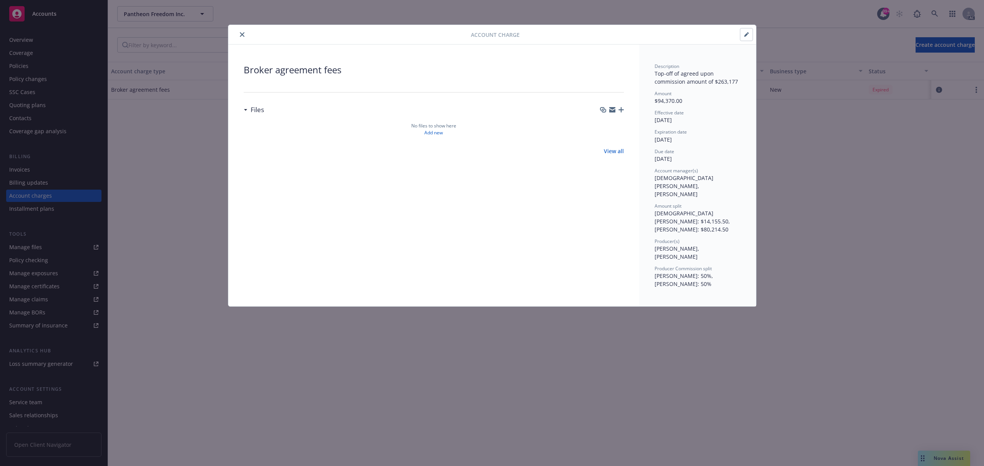
drag, startPoint x: 800, startPoint y: 144, endPoint x: 407, endPoint y: 65, distance: 401.1
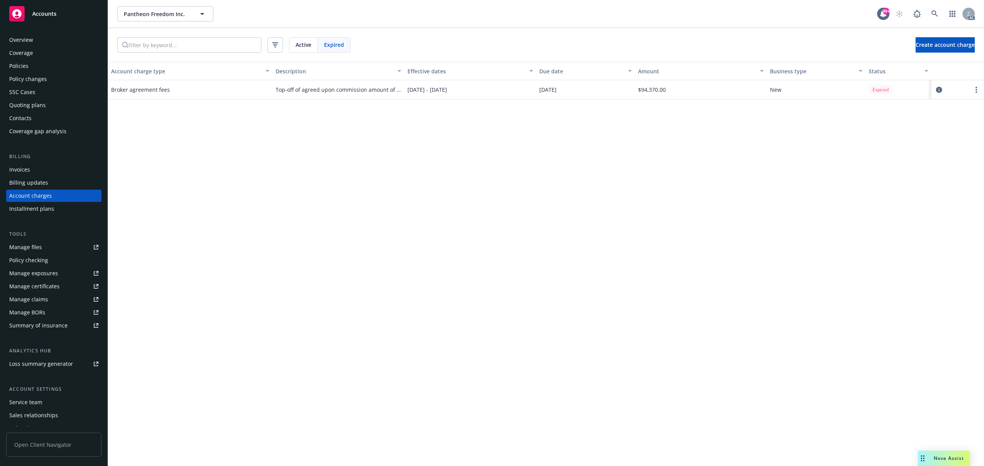
click at [306, 42] on span "Active" at bounding box center [303, 45] width 16 height 8
click at [934, 90] on link "circleInformation" at bounding box center [938, 89] width 9 height 9
click at [28, 68] on div "Policies" at bounding box center [53, 66] width 89 height 12
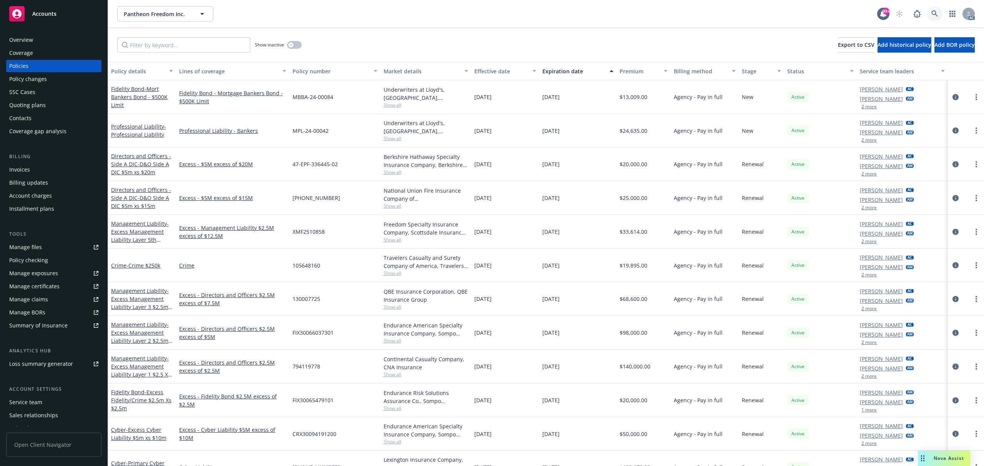
click at [936, 20] on link at bounding box center [934, 13] width 15 height 15
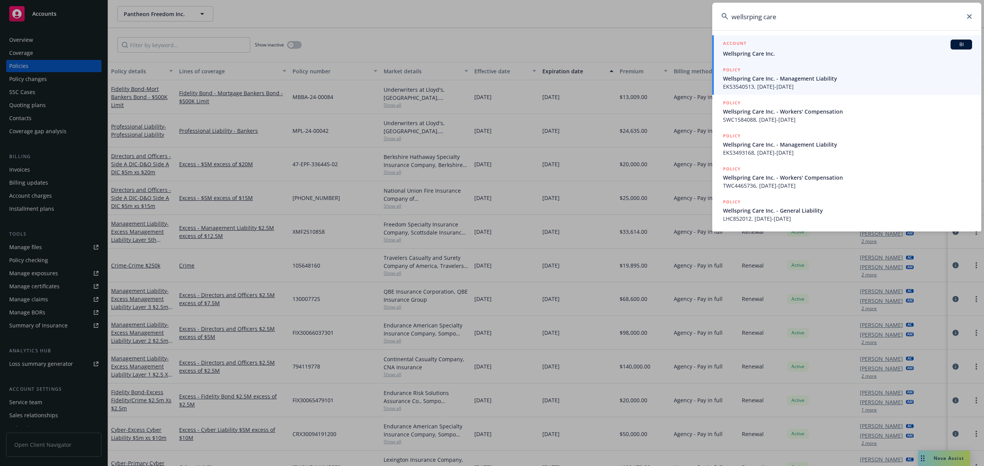
type input "wellsrping care"
click at [799, 62] on link "POLICY Wellspring Care Inc. - Management Liability EKS3540513, 09/02/2024-09/02…" at bounding box center [846, 78] width 269 height 33
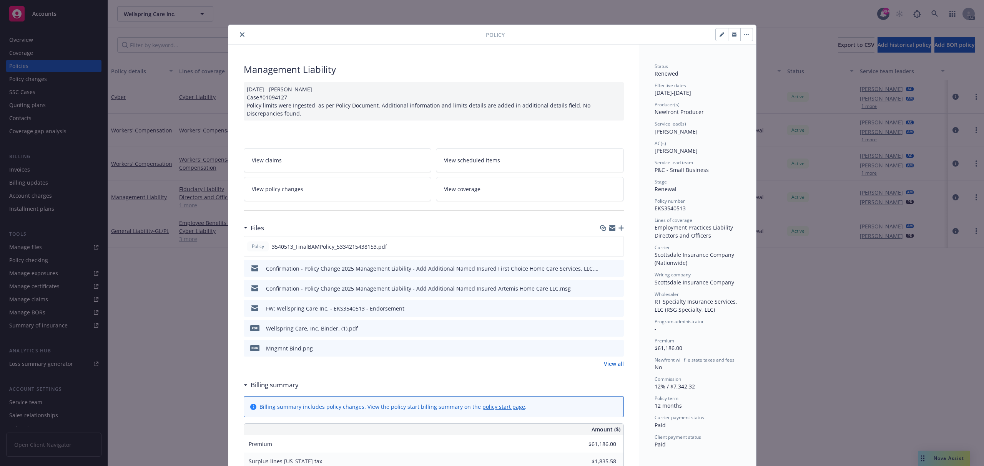
click at [240, 35] on icon "close" at bounding box center [242, 34] width 5 height 5
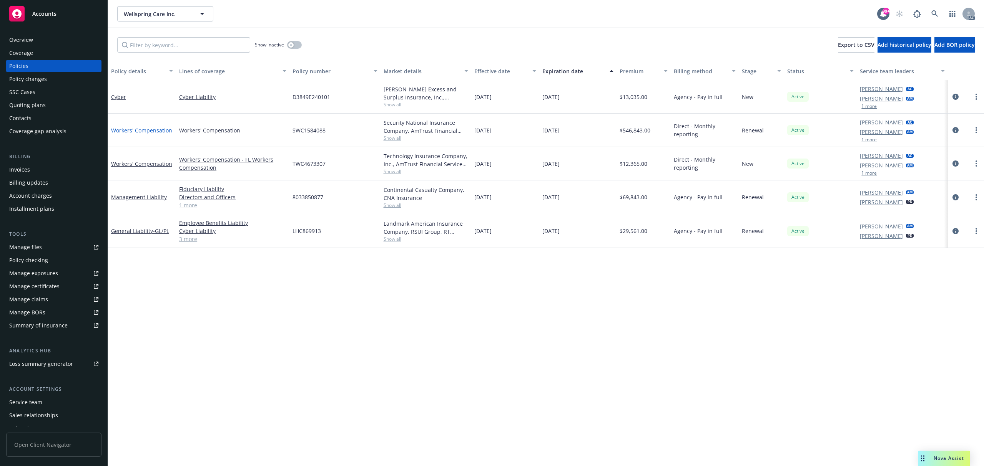
click at [151, 131] on link "Workers' Compensation" at bounding box center [141, 130] width 61 height 7
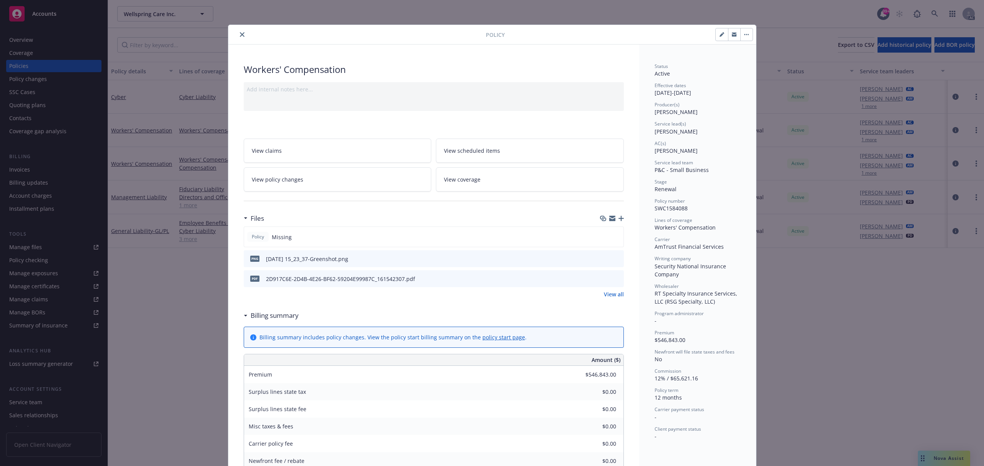
click at [613, 260] on icon "preview file" at bounding box center [616, 258] width 7 height 5
click at [613, 280] on icon "preview file" at bounding box center [616, 278] width 7 height 5
click at [240, 36] on icon "close" at bounding box center [242, 34] width 5 height 5
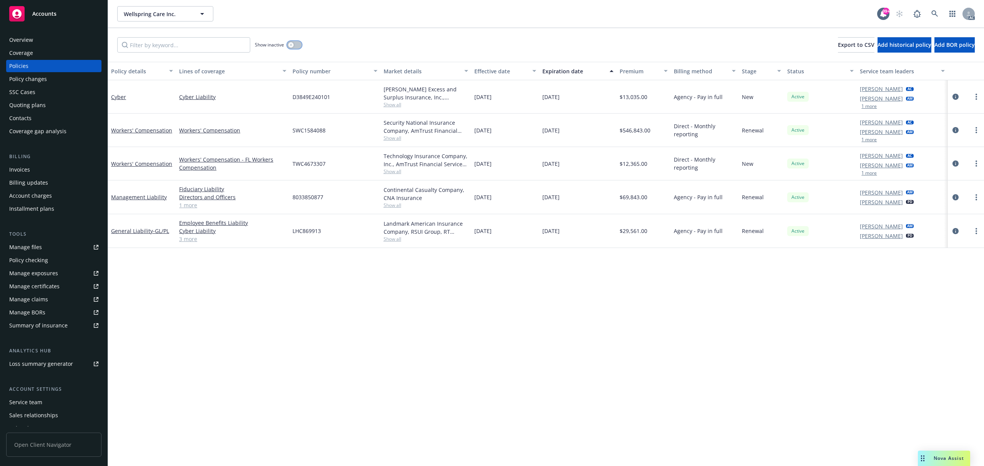
click at [294, 46] on button "button" at bounding box center [294, 45] width 15 height 8
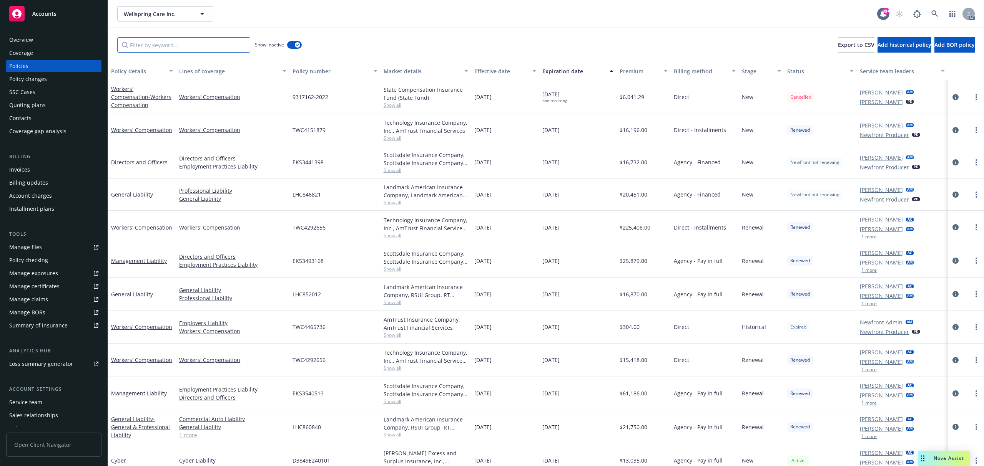
click at [165, 52] on input "Filter by keyword..." at bounding box center [183, 44] width 133 height 15
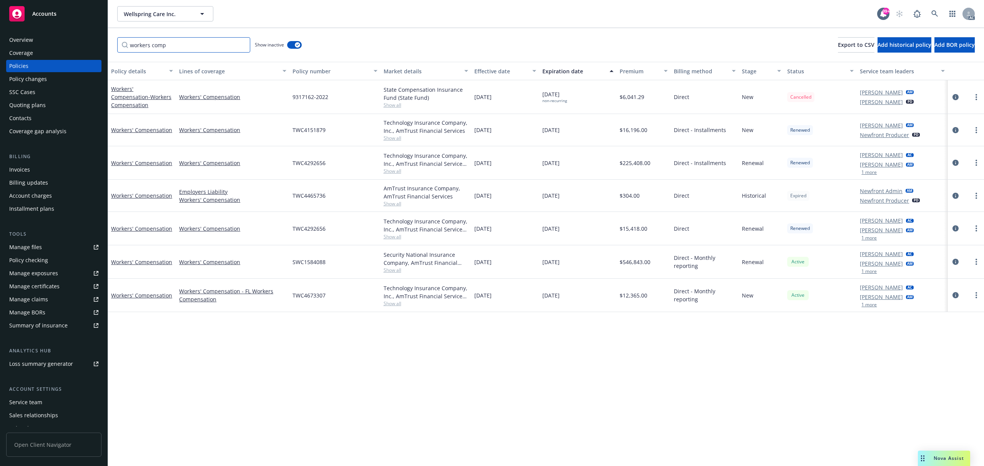
type input "workers comp"
click at [144, 228] on link "Workers' Compensation" at bounding box center [141, 228] width 61 height 7
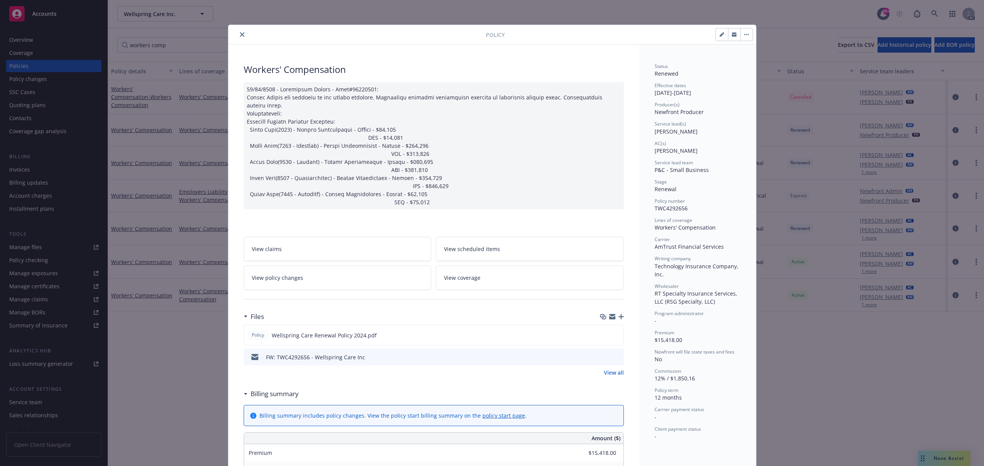
click at [613, 354] on icon "preview file" at bounding box center [616, 356] width 7 height 5
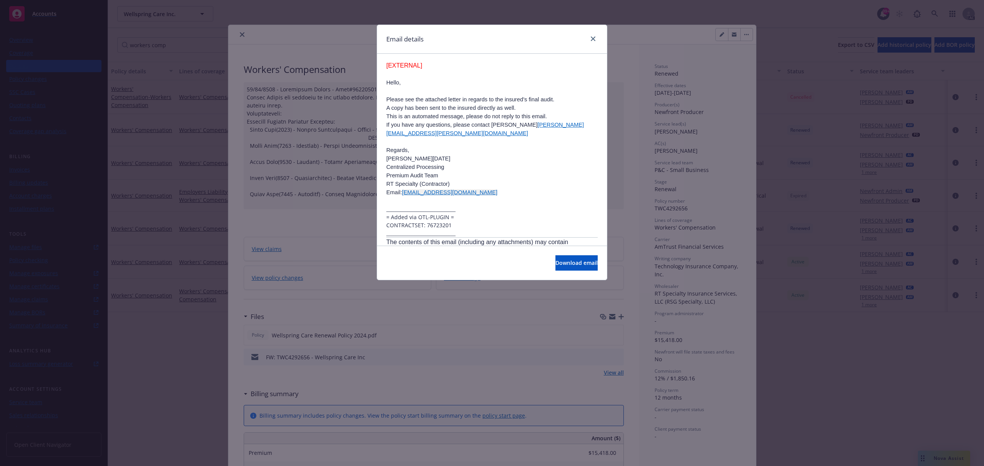
scroll to position [614, 0]
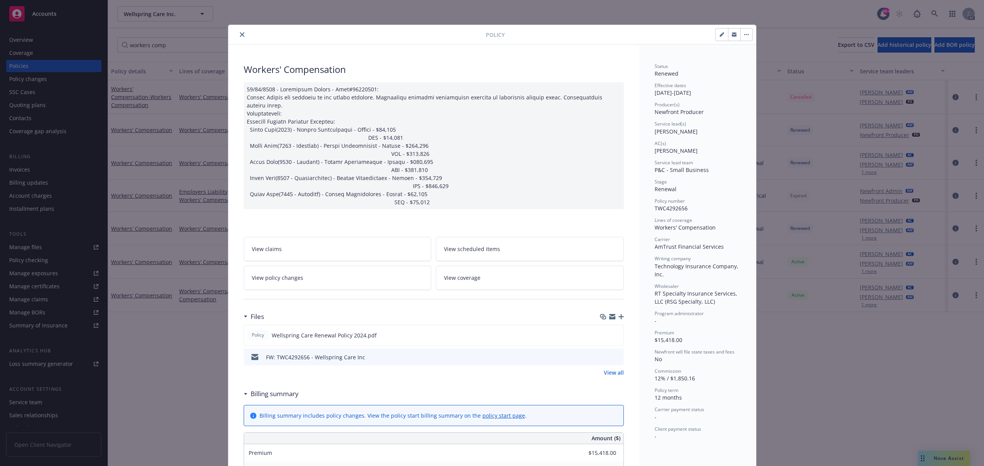
click at [168, 323] on div "Policy Workers' Compensation View claims View scheduled items View policy chang…" at bounding box center [492, 233] width 984 height 466
click at [240, 34] on icon "close" at bounding box center [242, 34] width 5 height 5
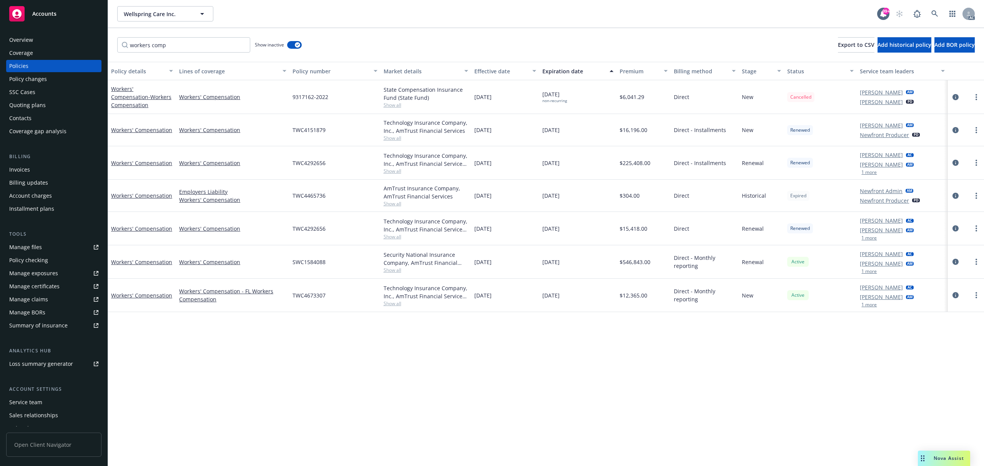
click at [632, 260] on span "$546,843.00" at bounding box center [634, 262] width 31 height 8
click at [938, 10] on link at bounding box center [934, 13] width 15 height 15
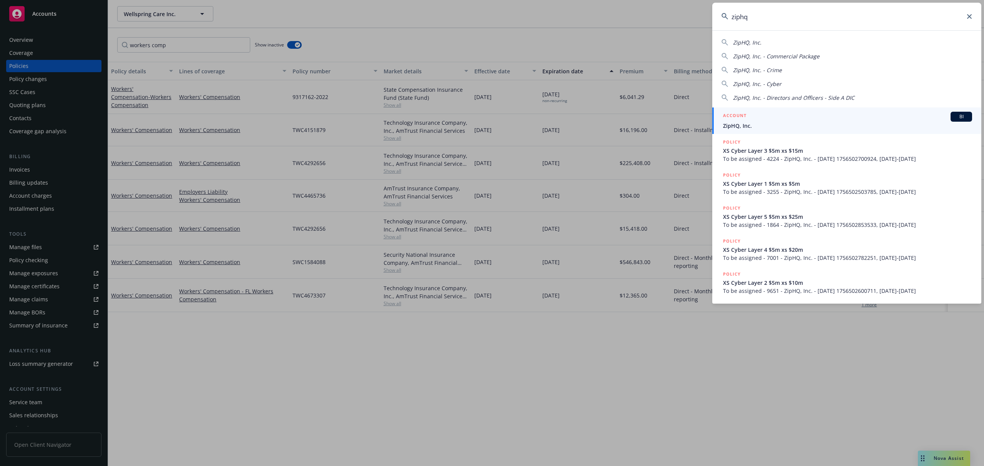
type input "ziphq"
click at [765, 119] on div "ACCOUNT BI" at bounding box center [847, 117] width 249 height 10
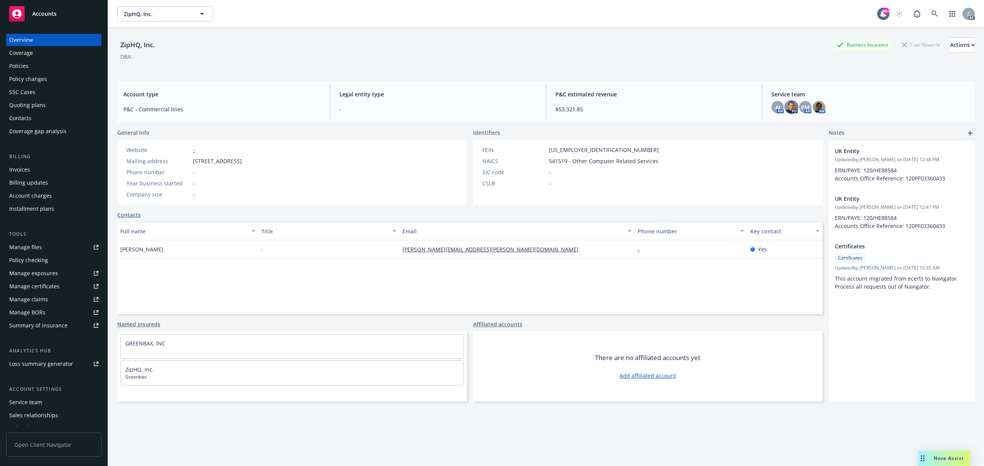
click at [785, 111] on img at bounding box center [791, 107] width 12 height 12
click at [28, 71] on div "Policies" at bounding box center [53, 66] width 89 height 12
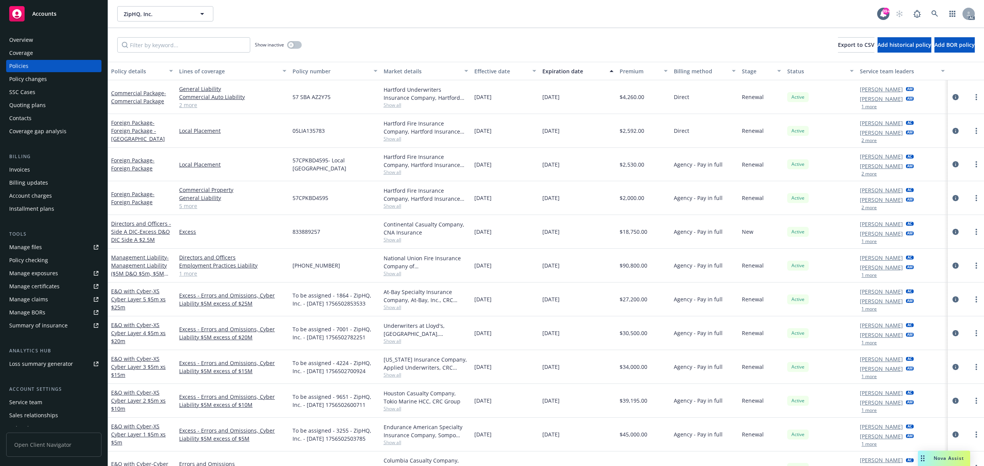
click at [486, 68] on div "Effective date" at bounding box center [500, 71] width 53 height 8
click at [494, 71] on div "Effective date" at bounding box center [500, 71] width 53 height 8
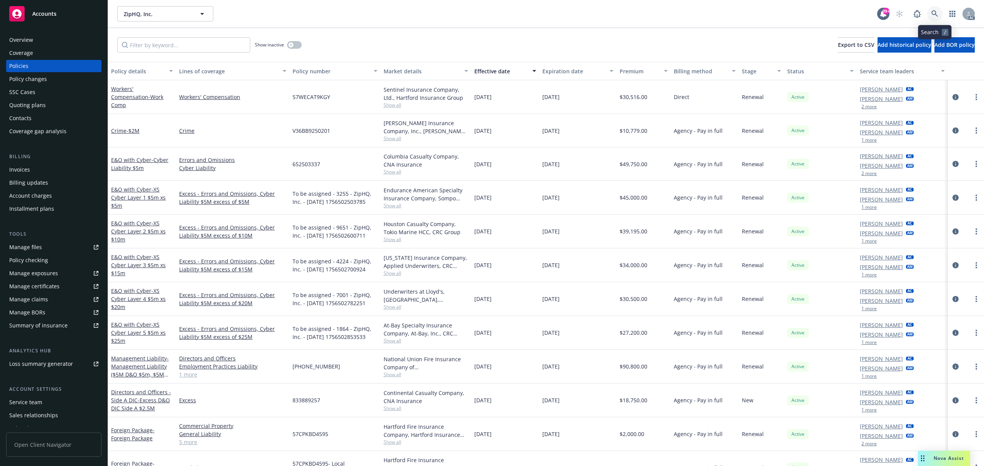
click at [932, 16] on icon at bounding box center [934, 13] width 7 height 7
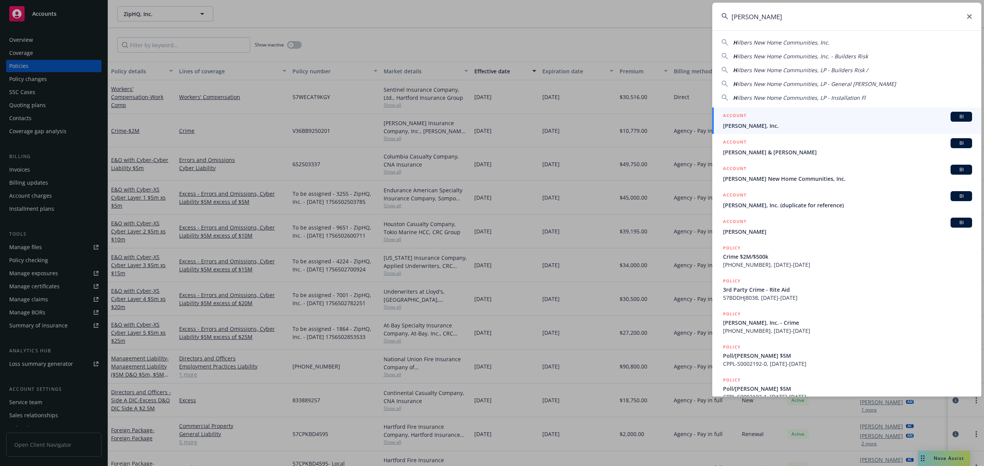
type input "HILBER"
click at [775, 122] on span "Hilbers, Inc." at bounding box center [847, 126] width 249 height 8
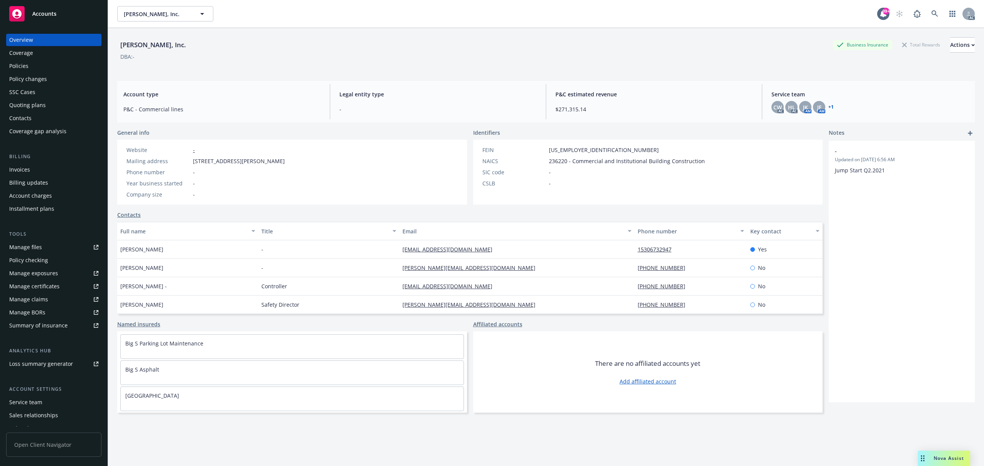
click at [30, 187] on div "Billing updates" at bounding box center [28, 183] width 39 height 12
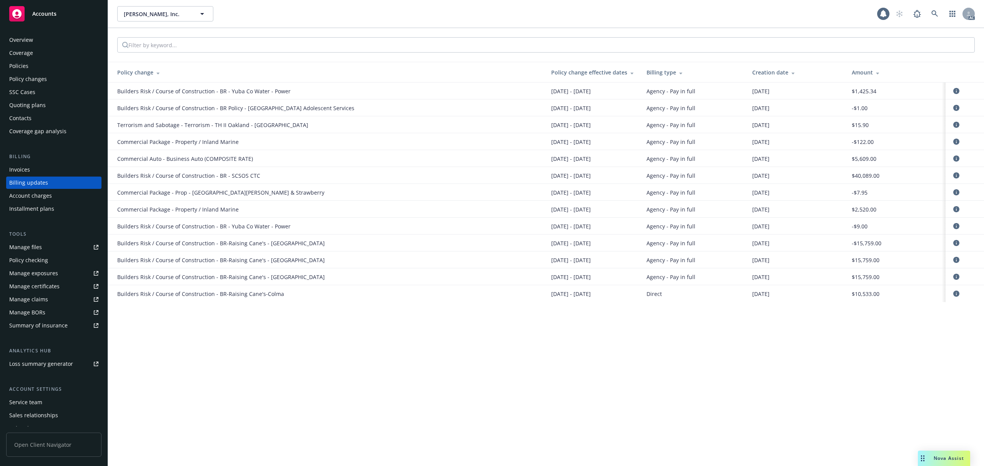
click at [32, 197] on div "Account charges" at bounding box center [30, 196] width 43 height 12
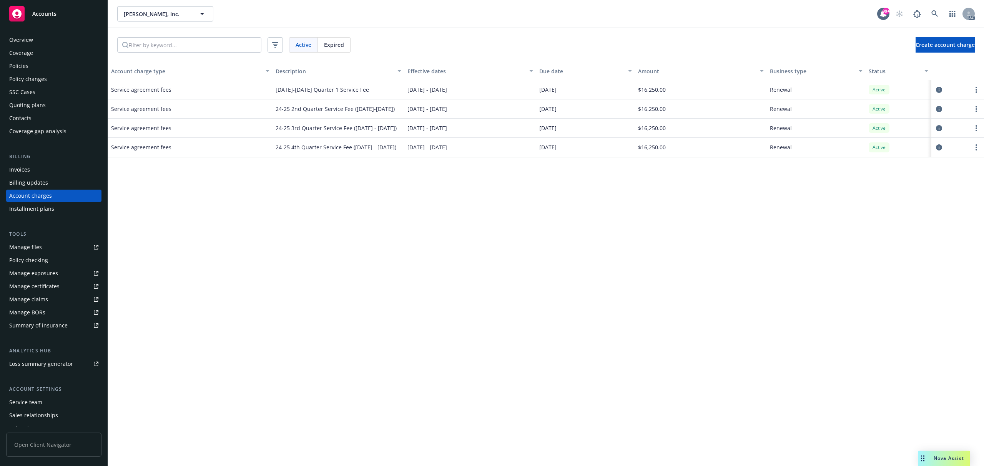
click at [551, 193] on div "Account charge type Description Effective dates Due date Amount Business type S…" at bounding box center [546, 264] width 876 height 405
click at [327, 46] on span "Expired" at bounding box center [334, 45] width 20 height 8
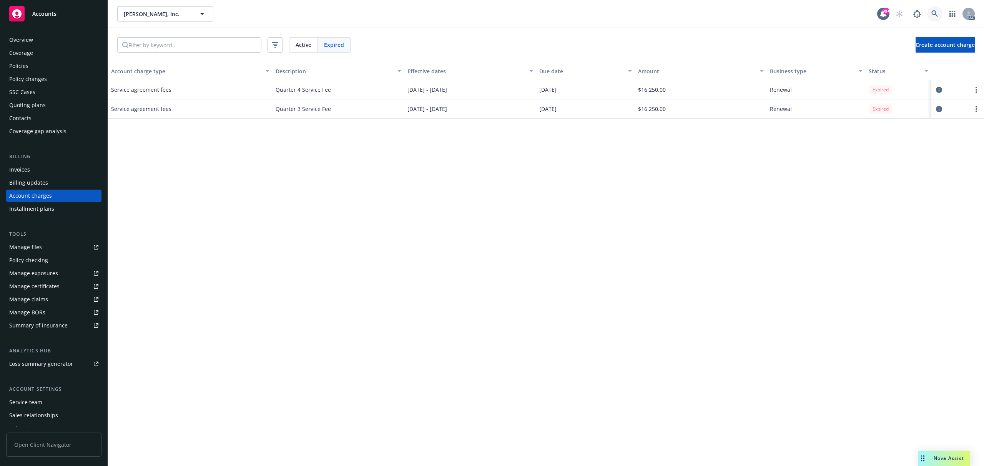
click at [931, 15] on icon at bounding box center [934, 13] width 7 height 7
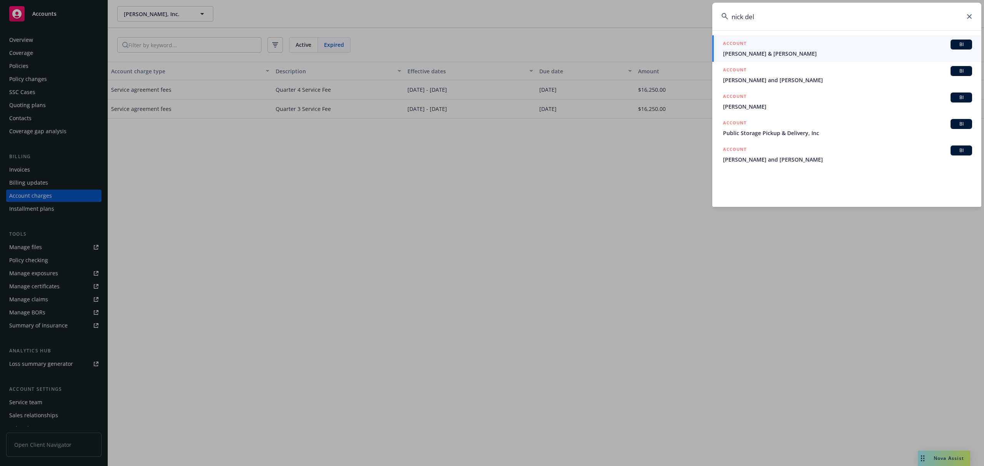
click at [930, 19] on input "nick del" at bounding box center [846, 17] width 269 height 28
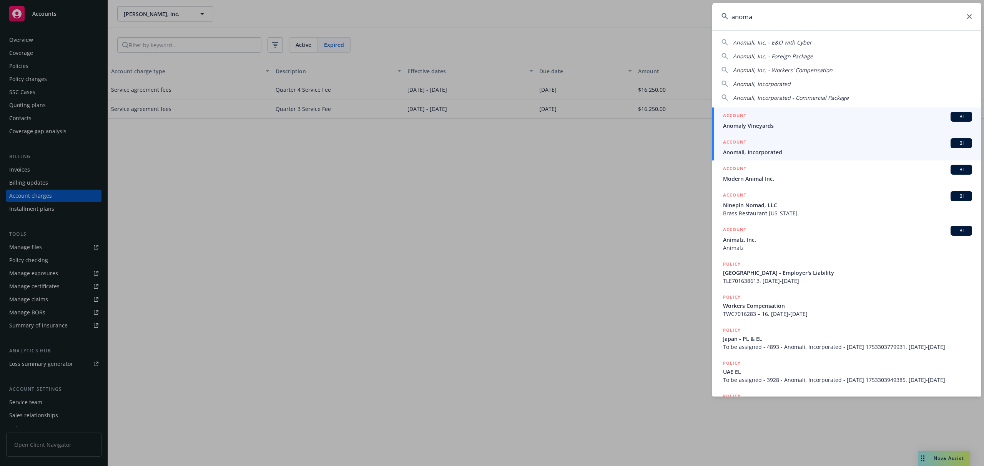
type input "anoma"
click at [795, 154] on span "Anomali, Incorporated" at bounding box center [847, 152] width 249 height 8
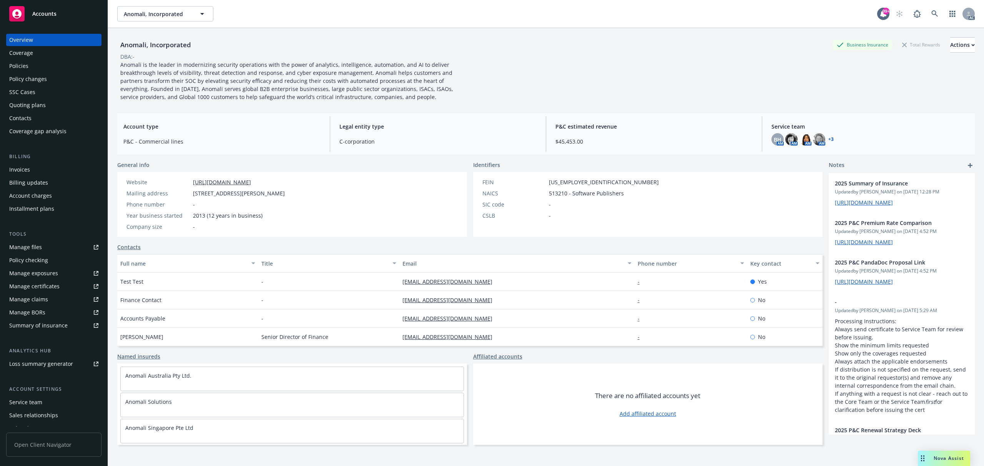
click at [36, 84] on div "Policy changes" at bounding box center [28, 79] width 38 height 12
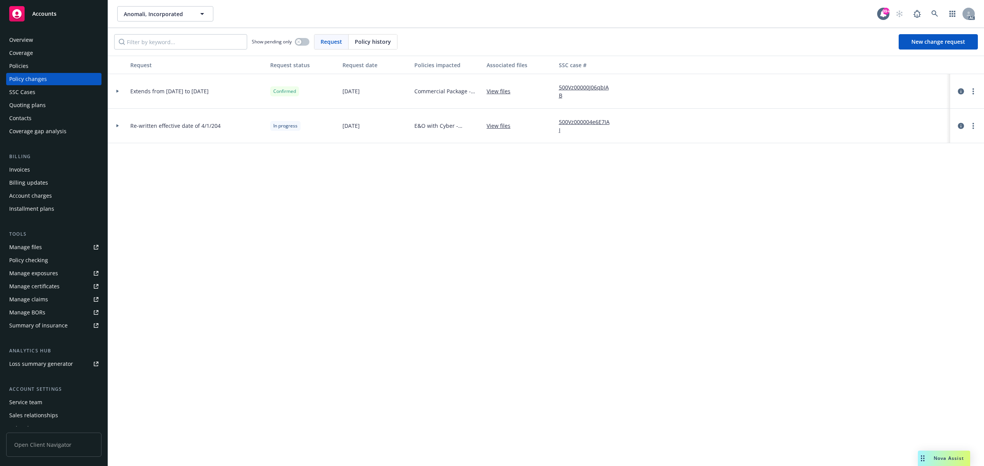
click at [347, 207] on div "Request Request status Request date Policies impacted Associated files SSC case…" at bounding box center [546, 261] width 876 height 411
click at [425, 110] on div "E&O with Cyber - Cyber/E&O (Primary $5m)" at bounding box center [447, 126] width 72 height 35
click at [117, 91] on icon at bounding box center [117, 91] width 2 height 3
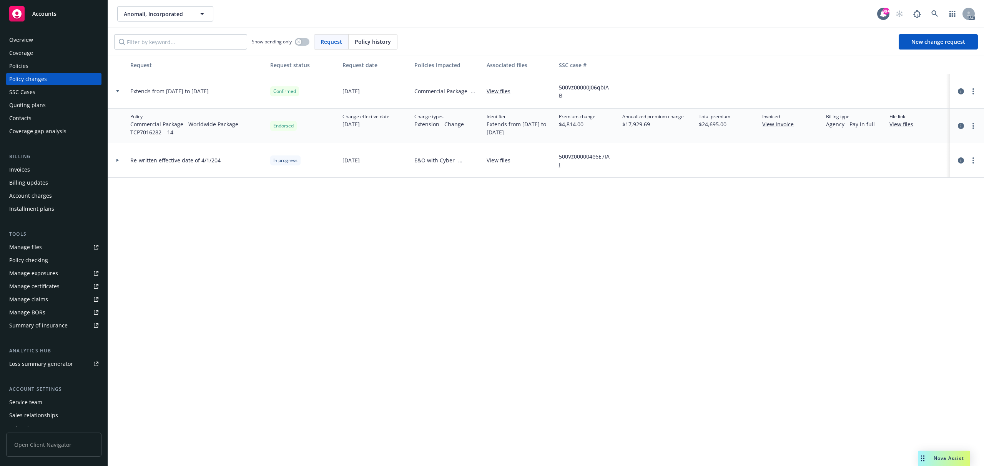
click at [32, 65] on div "Policies" at bounding box center [53, 66] width 89 height 12
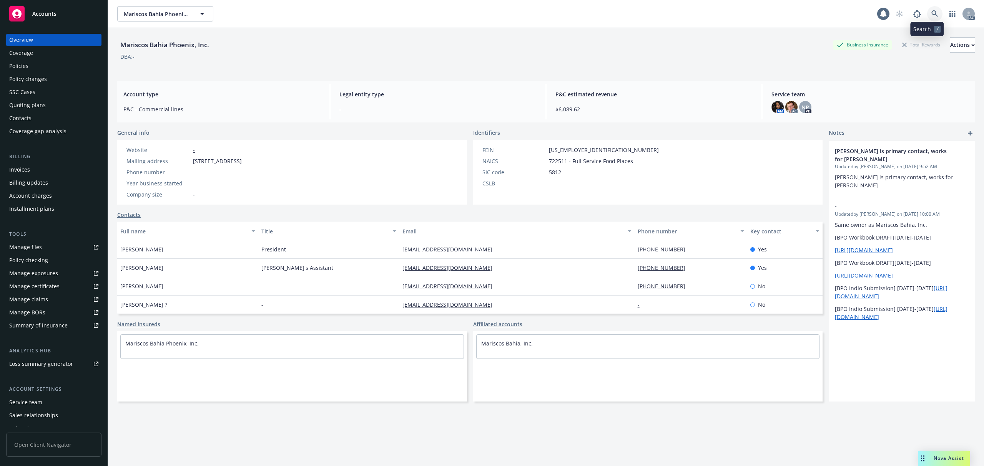
click at [931, 12] on icon at bounding box center [934, 13] width 7 height 7
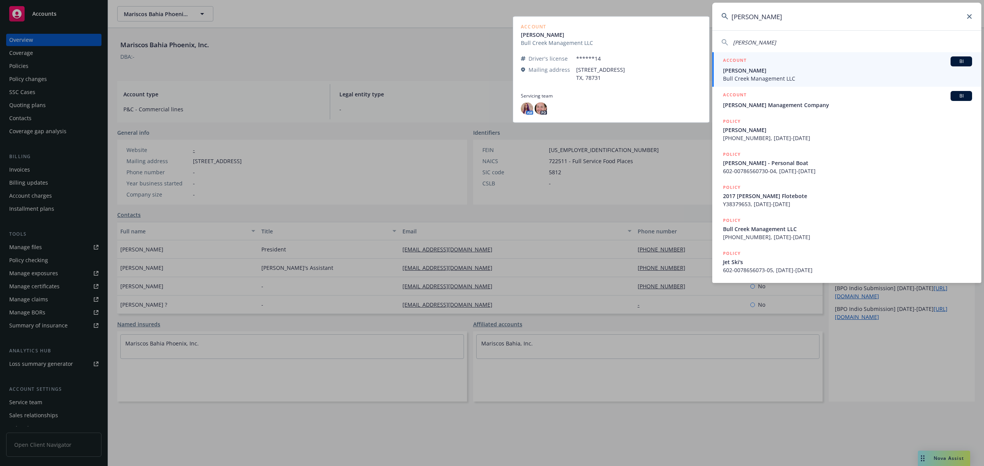
type input "[PERSON_NAME]"
click at [792, 73] on span "[PERSON_NAME]" at bounding box center [847, 70] width 249 height 8
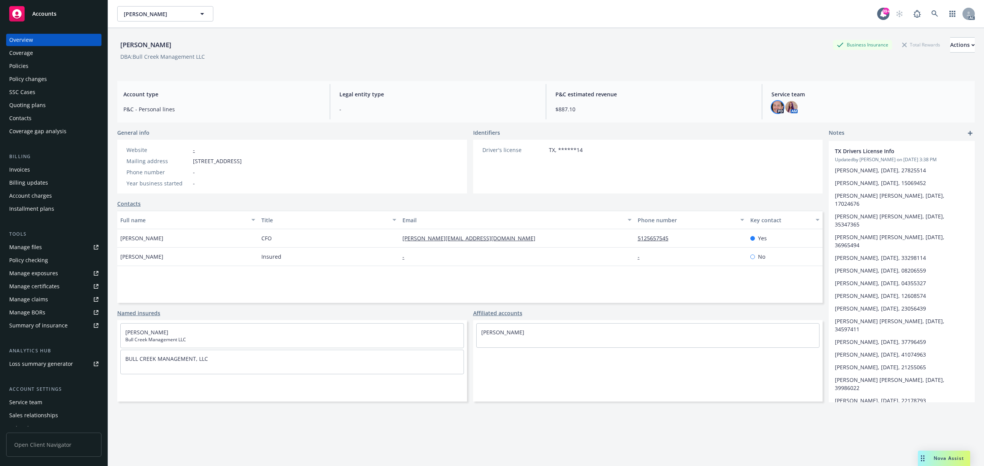
click at [771, 108] on img at bounding box center [777, 107] width 12 height 12
click at [829, 109] on div "PD AM" at bounding box center [869, 107] width 197 height 12
click at [28, 66] on div "Policies" at bounding box center [18, 66] width 19 height 12
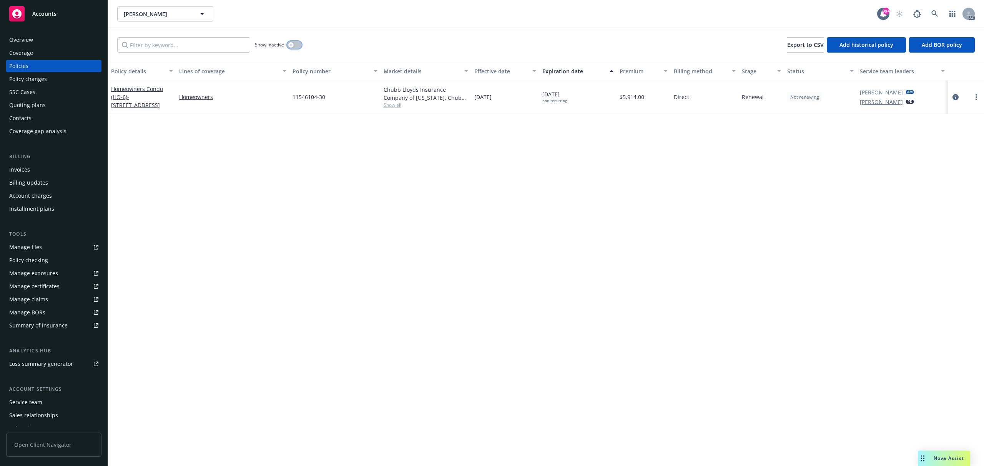
click at [300, 45] on button "button" at bounding box center [294, 45] width 15 height 8
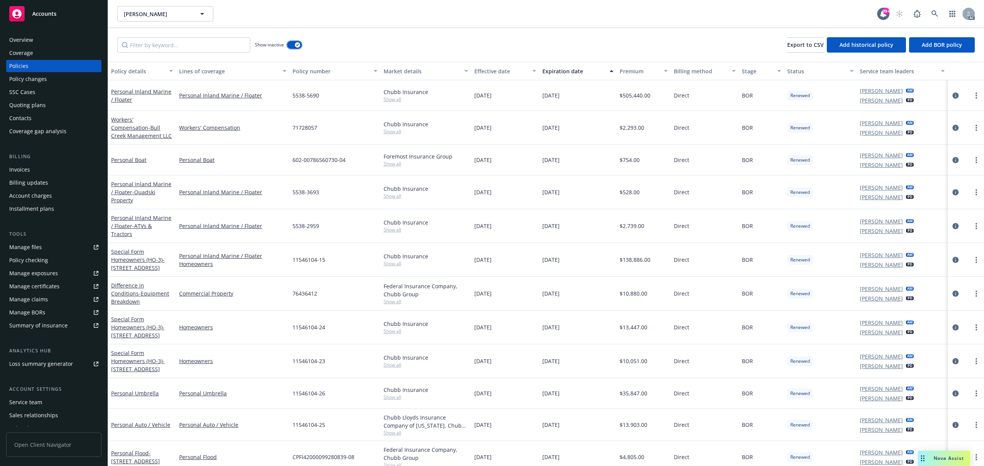
click at [300, 45] on div "button" at bounding box center [297, 44] width 5 height 5
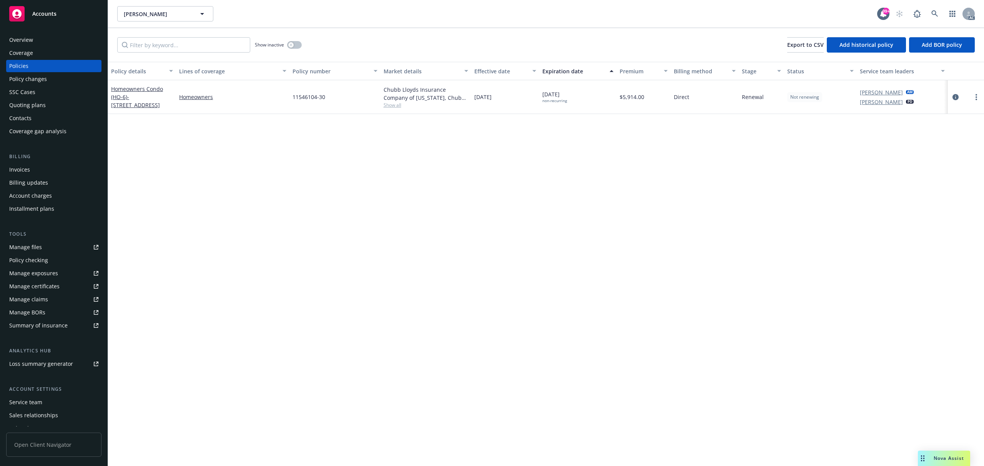
click at [34, 39] on div "Overview" at bounding box center [53, 40] width 89 height 12
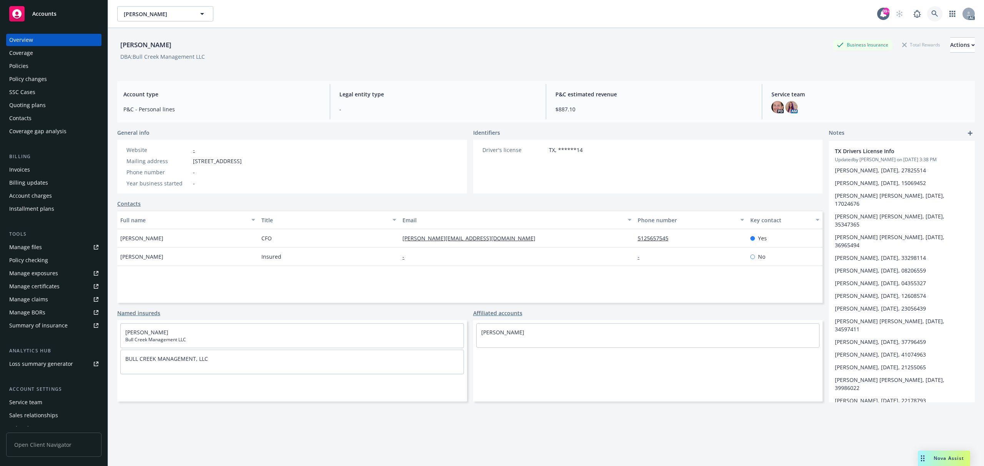
click at [931, 13] on icon at bounding box center [934, 13] width 7 height 7
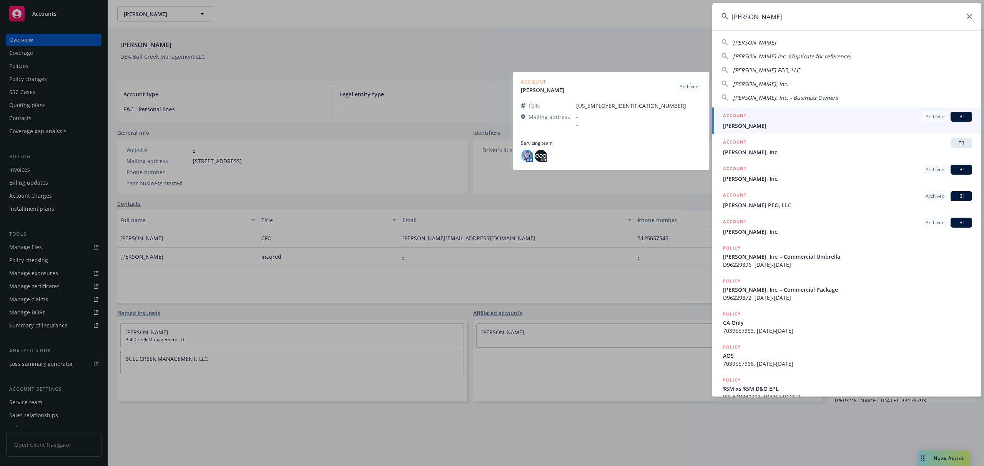
type input "[PERSON_NAME]"
click at [817, 124] on span "[PERSON_NAME]" at bounding box center [847, 126] width 249 height 8
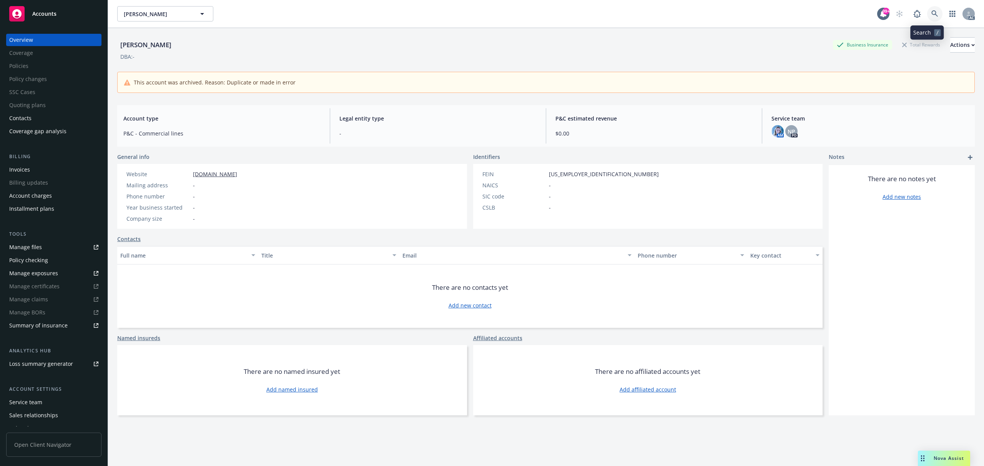
click at [931, 16] on icon at bounding box center [934, 13] width 7 height 7
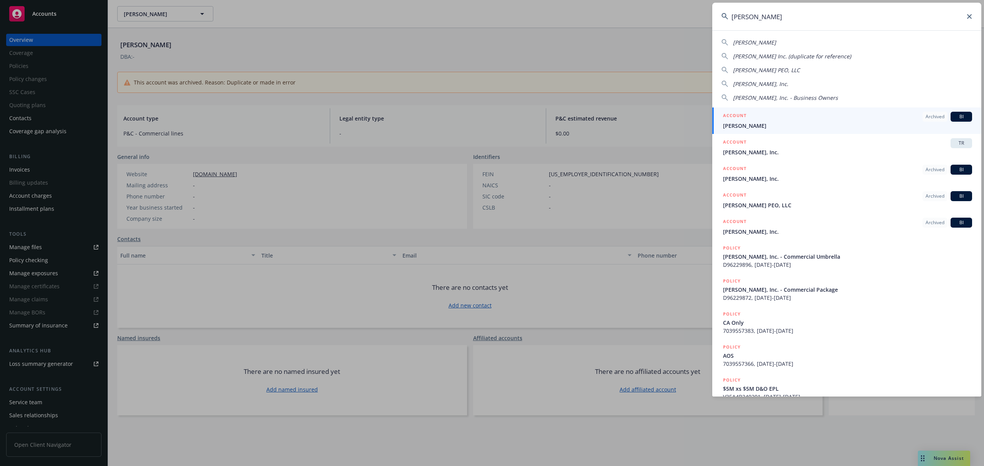
click at [758, 69] on span "[PERSON_NAME] PEO, LLC" at bounding box center [766, 69] width 67 height 7
type input "[PERSON_NAME] PEO, LLC"
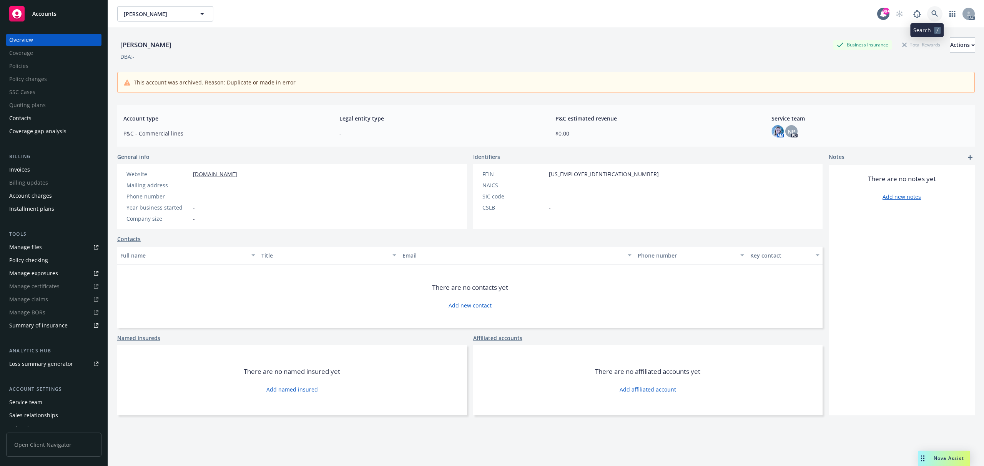
click at [927, 16] on link at bounding box center [934, 13] width 15 height 15
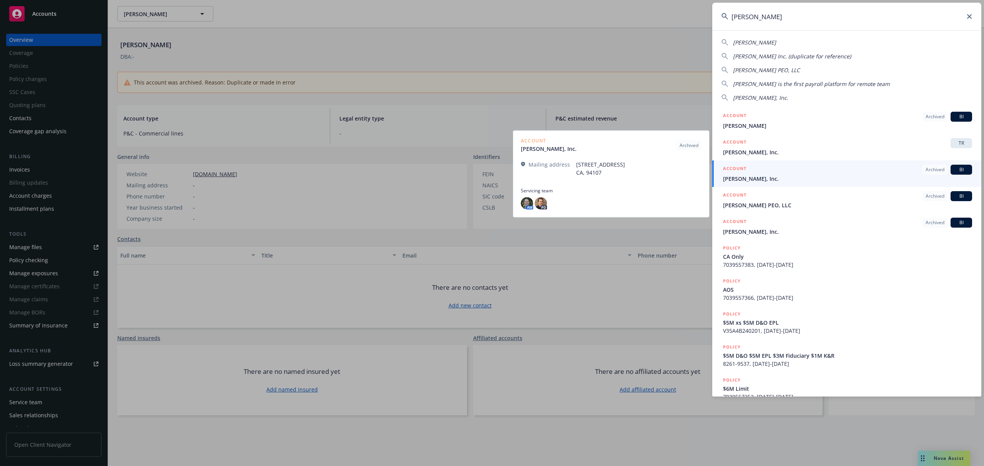
type input "[PERSON_NAME]"
click at [831, 167] on div "ACCOUNT Archived BI" at bounding box center [847, 170] width 249 height 10
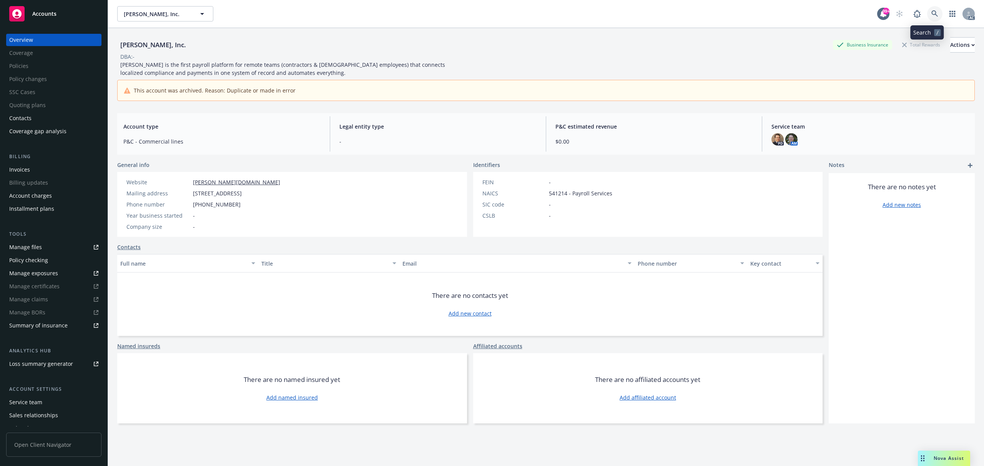
click at [931, 16] on icon at bounding box center [934, 13] width 7 height 7
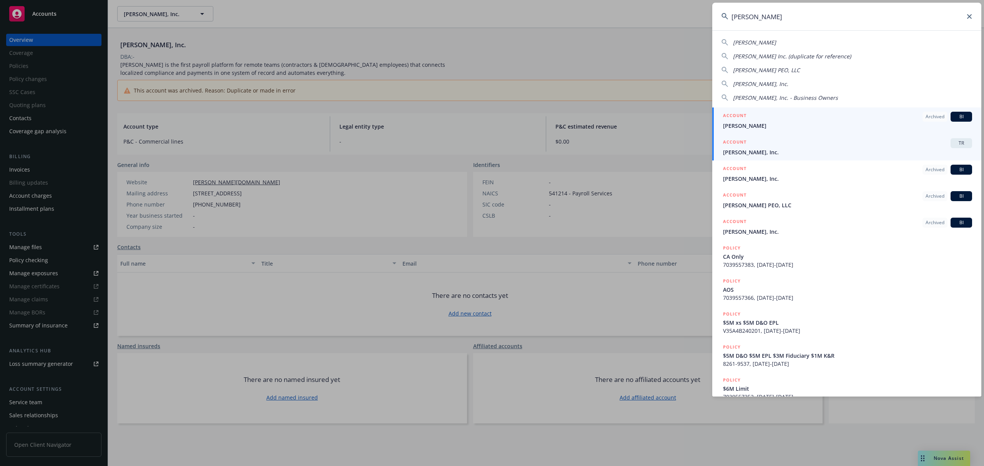
type input "[PERSON_NAME]"
click at [783, 154] on span "[PERSON_NAME], Inc." at bounding box center [847, 152] width 249 height 8
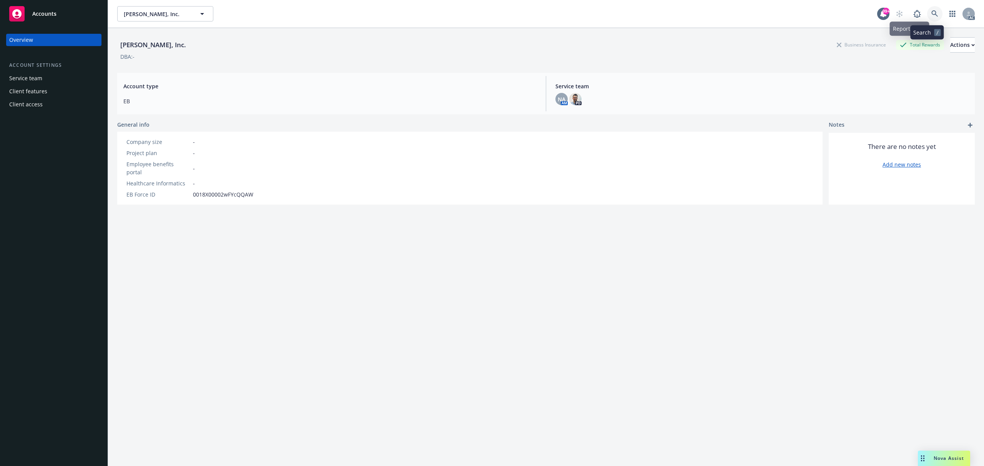
click at [931, 12] on icon at bounding box center [934, 13] width 7 height 7
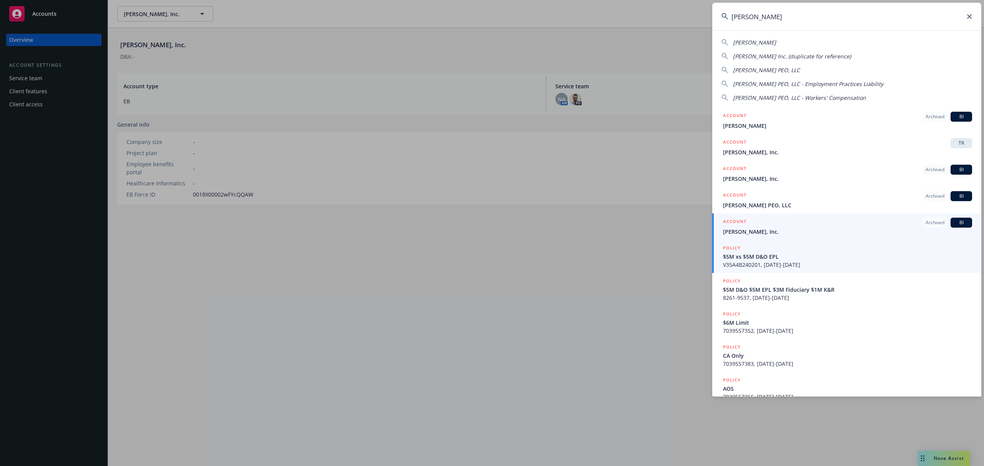
type input "[PERSON_NAME]"
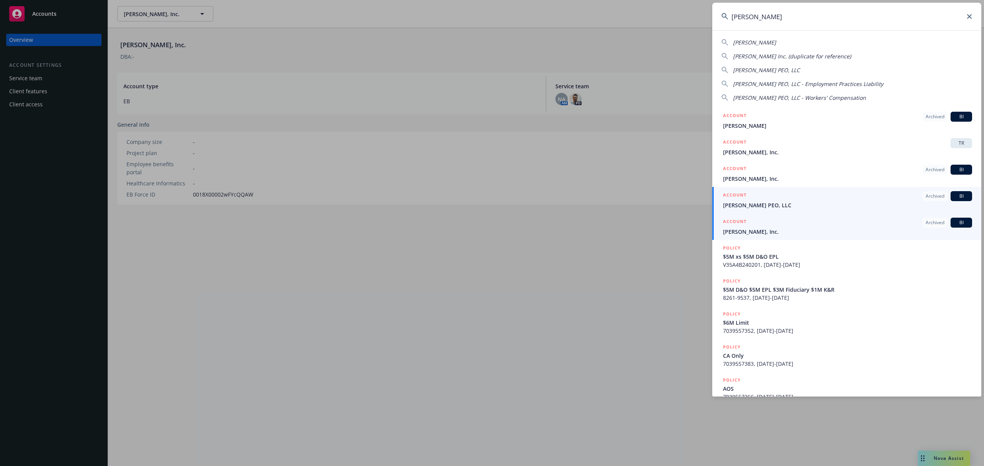
click at [809, 200] on div "ACCOUNT Archived BI" at bounding box center [847, 196] width 249 height 10
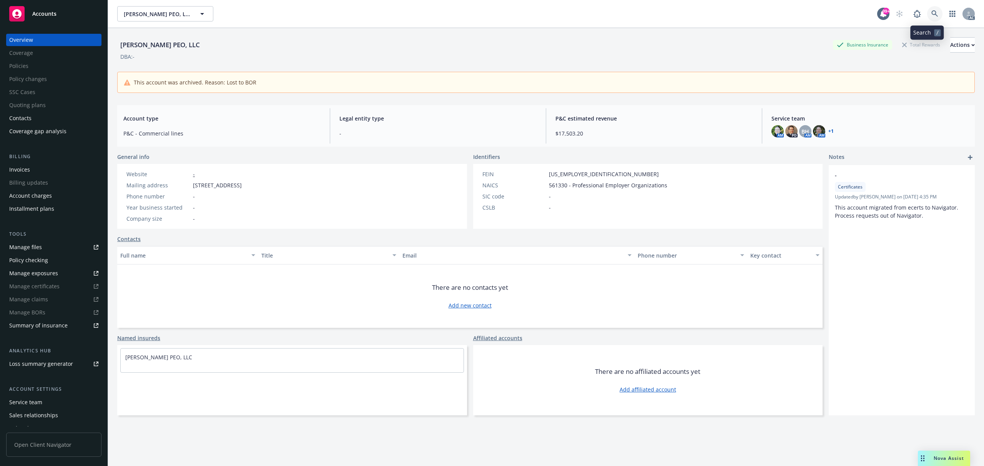
click at [931, 11] on icon at bounding box center [934, 13] width 7 height 7
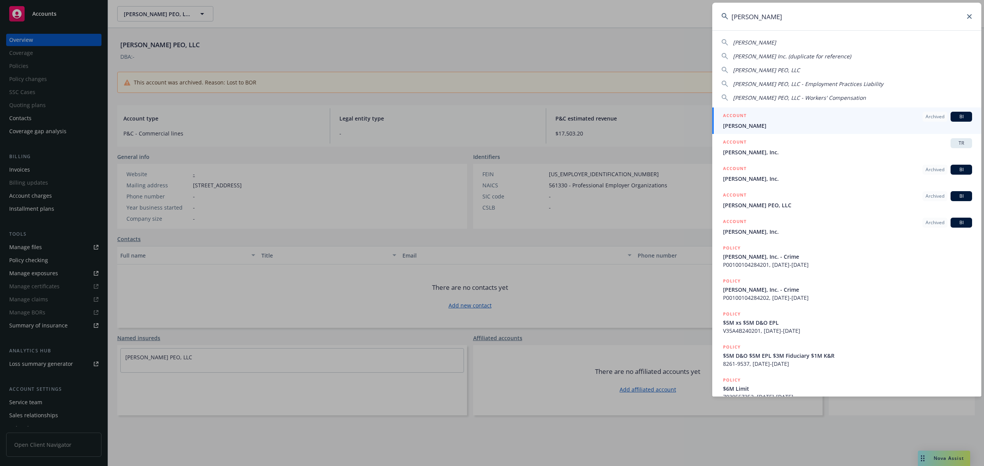
type input "[PERSON_NAME]"
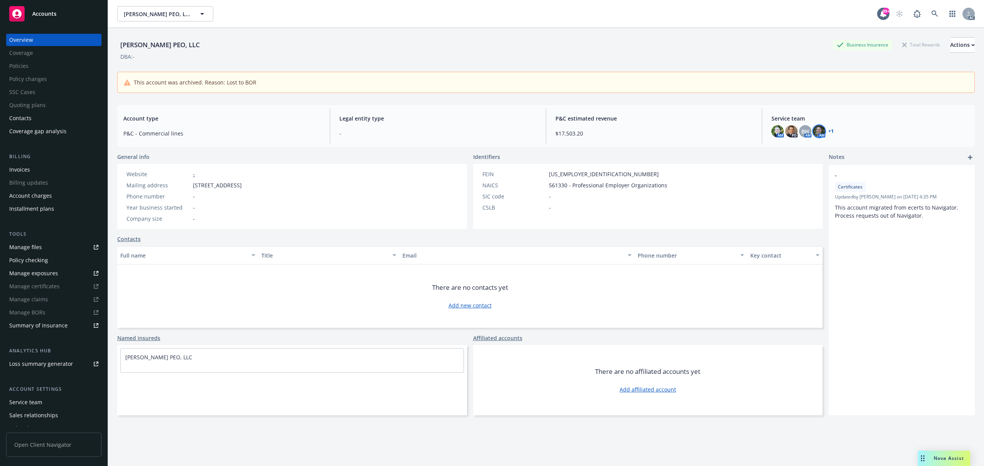
click at [817, 133] on img at bounding box center [819, 131] width 12 height 12
click at [931, 16] on icon at bounding box center [934, 13] width 7 height 7
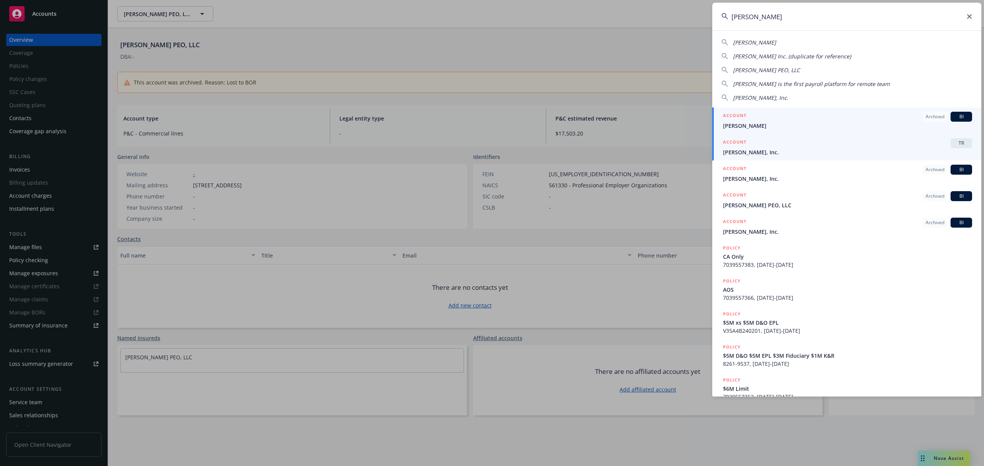
type input "[PERSON_NAME]"
click at [784, 147] on div "ACCOUNT TR" at bounding box center [847, 143] width 249 height 10
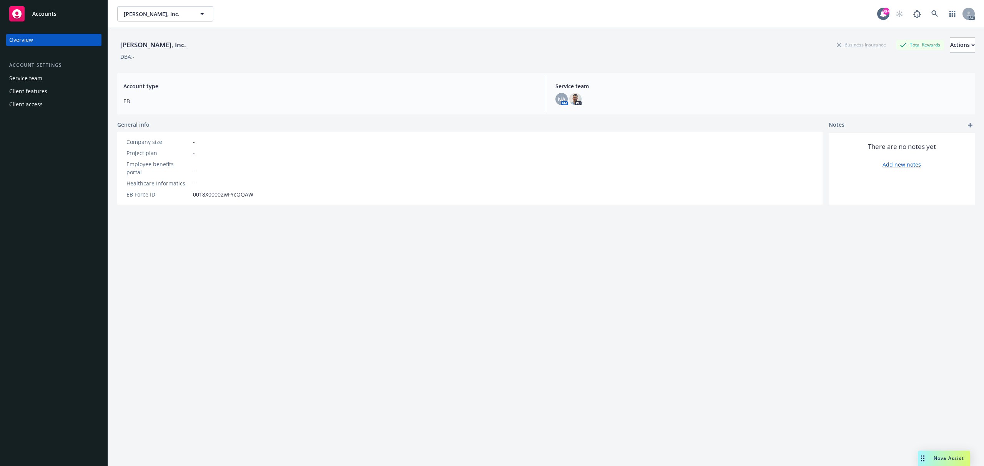
click at [571, 106] on div "Service team NA AM PD" at bounding box center [761, 93] width 425 height 35
click at [571, 104] on img at bounding box center [575, 99] width 12 height 12
click at [931, 16] on icon at bounding box center [934, 13] width 7 height 7
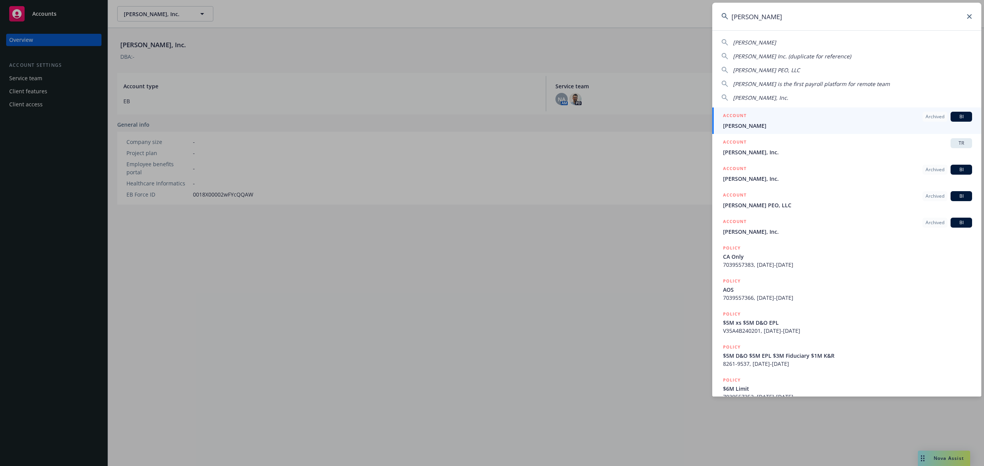
type input "[PERSON_NAME]"
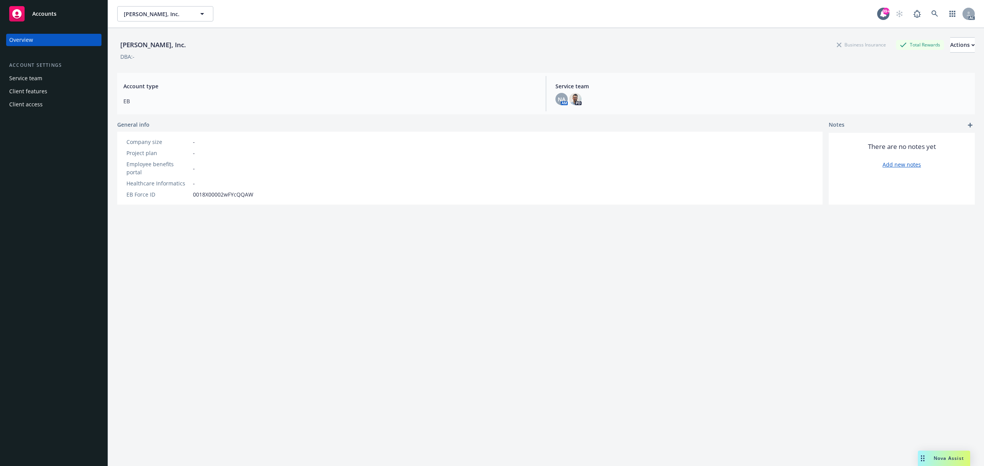
click at [433, 279] on div "[PERSON_NAME], Inc. Business Insurance Total Rewards Actions DBA: - Account typ…" at bounding box center [545, 256] width 857 height 457
